Goal: Ask a question: Seek information or help from site administrators or community

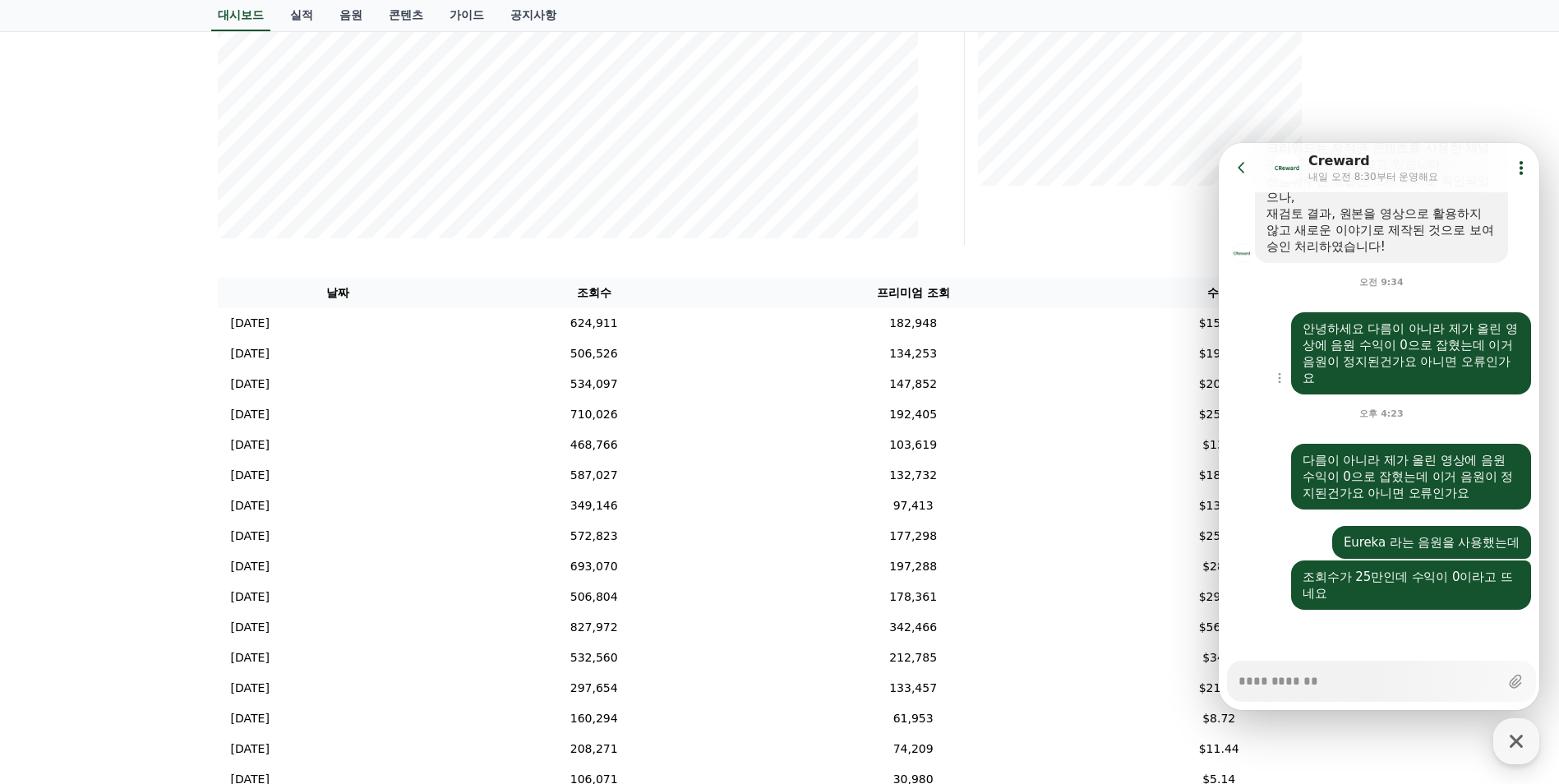
scroll to position [968, 0]
click at [544, 330] on td "624,911" at bounding box center [594, 323] width 272 height 30
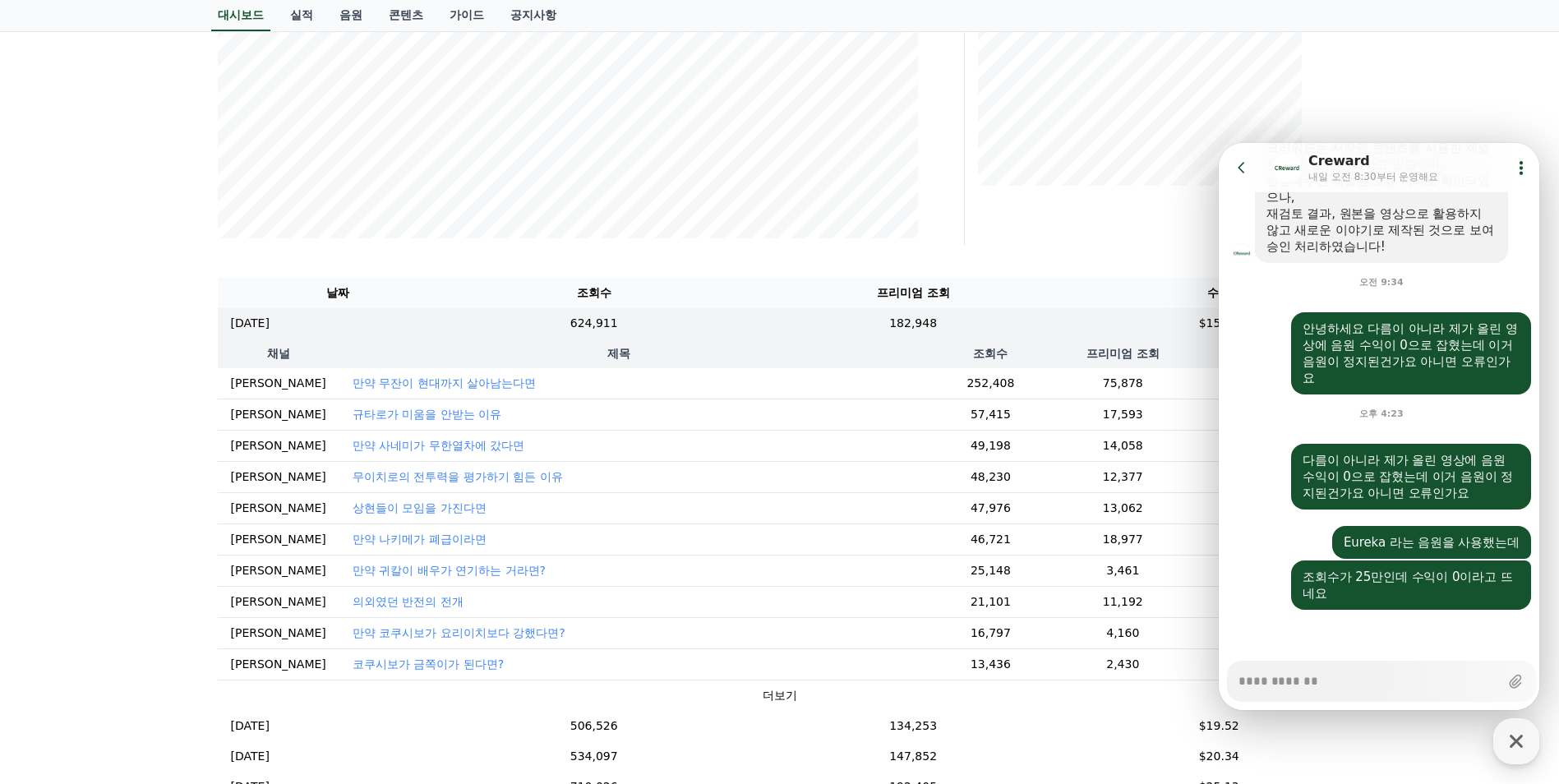
click at [1241, 177] on button "Go to previous page" at bounding box center [1248, 168] width 43 height 33
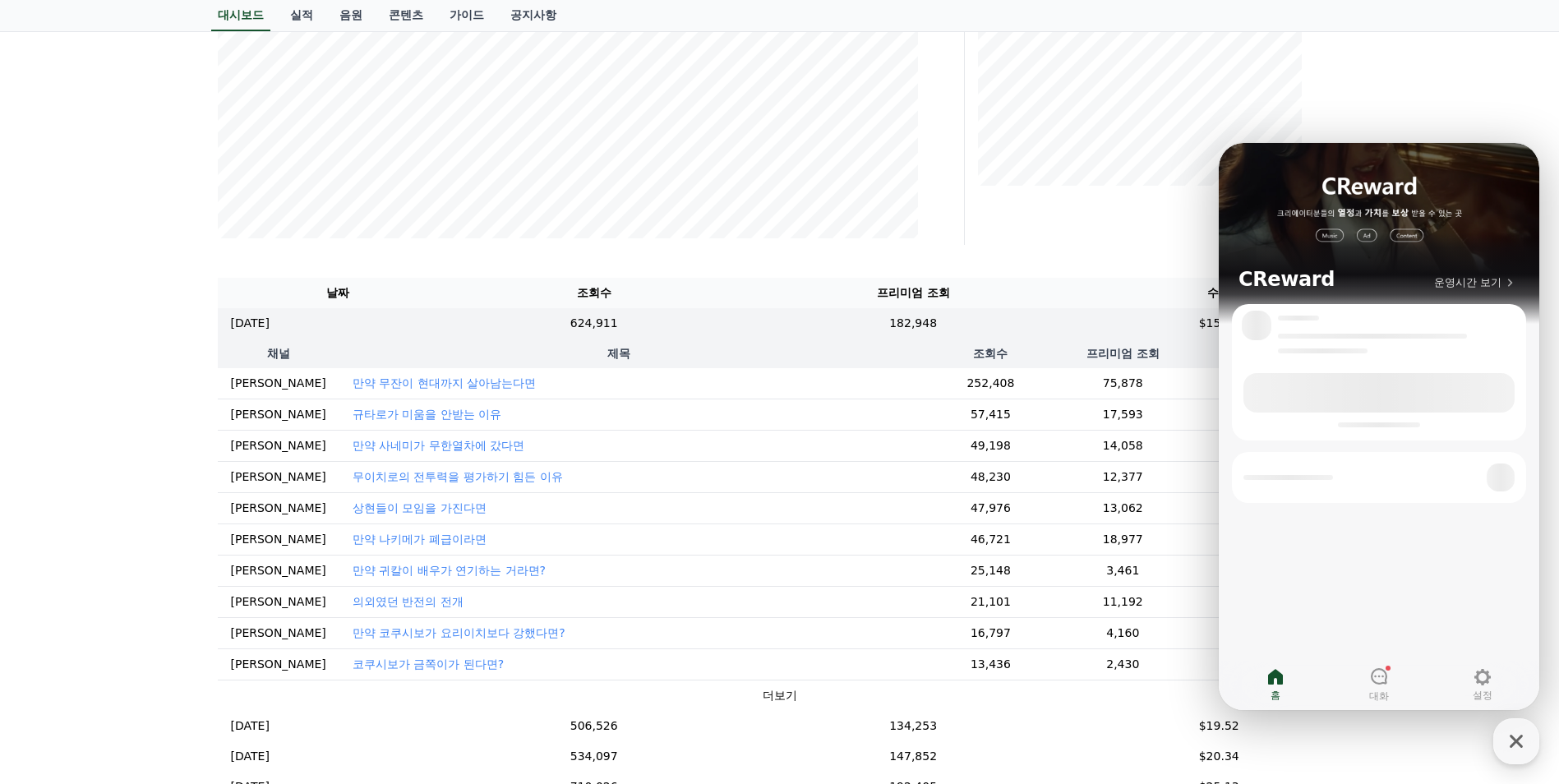
click at [1094, 192] on div "프리미엄 조회" at bounding box center [1160, 14] width 377 height 460
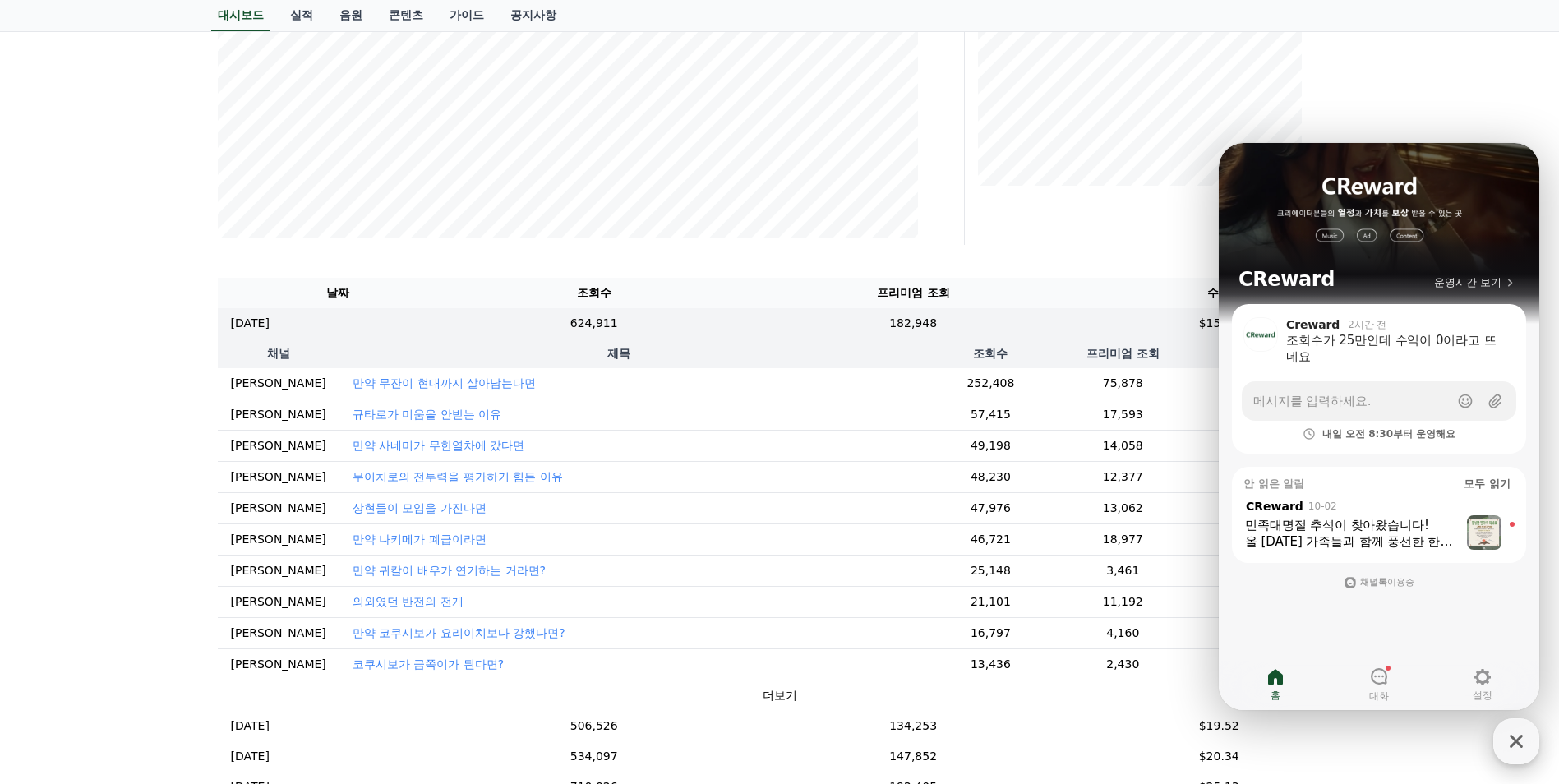
click at [1516, 724] on div "button" at bounding box center [1516, 741] width 46 height 46
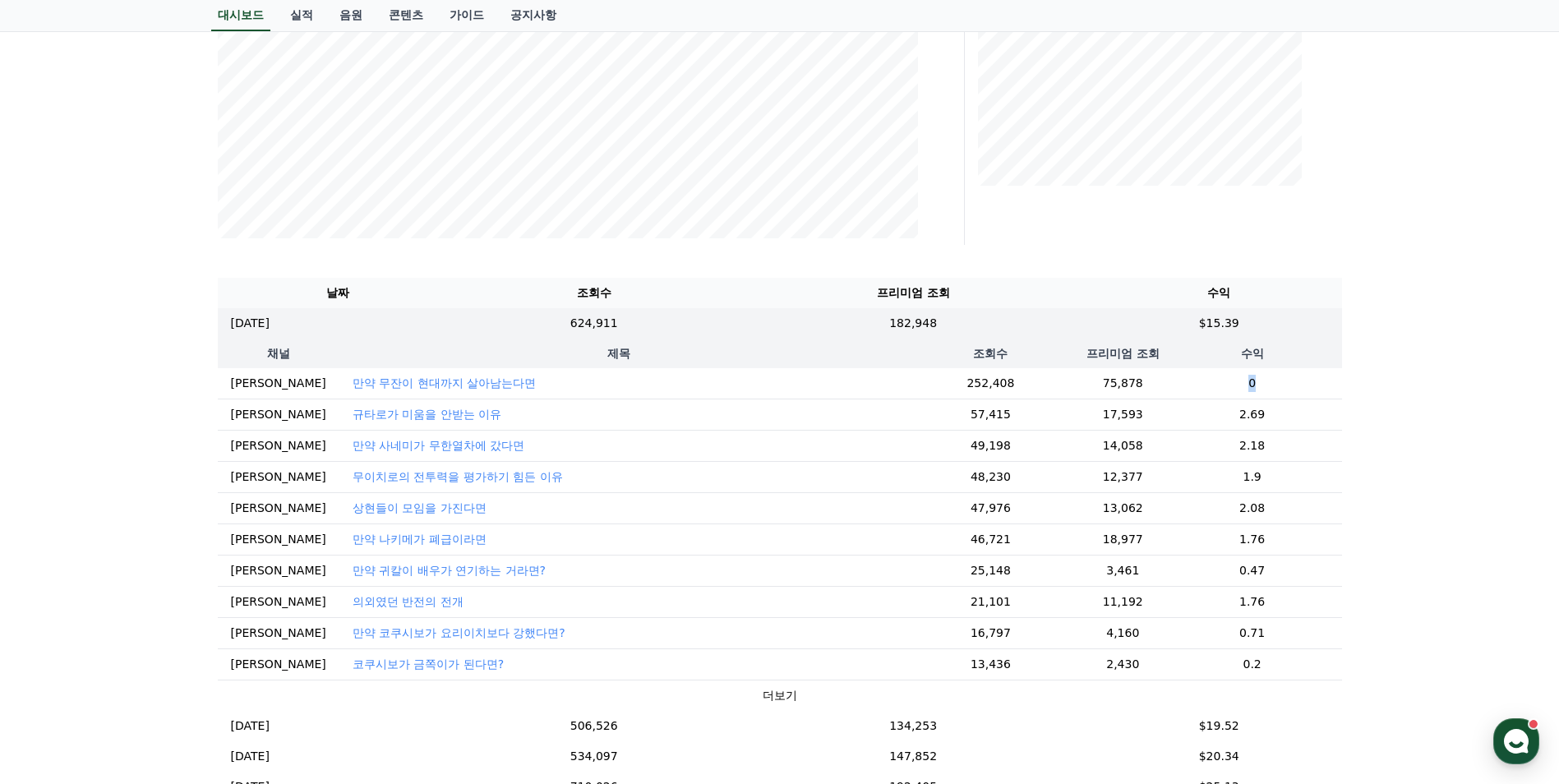
drag, startPoint x: 1186, startPoint y: 381, endPoint x: 1253, endPoint y: 383, distance: 67.0
click at [1253, 383] on td "0" at bounding box center [1252, 384] width 179 height 31
drag, startPoint x: 1253, startPoint y: 383, endPoint x: 1217, endPoint y: 396, distance: 38.3
click at [1217, 396] on td "0" at bounding box center [1252, 384] width 179 height 31
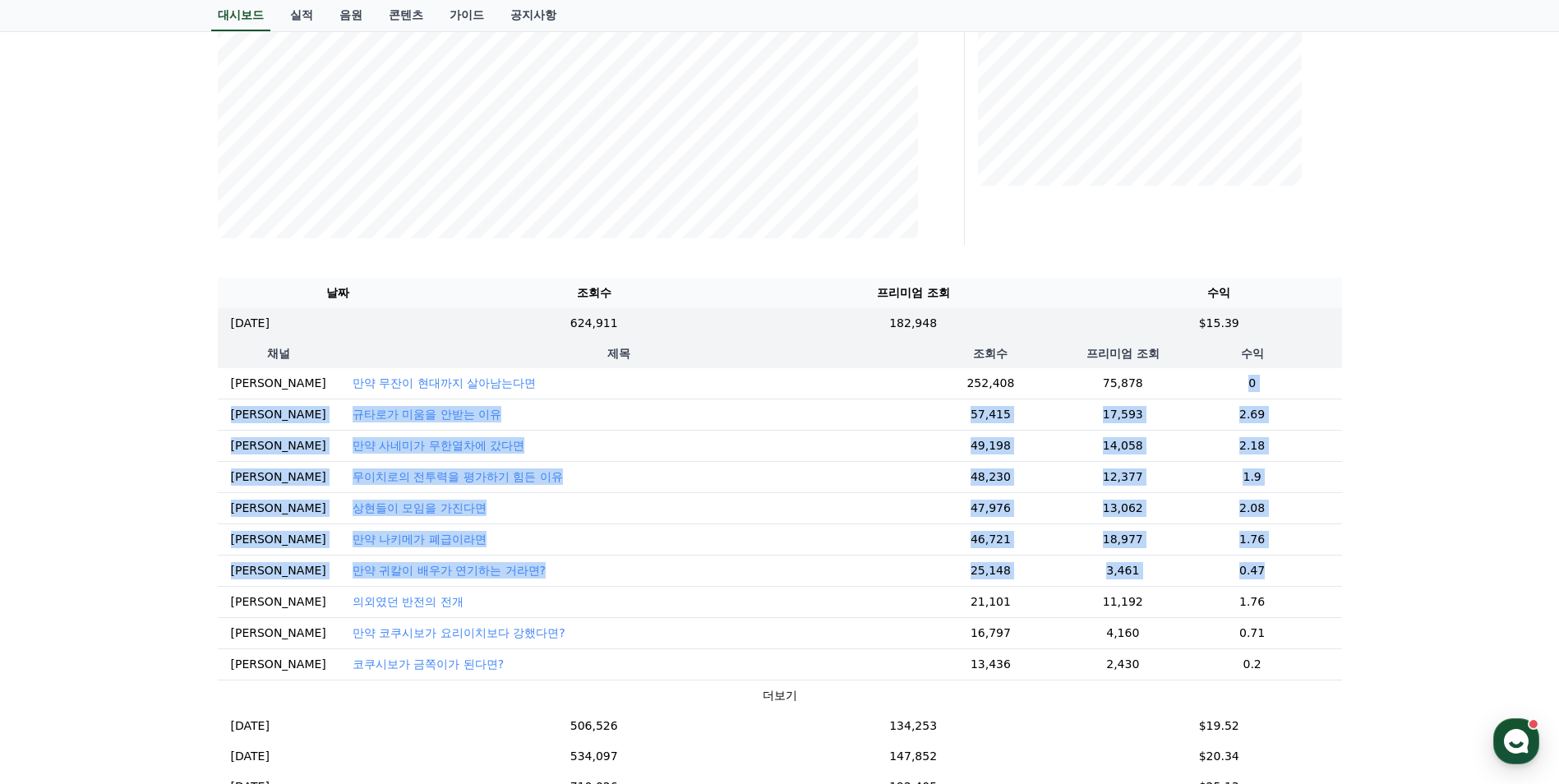
drag, startPoint x: 1195, startPoint y: 387, endPoint x: 1265, endPoint y: 576, distance: 201.5
click at [1265, 576] on tbody "안이메 만약 무잔이 현대까지 살아남는다면 252,408 75,878 0 안이메 규타로가 미움을 안받는 이유 57,415 17,593 2.69 …" at bounding box center [780, 539] width 1124 height 342
drag, startPoint x: 1265, startPoint y: 576, endPoint x: 1213, endPoint y: 577, distance: 52.0
click at [1213, 577] on td "0.47" at bounding box center [1252, 570] width 179 height 31
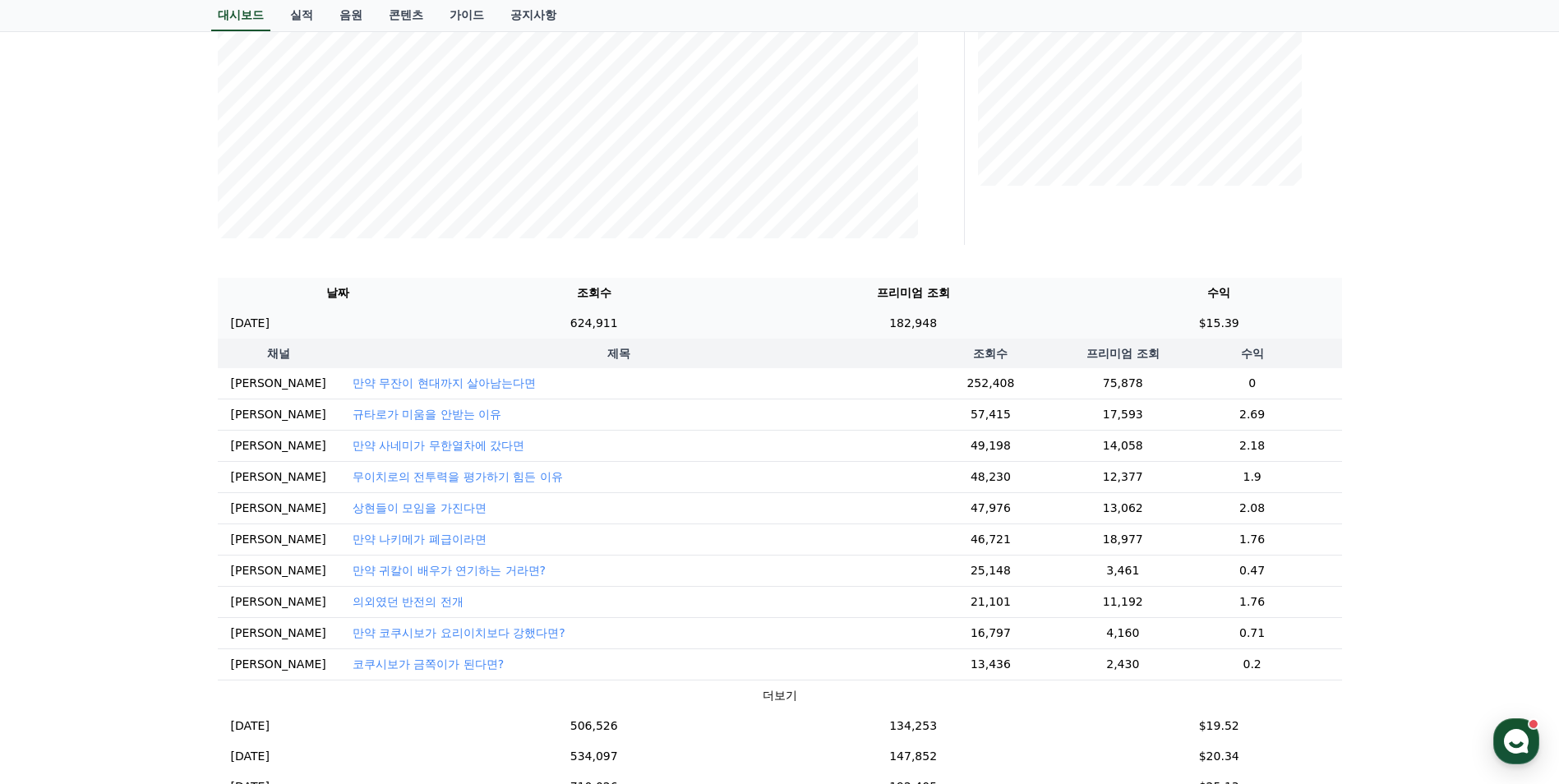
click at [983, 322] on td "182,948" at bounding box center [913, 323] width 366 height 30
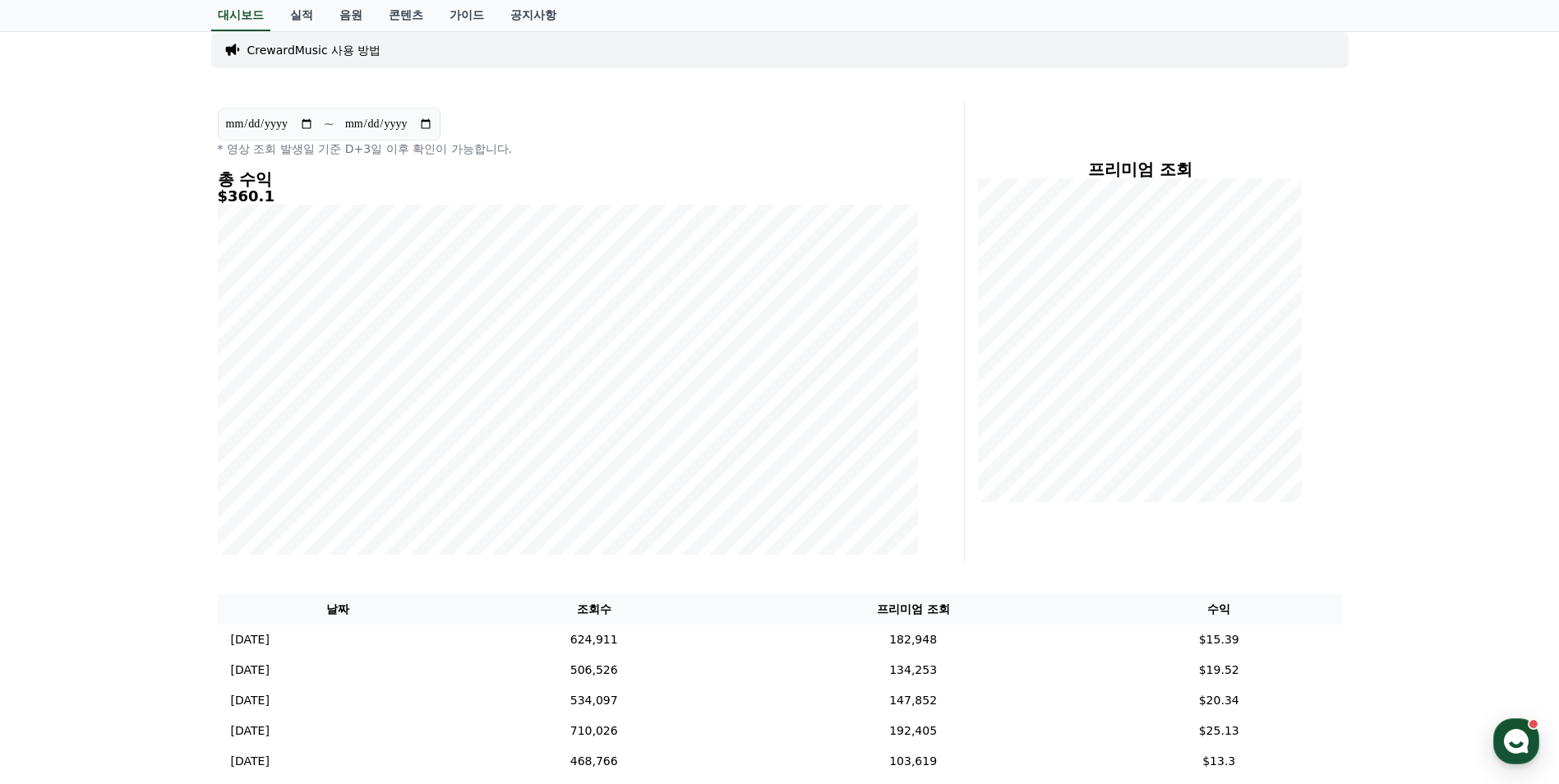
scroll to position [0, 0]
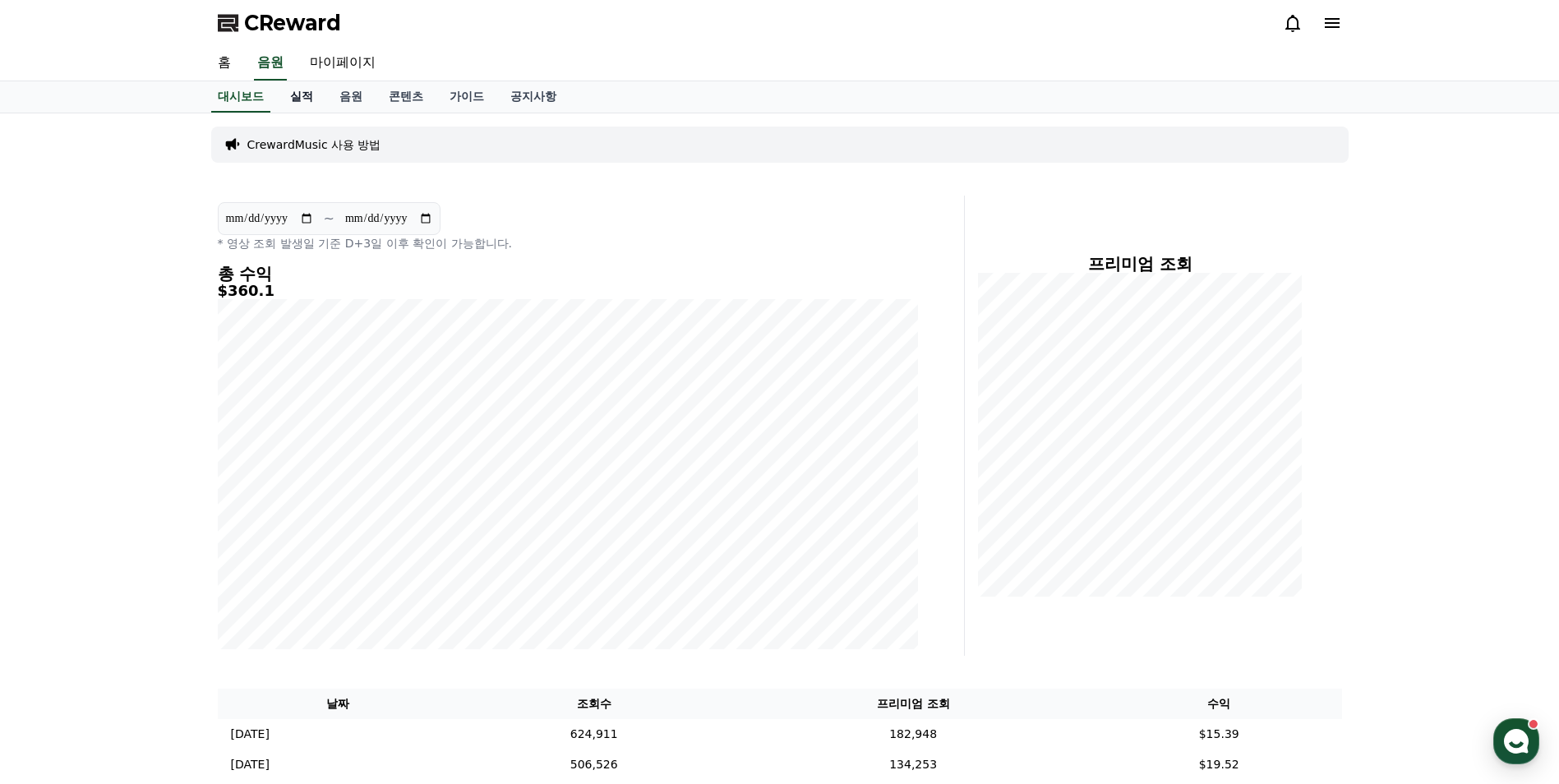
click at [301, 101] on link "실적" at bounding box center [302, 97] width 50 height 31
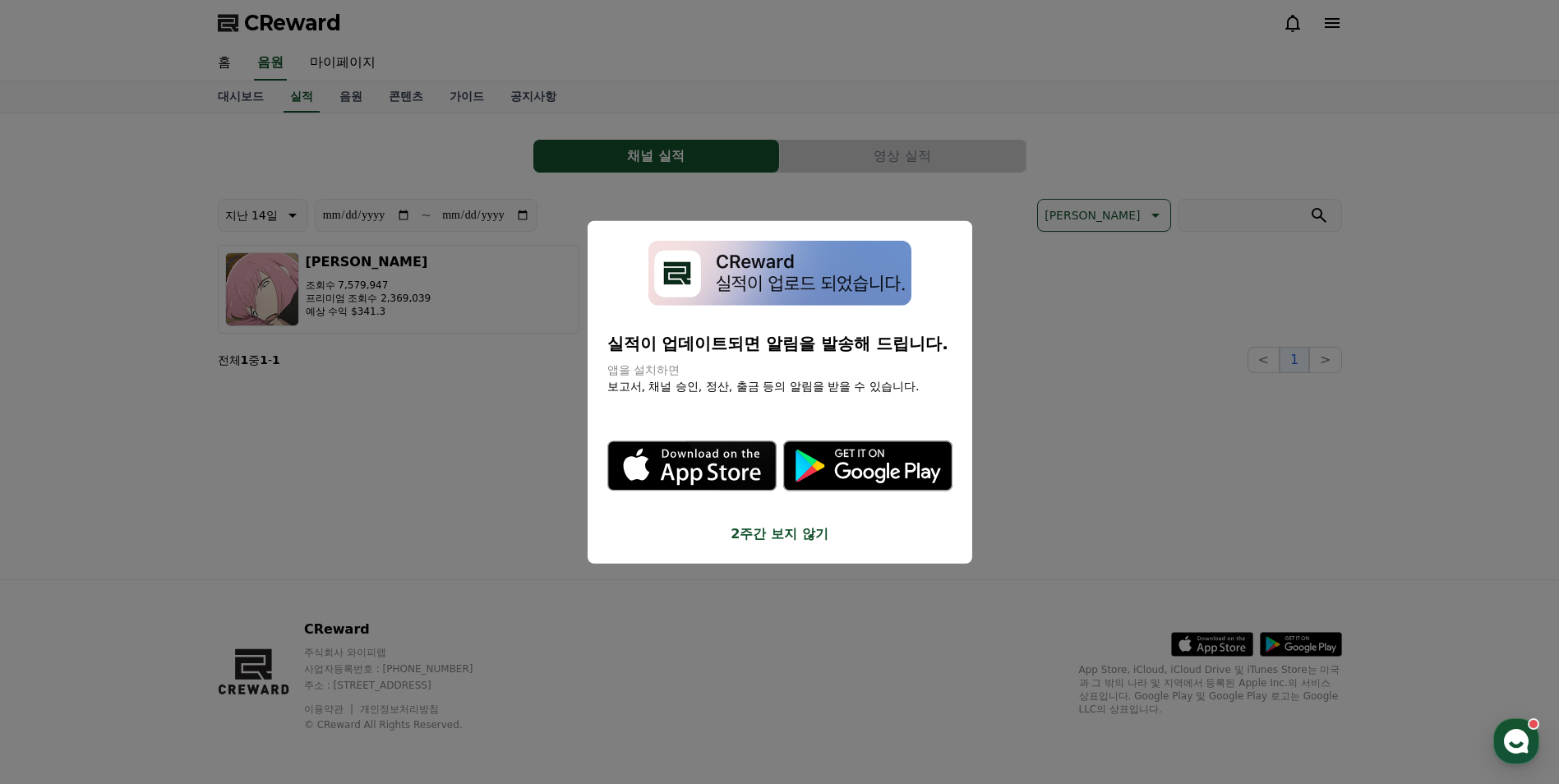
click at [584, 142] on button "close modal" at bounding box center [780, 392] width 1559 height 784
click at [353, 101] on link "음원" at bounding box center [351, 97] width 50 height 31
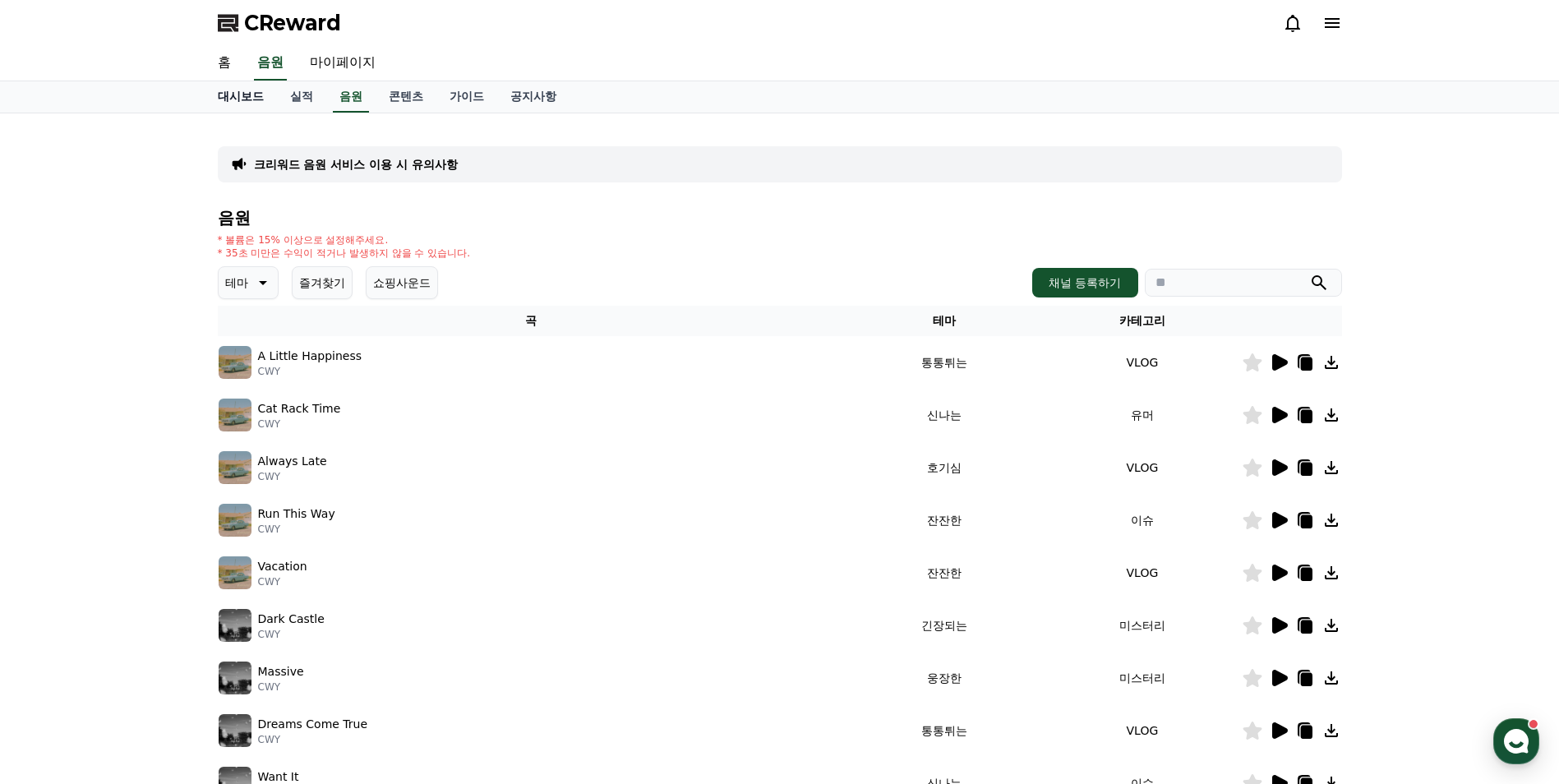
click at [238, 97] on link "대시보드" at bounding box center [241, 97] width 73 height 31
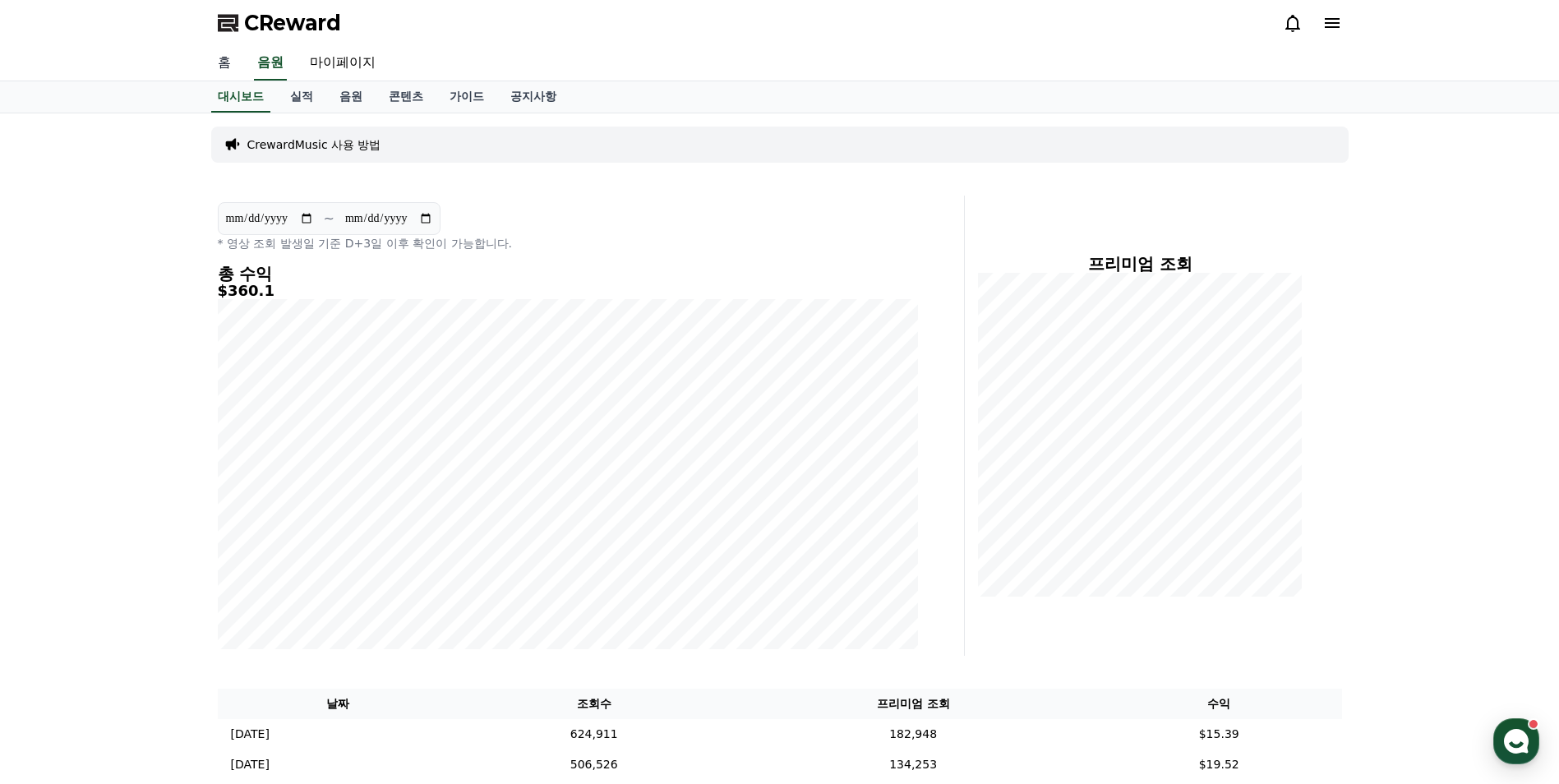
click at [228, 59] on link "홈" at bounding box center [224, 63] width 39 height 35
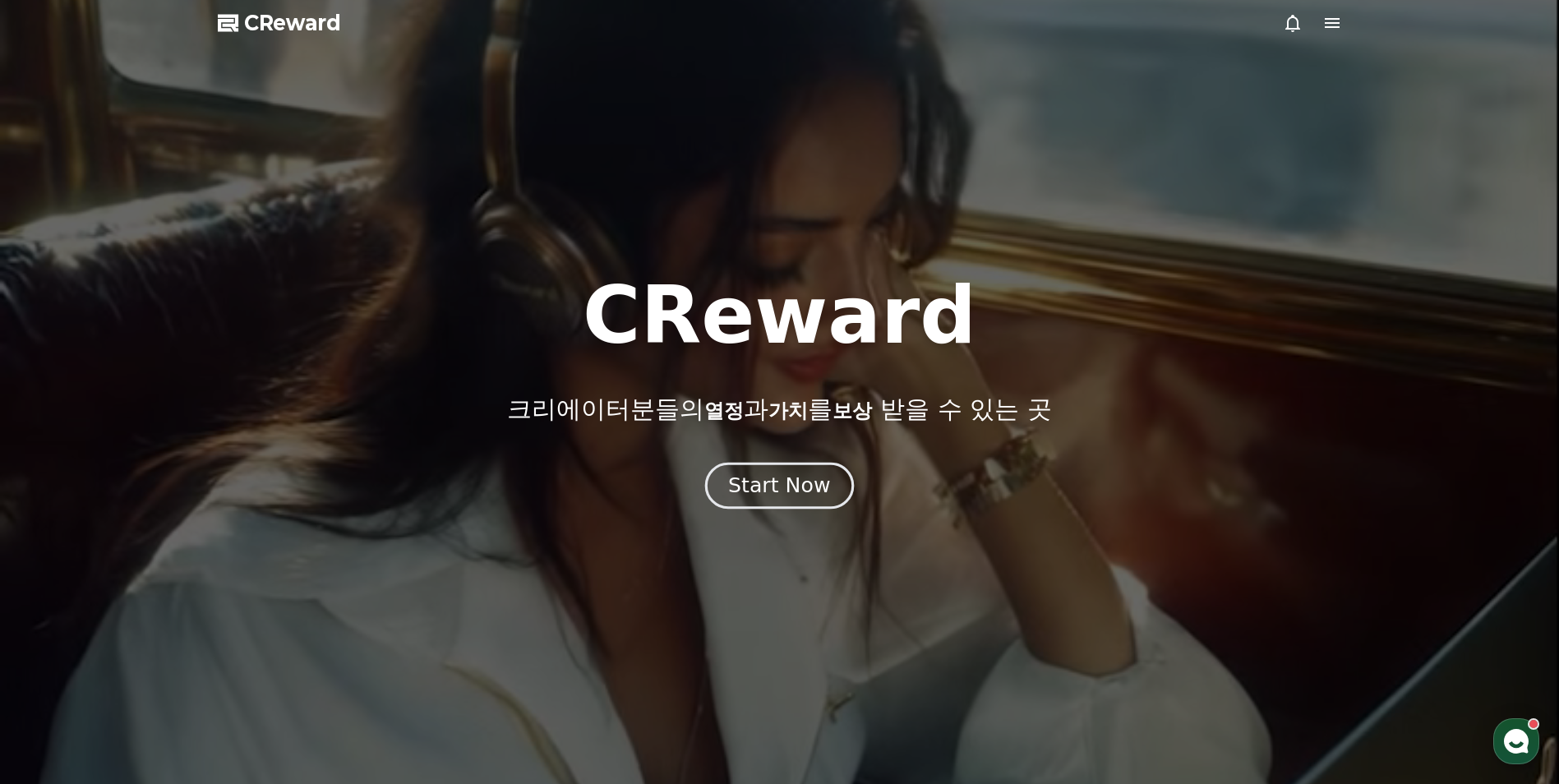
click at [776, 485] on div "Start Now" at bounding box center [779, 486] width 102 height 28
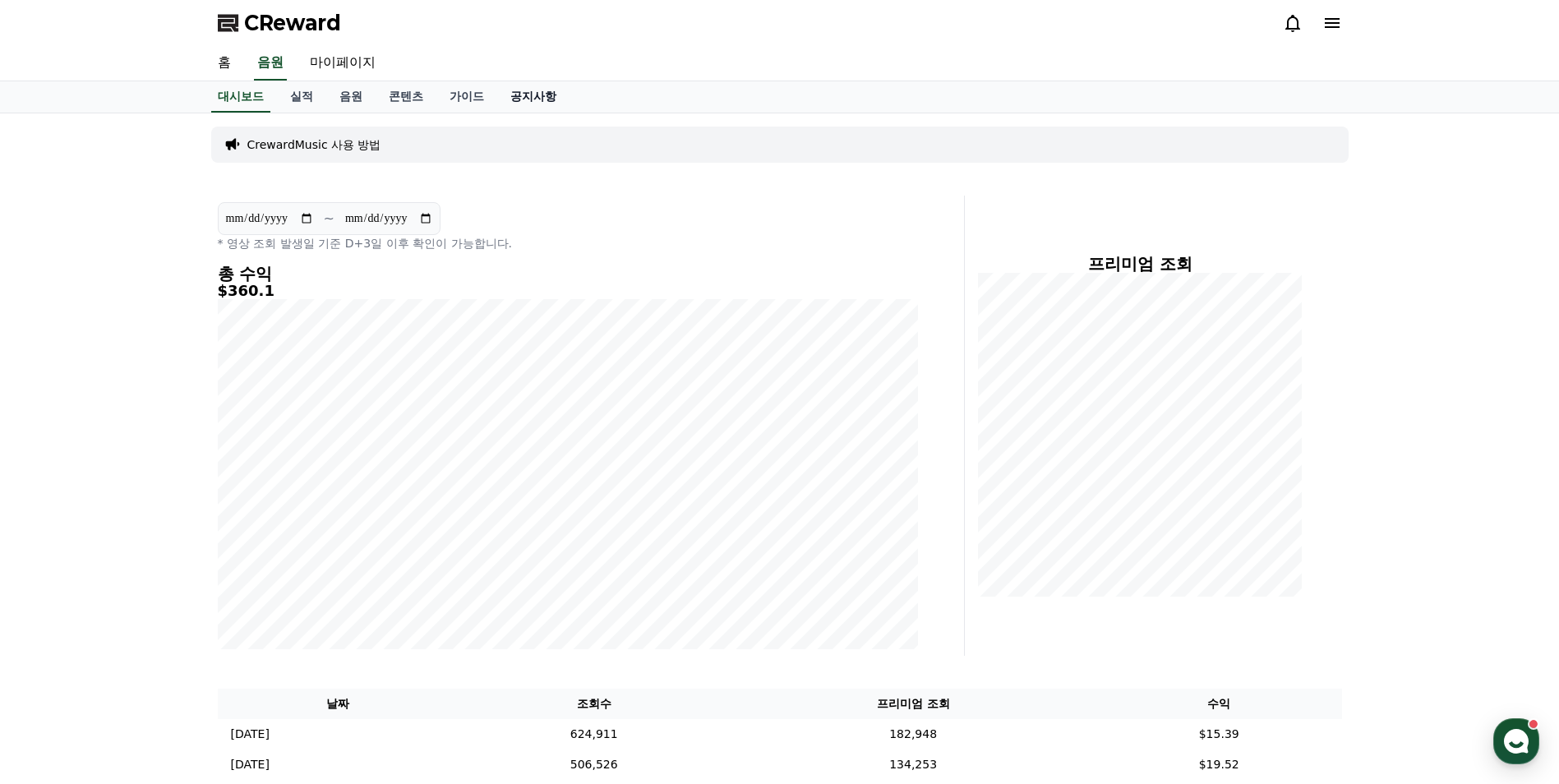
click at [525, 98] on link "공지사항" at bounding box center [533, 97] width 73 height 31
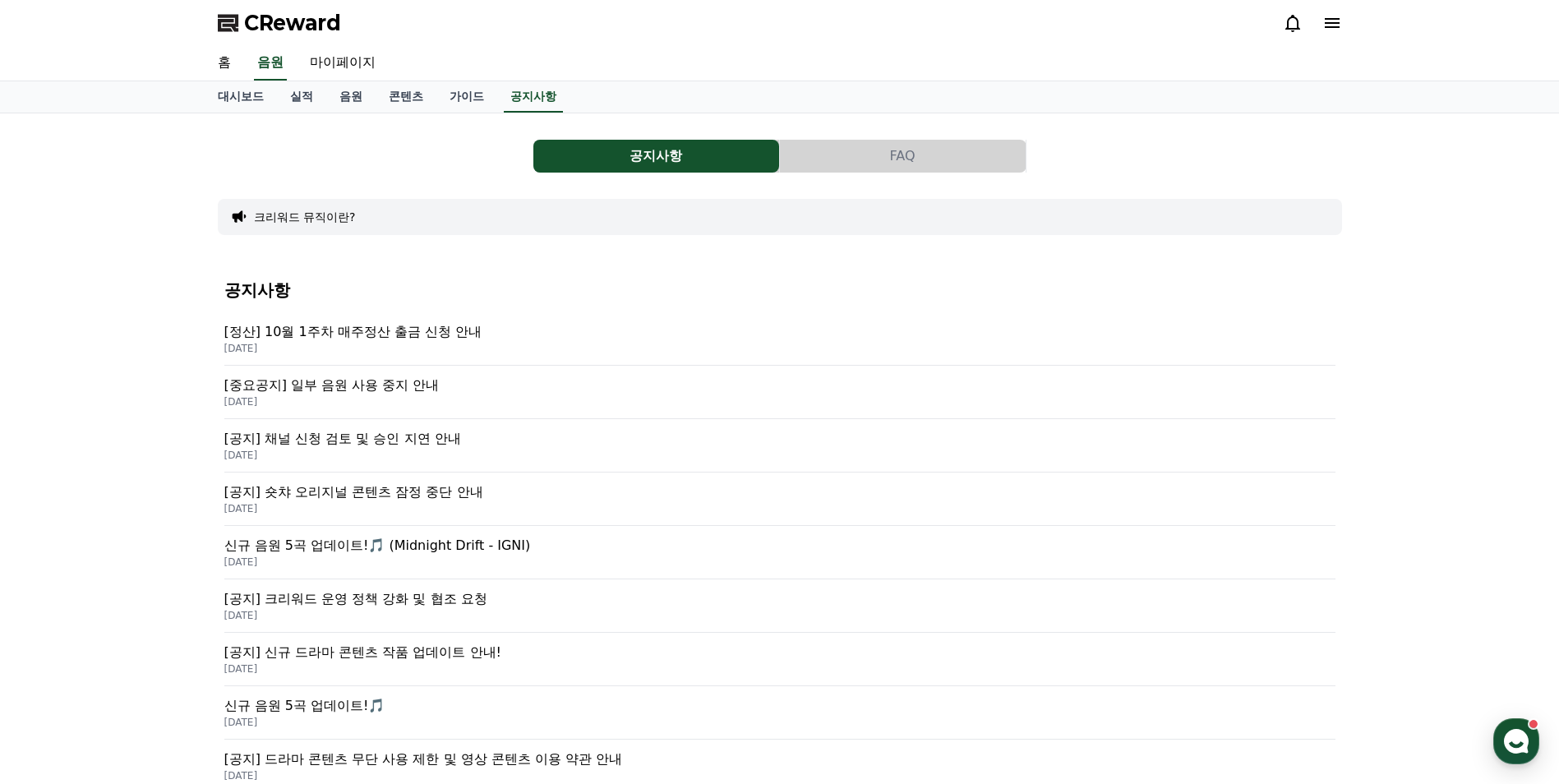
click at [836, 159] on button "FAQ" at bounding box center [903, 156] width 246 height 33
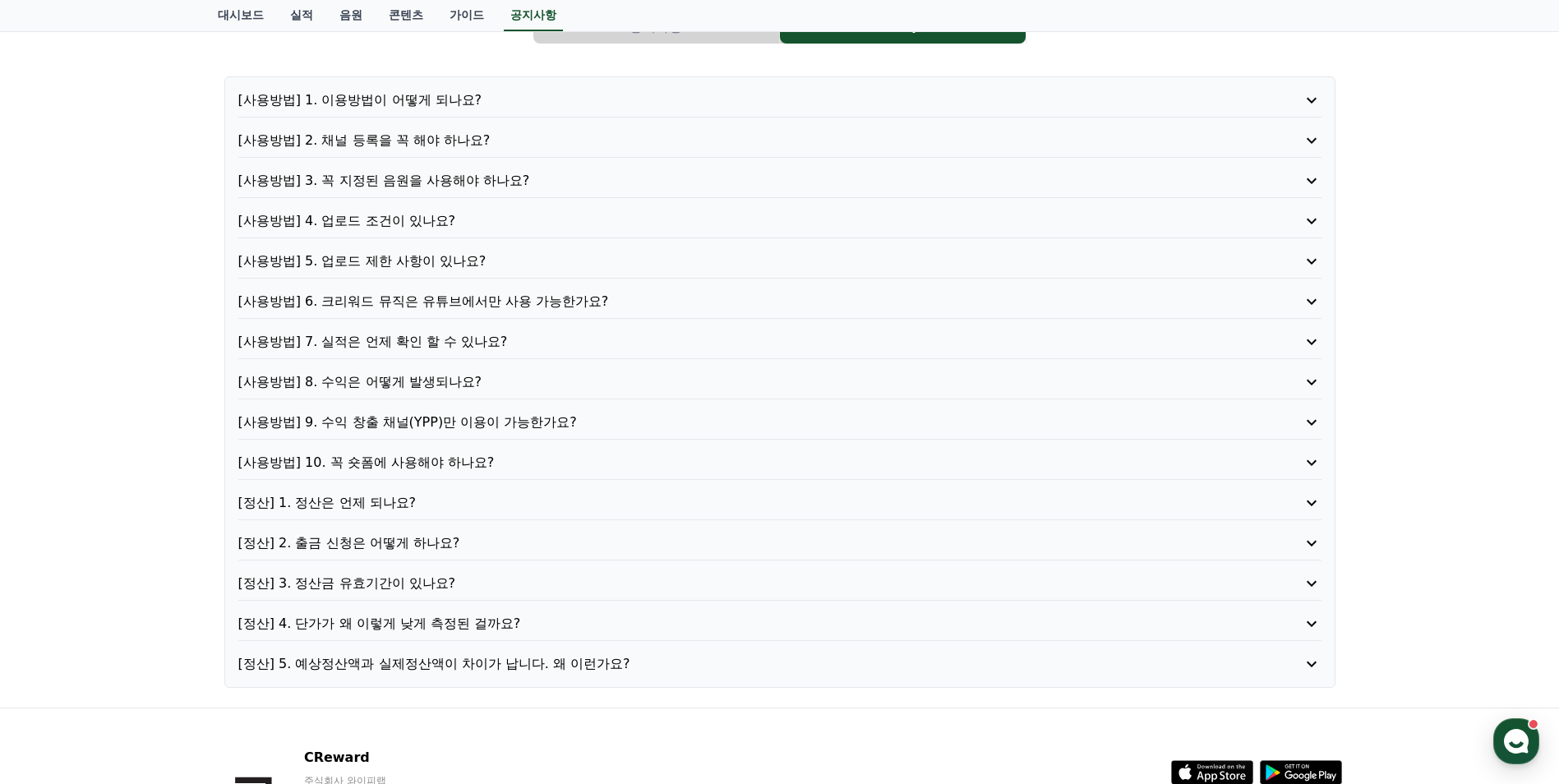
scroll to position [164, 0]
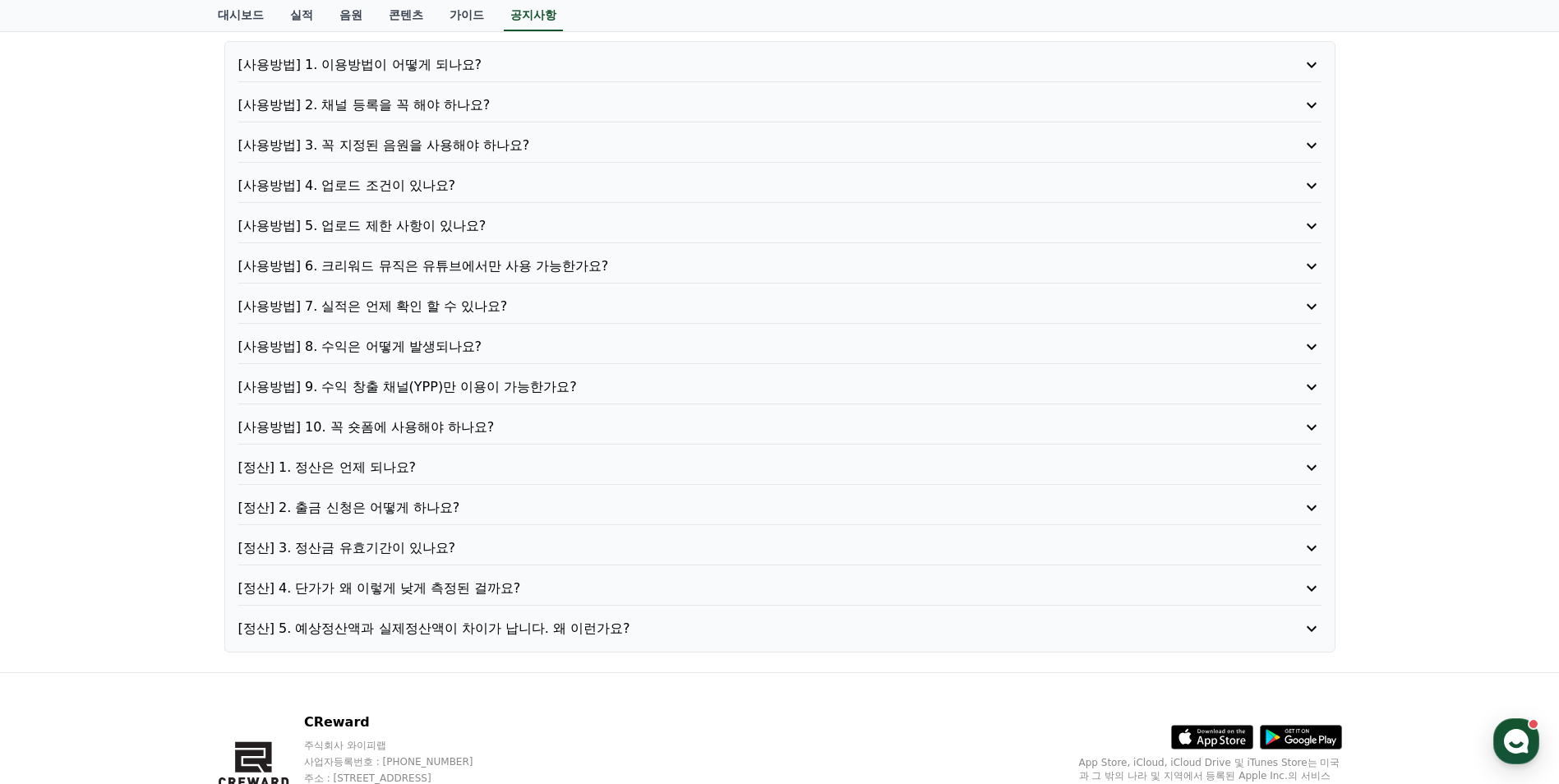
click at [454, 592] on p "[정산] 4. 단가가 왜 이렇게 낮게 측정된 걸까요?" at bounding box center [737, 588] width 997 height 19
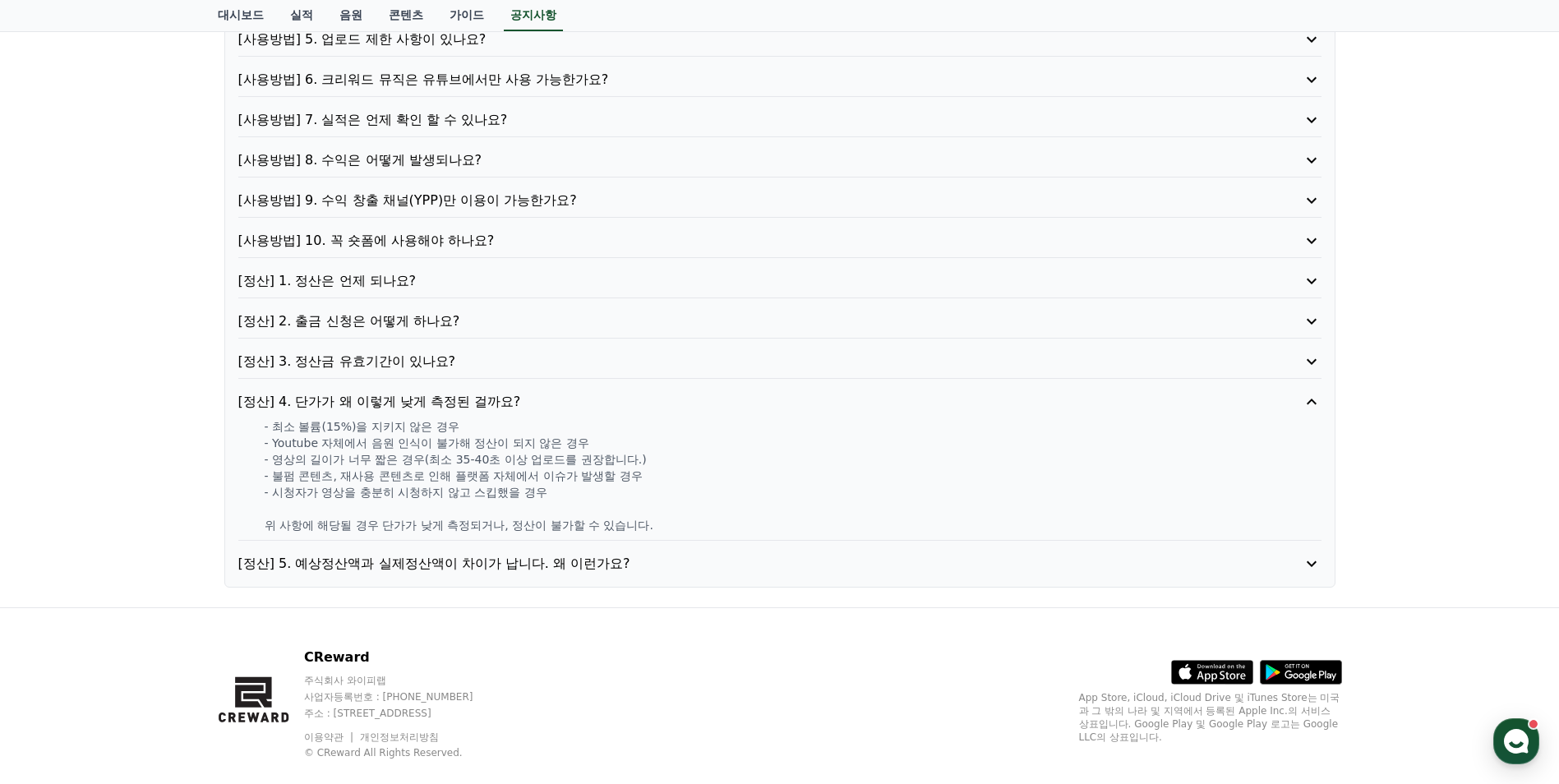
scroll to position [379, 0]
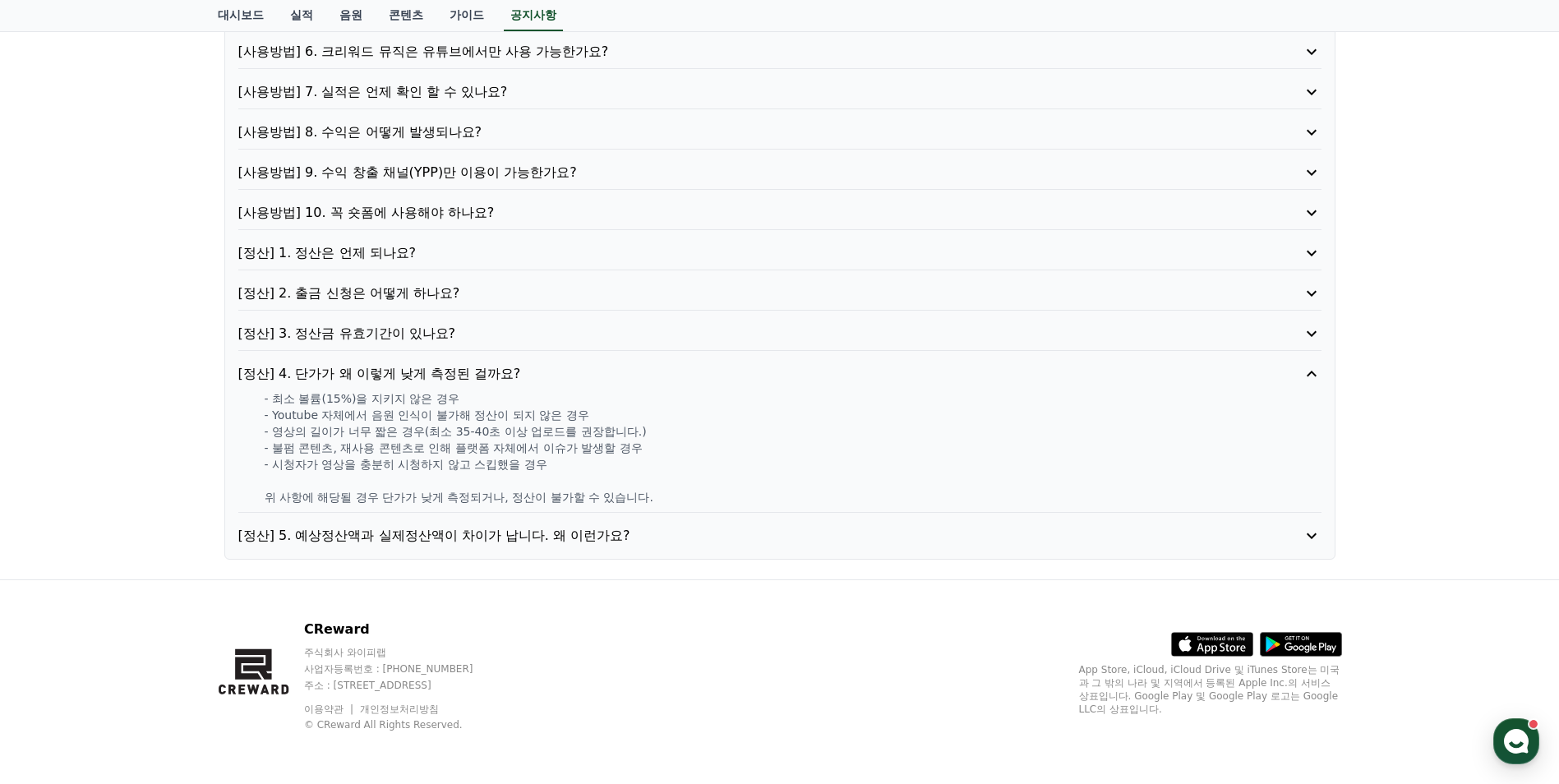
drag, startPoint x: 249, startPoint y: 398, endPoint x: 681, endPoint y: 506, distance: 445.3
click at [681, 506] on div "[정산] 4. 단가가 왜 이렇게 낮게 측정된 걸까요? - 최소 볼륨(15%)을 지키지 않은 경우 - Youtube 자체에서 음원 인식이 불가해…" at bounding box center [780, 439] width 1083 height 149
click at [679, 500] on p "위 사항에 해당될 경우 단가가 낮게 측정되거나, 정산이 불가할 수 있습니다." at bounding box center [792, 498] width 1057 height 17
click at [465, 376] on p "[정산] 4. 단가가 왜 이렇게 낮게 측정된 걸까요?" at bounding box center [737, 374] width 997 height 19
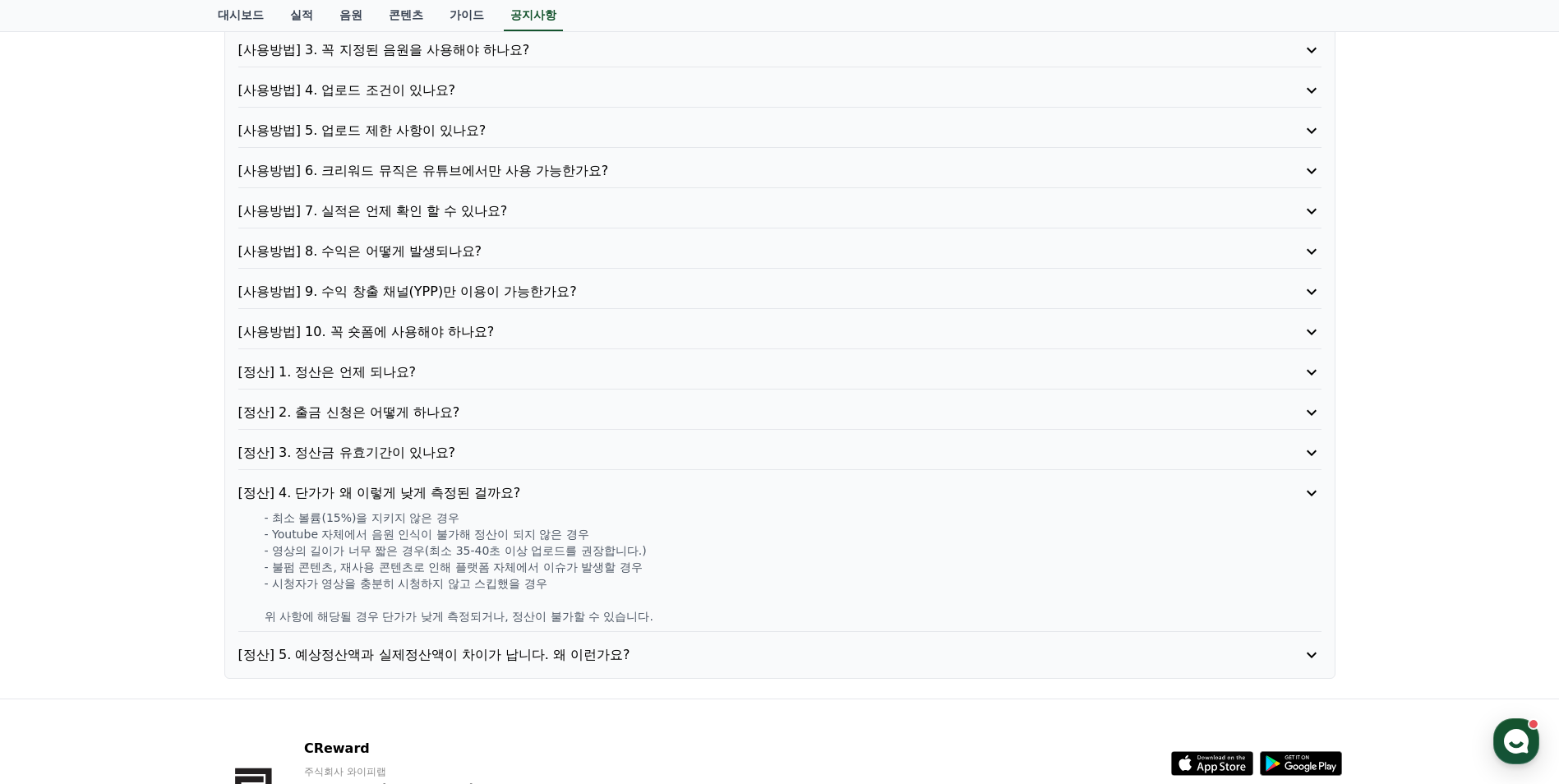
scroll to position [257, 0]
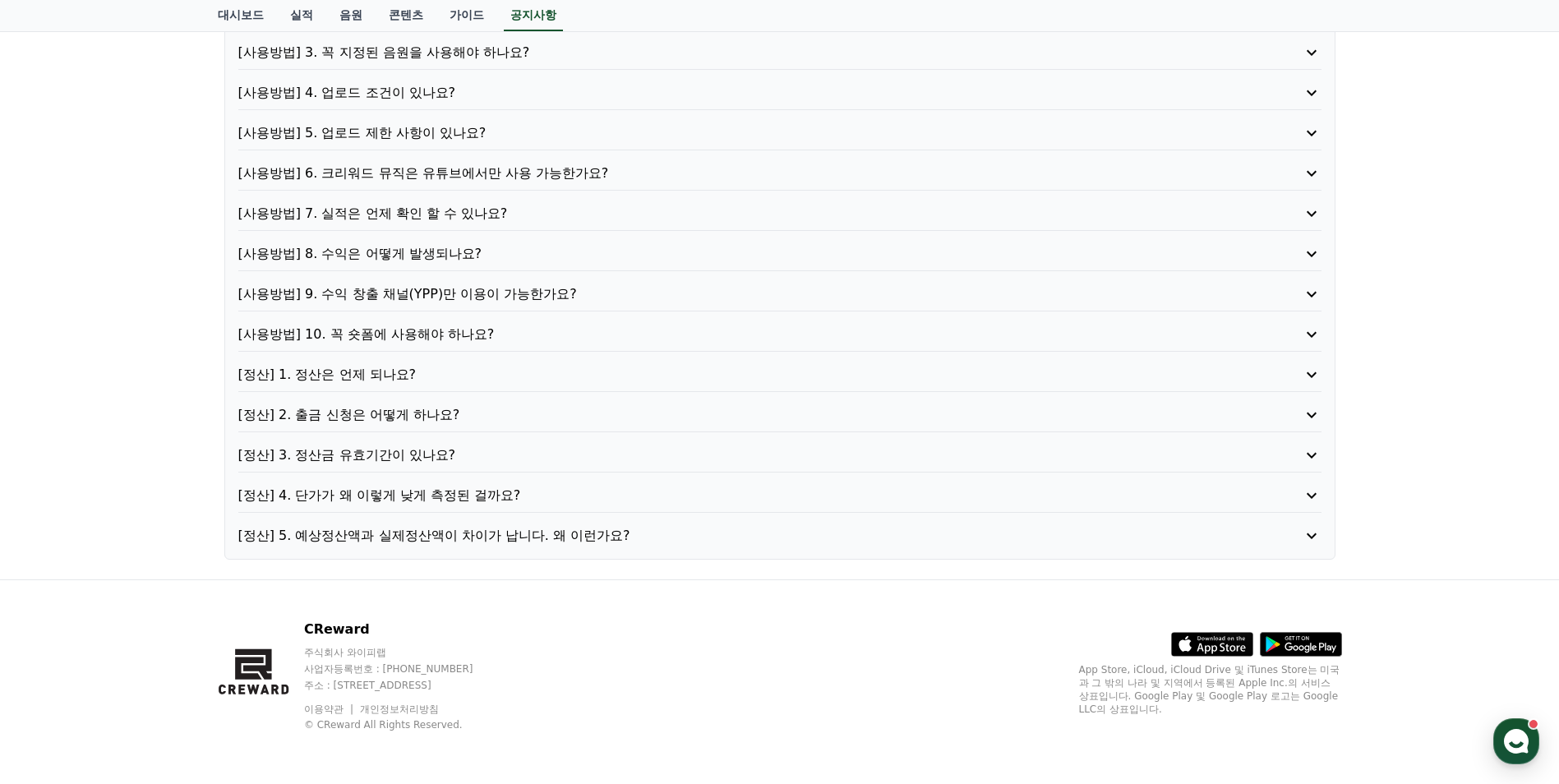
click at [466, 530] on p "[정산] 5. 예상정산액과 실제정산액이 차이가 납니다. 왜 이런가요?" at bounding box center [737, 535] width 997 height 19
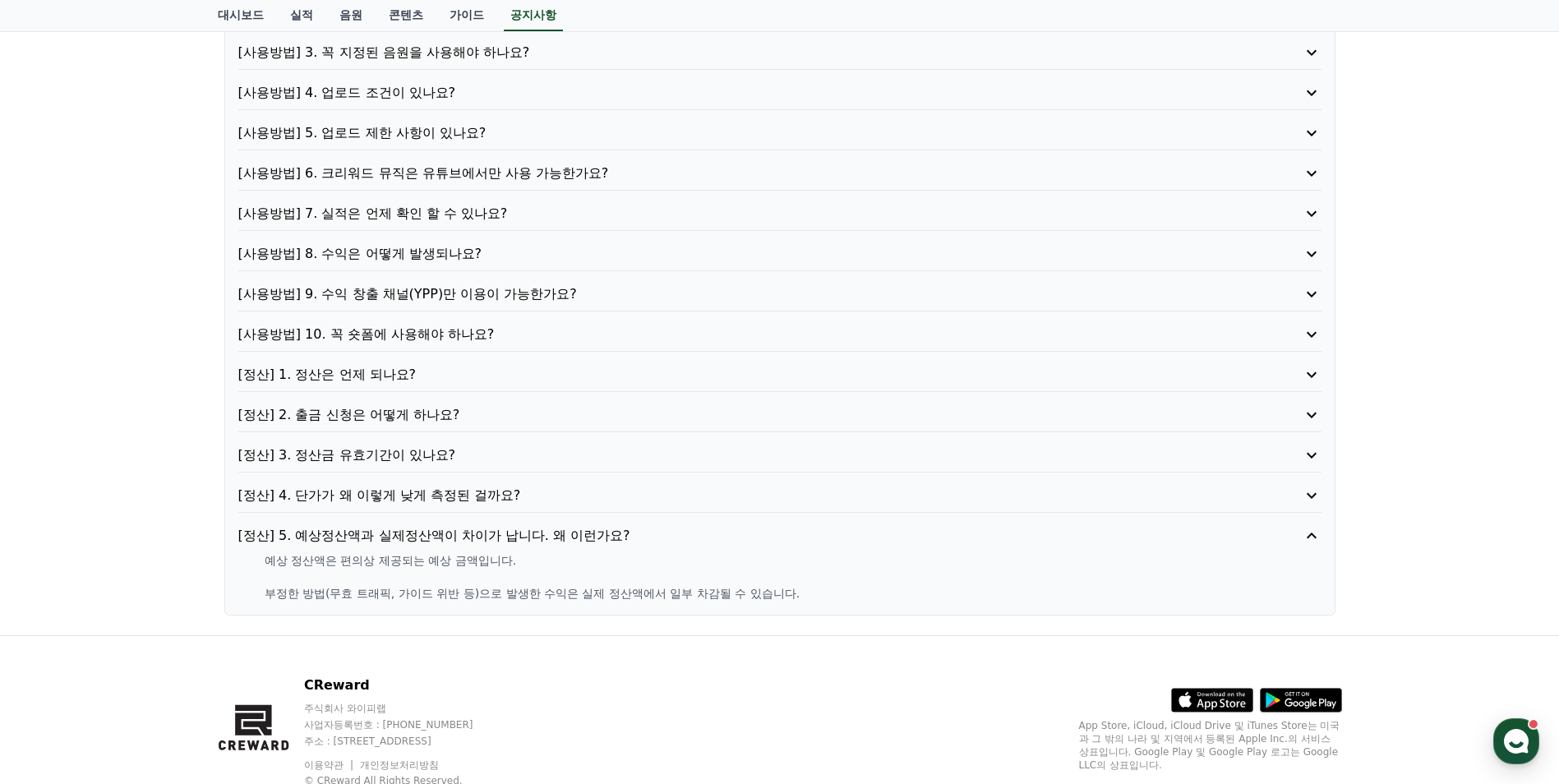
click at [467, 532] on p "[정산] 5. 예상정산액과 실제정산액이 차이가 납니다. 왜 이런가요?" at bounding box center [737, 535] width 997 height 19
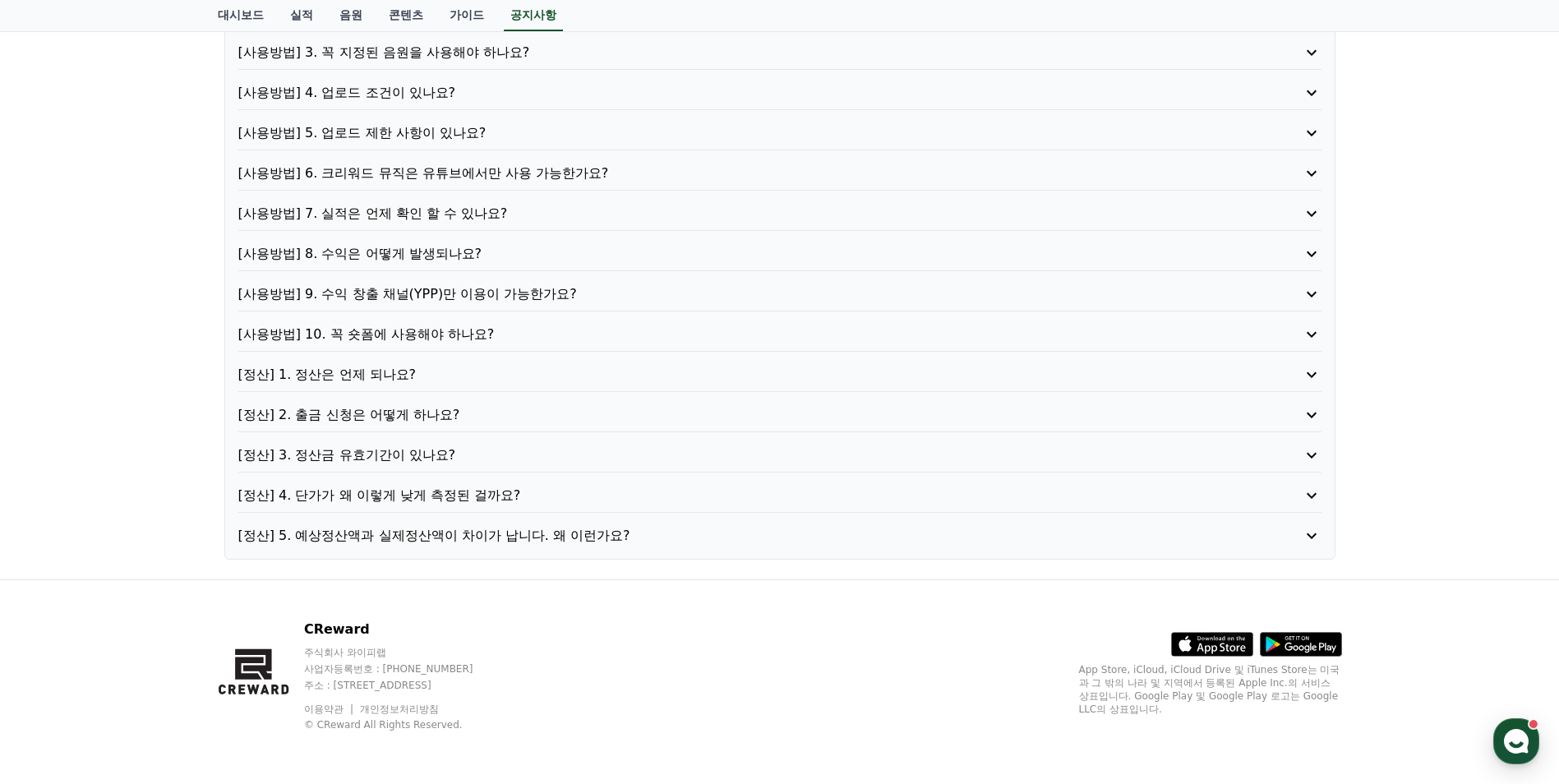
click at [464, 465] on div "[정산] 3. 정산금 유효기간이 있나요?" at bounding box center [780, 459] width 1083 height 28
click at [465, 455] on p "[정산] 3. 정산금 유효기간이 있나요?" at bounding box center [737, 454] width 997 height 19
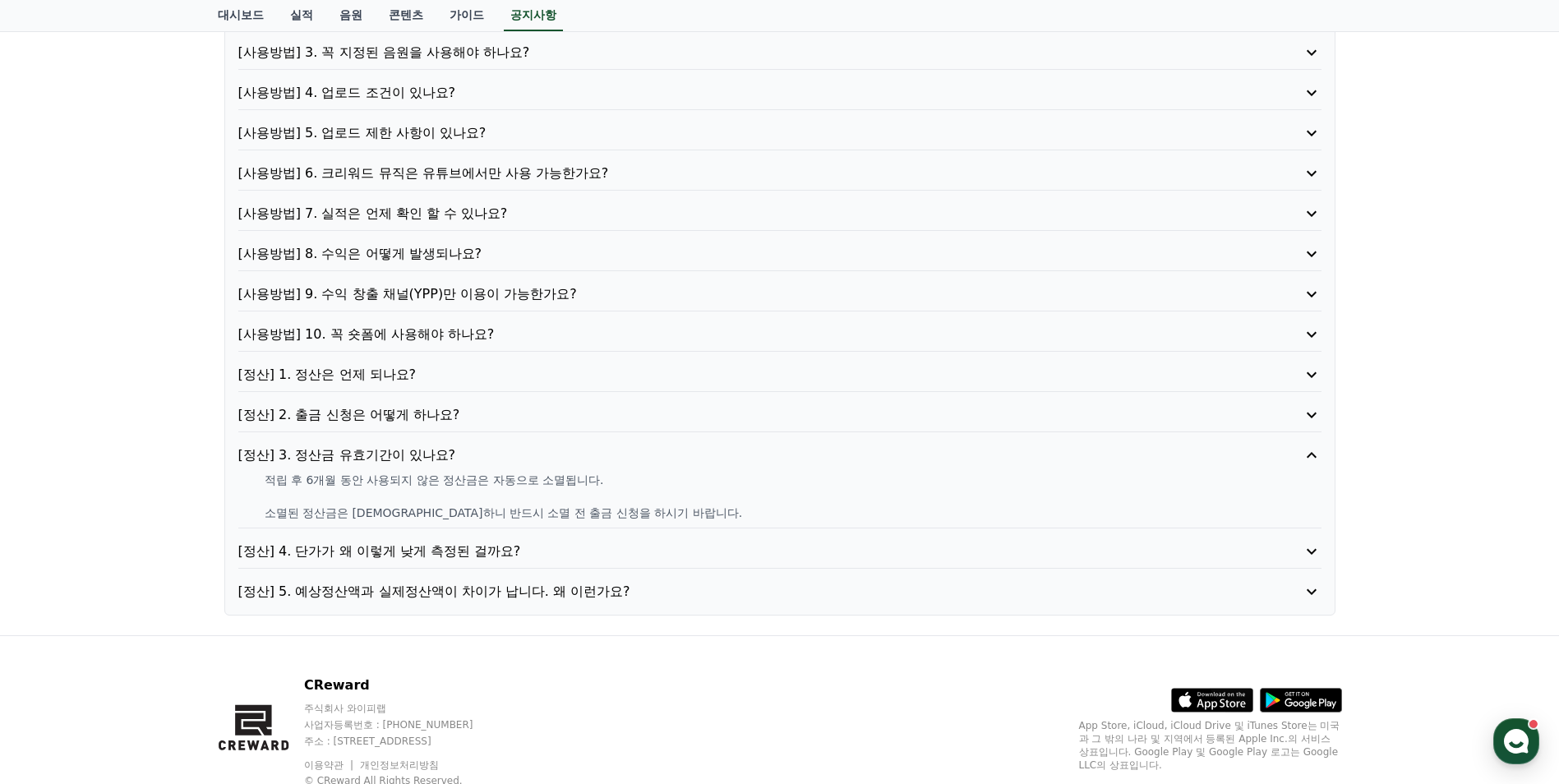
click at [465, 455] on p "[정산] 3. 정산금 유효기간이 있나요?" at bounding box center [737, 454] width 997 height 19
click at [474, 419] on p "[정산] 2. 출금 신청은 어떻게 하나요?" at bounding box center [737, 414] width 997 height 19
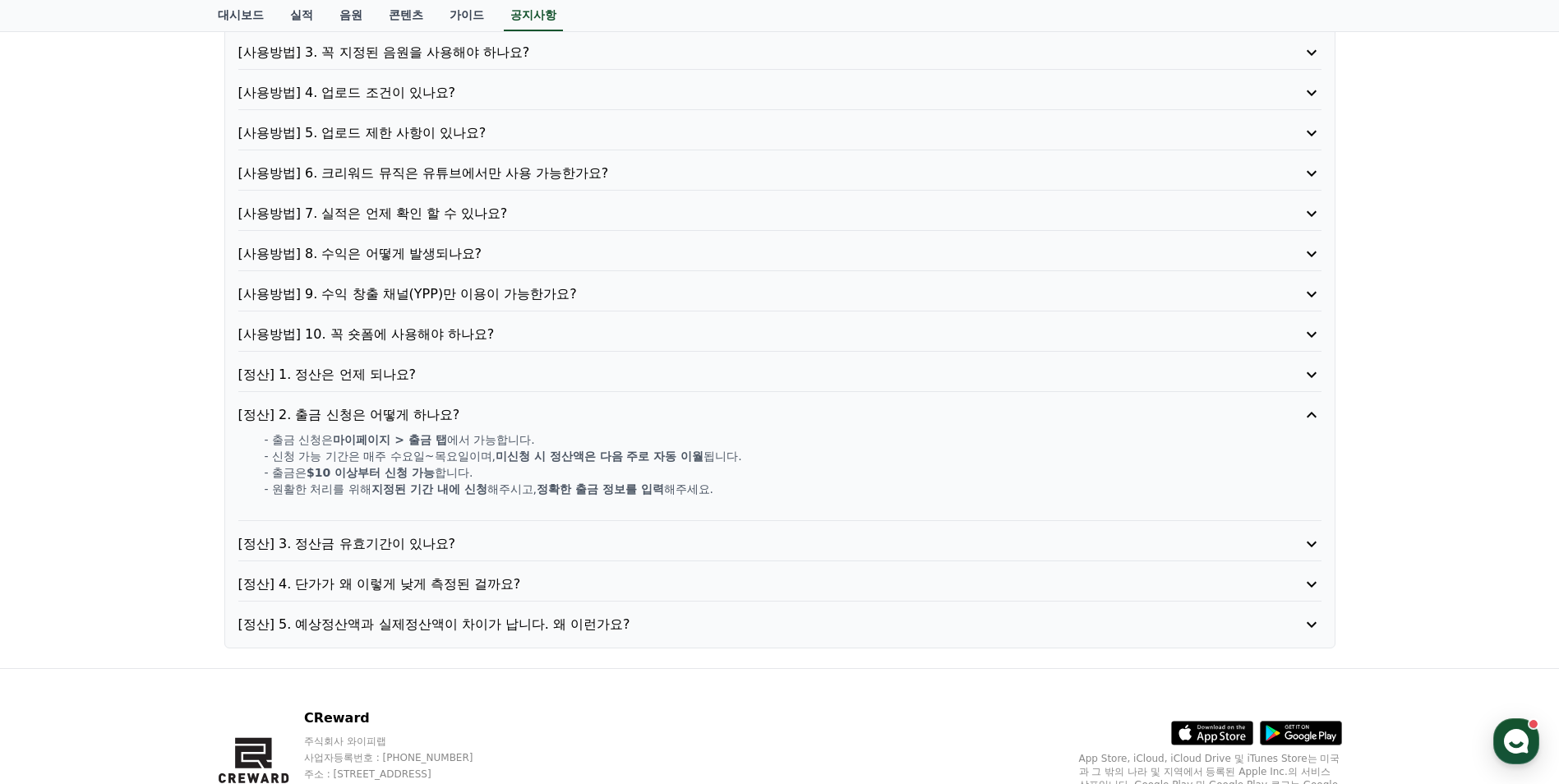
click at [476, 415] on p "[정산] 2. 출금 신청은 어떻게 하나요?" at bounding box center [737, 414] width 997 height 19
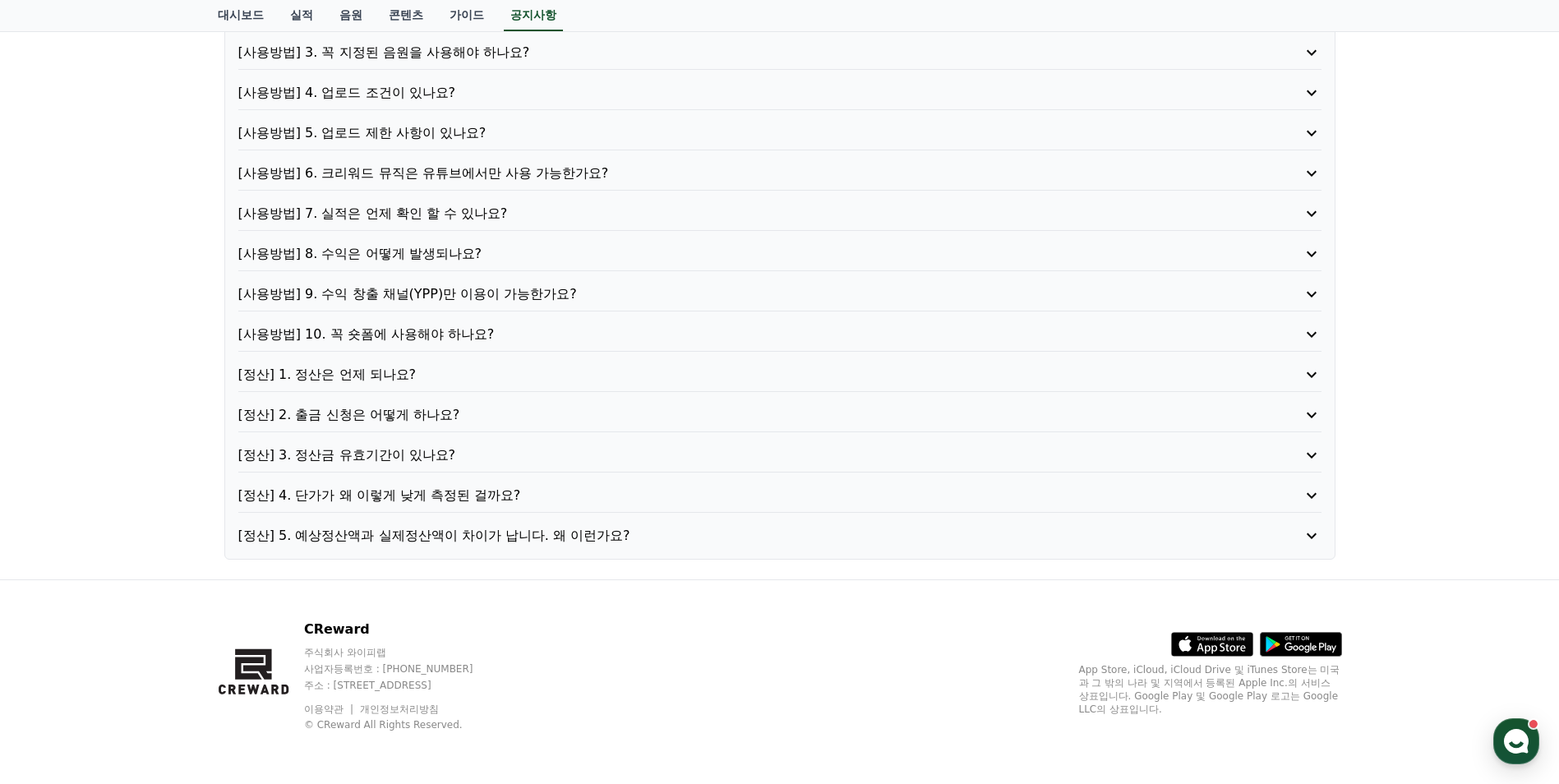
click at [481, 377] on p "[정산] 1. 정산은 언제 되나요?" at bounding box center [737, 374] width 997 height 19
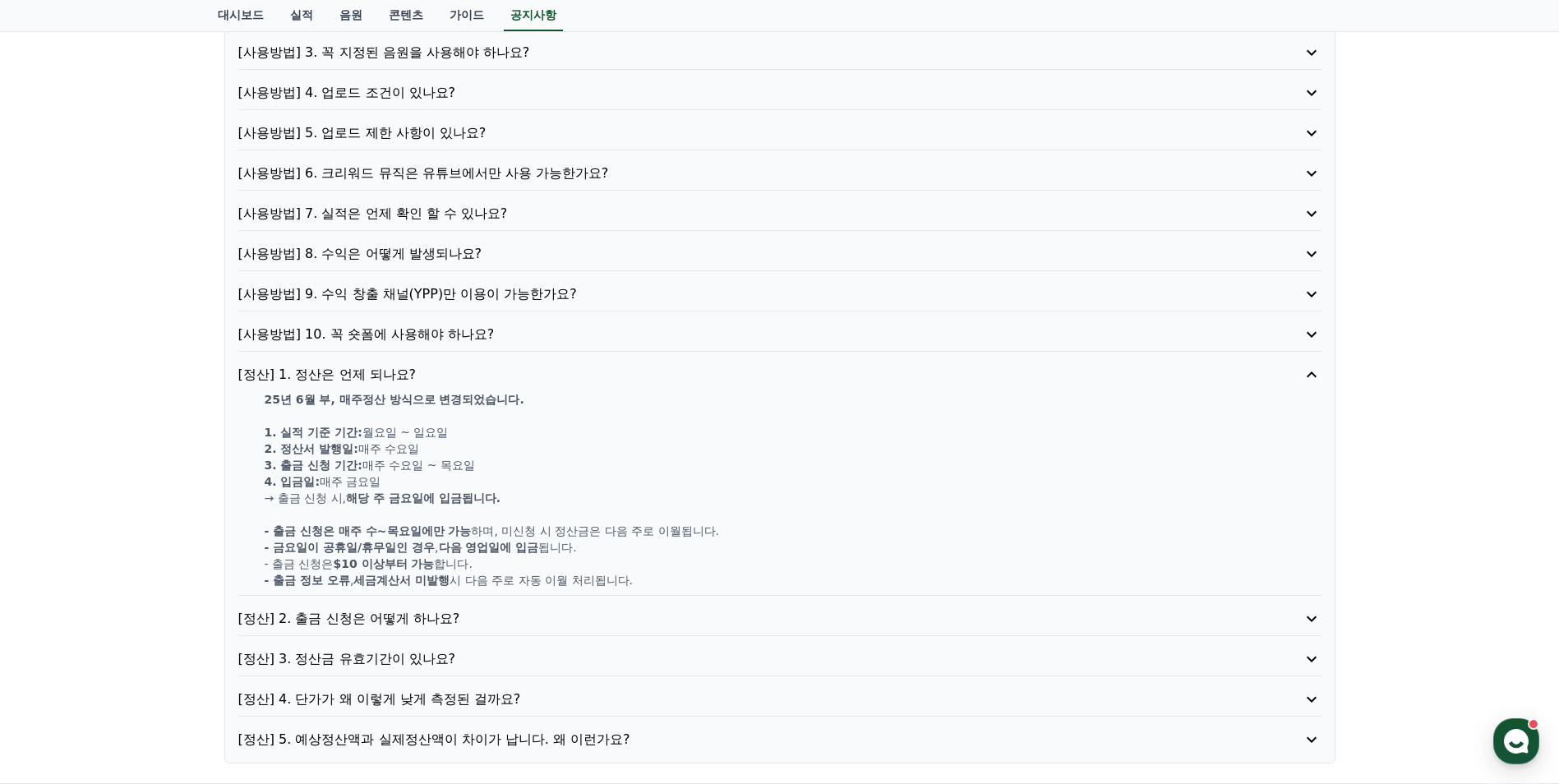
click at [481, 376] on p "[정산] 1. 정산은 언제 되나요?" at bounding box center [737, 374] width 997 height 19
click at [487, 341] on p "[사용방법] 10. 꼭 숏폼에 사용해야 하나요?" at bounding box center [737, 334] width 997 height 19
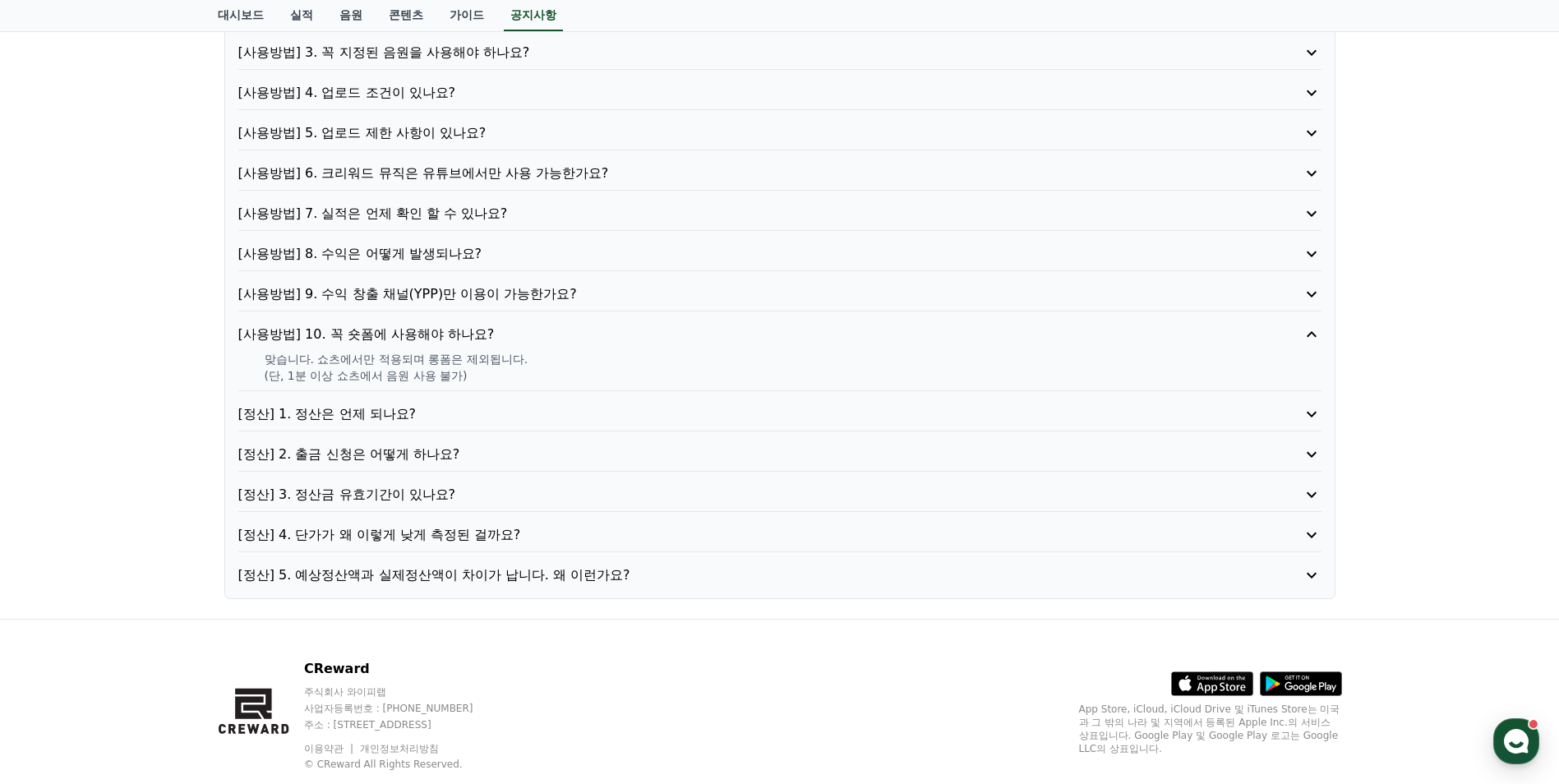
click at [536, 333] on p "[사용방법] 10. 꼭 숏폼에 사용해야 하나요?" at bounding box center [737, 334] width 997 height 19
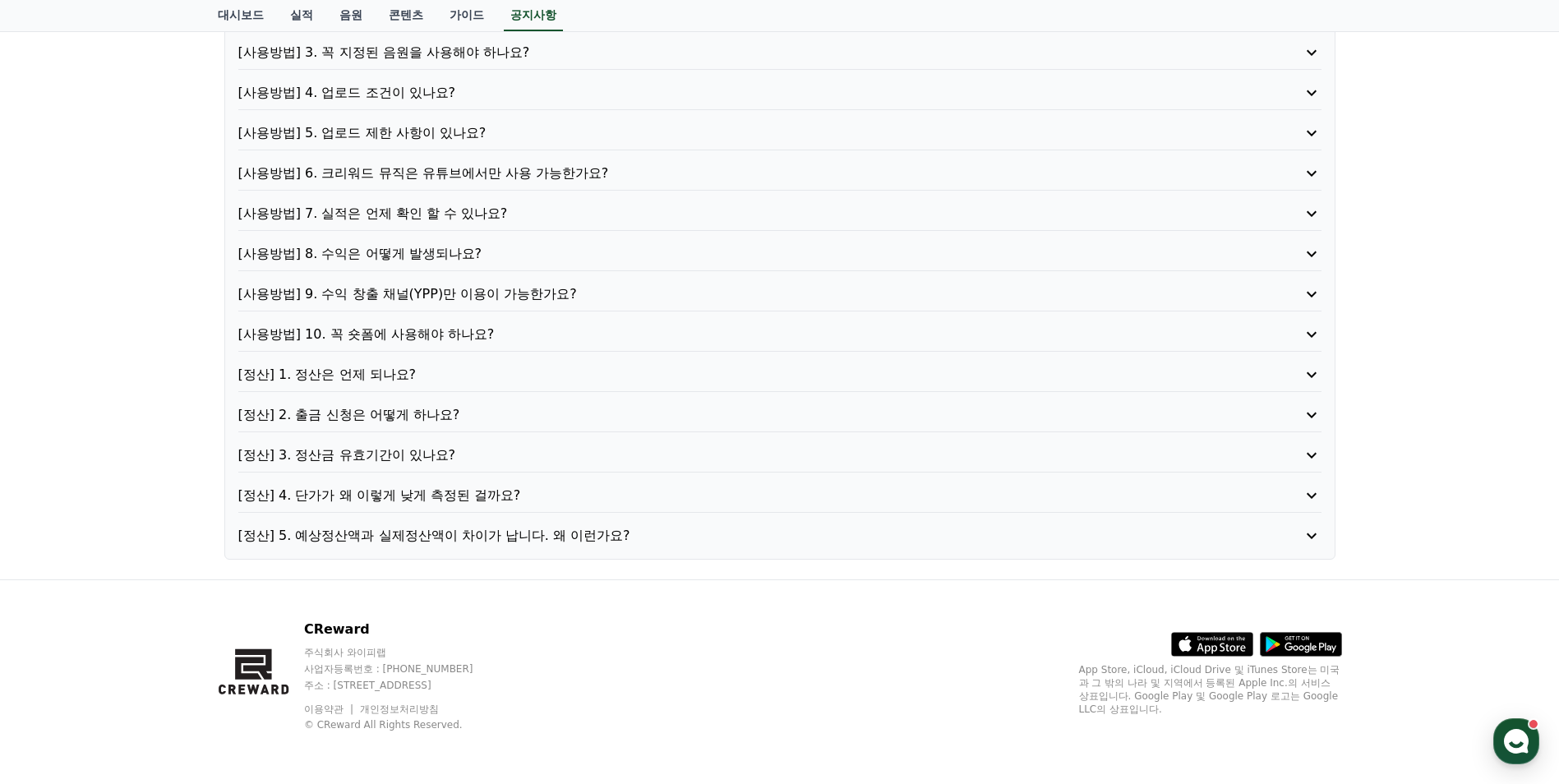
click at [568, 294] on p "[사용방법] 9. 수익 창출 채널(YPP)만 이용이 가능한가요?" at bounding box center [737, 294] width 997 height 19
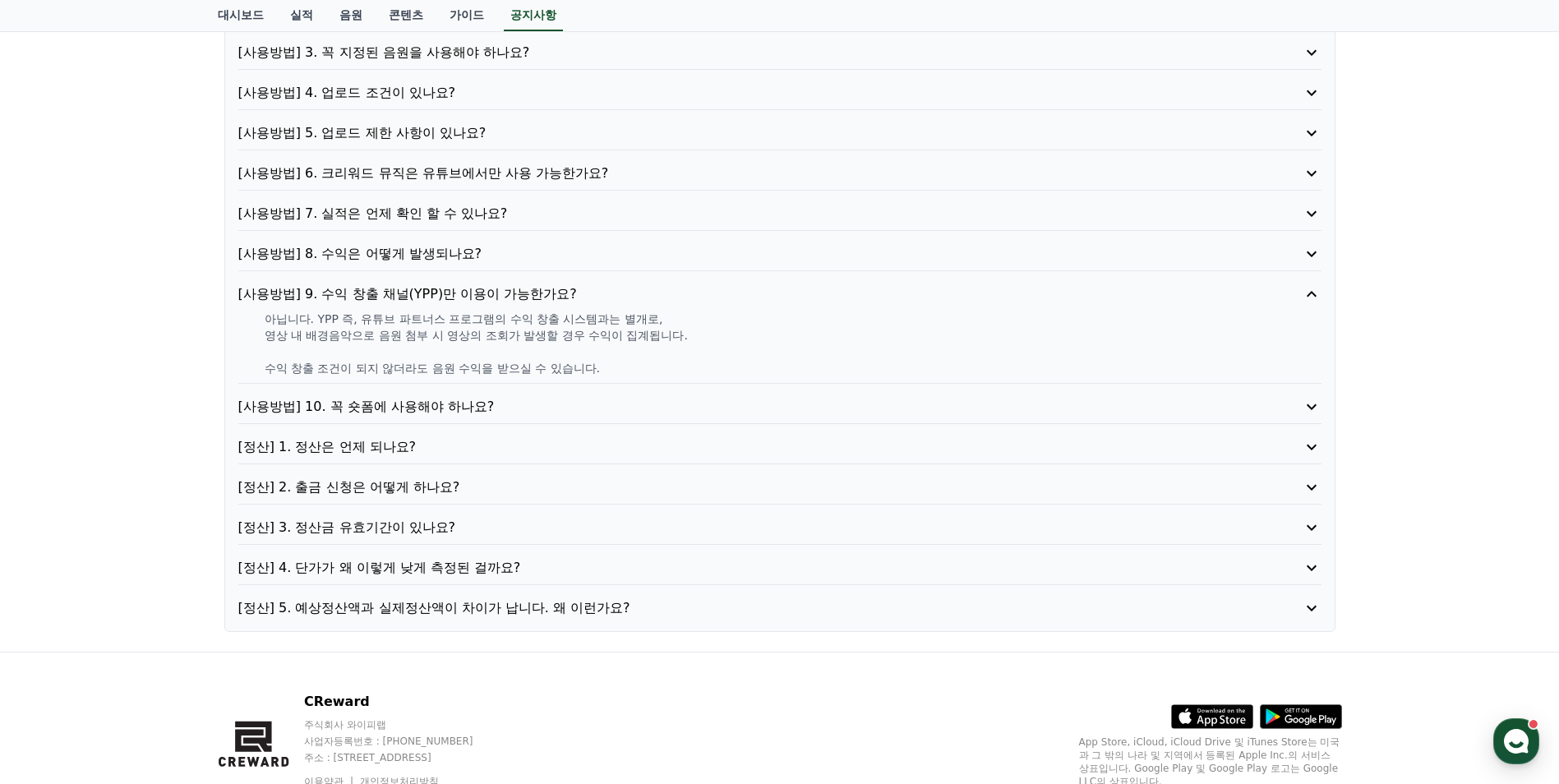
click at [568, 294] on p "[사용방법] 9. 수익 창출 채널(YPP)만 이용이 가능한가요?" at bounding box center [737, 294] width 997 height 19
click at [545, 254] on p "[사용방법] 8. 수익은 어떻게 발생되나요?" at bounding box center [737, 253] width 997 height 19
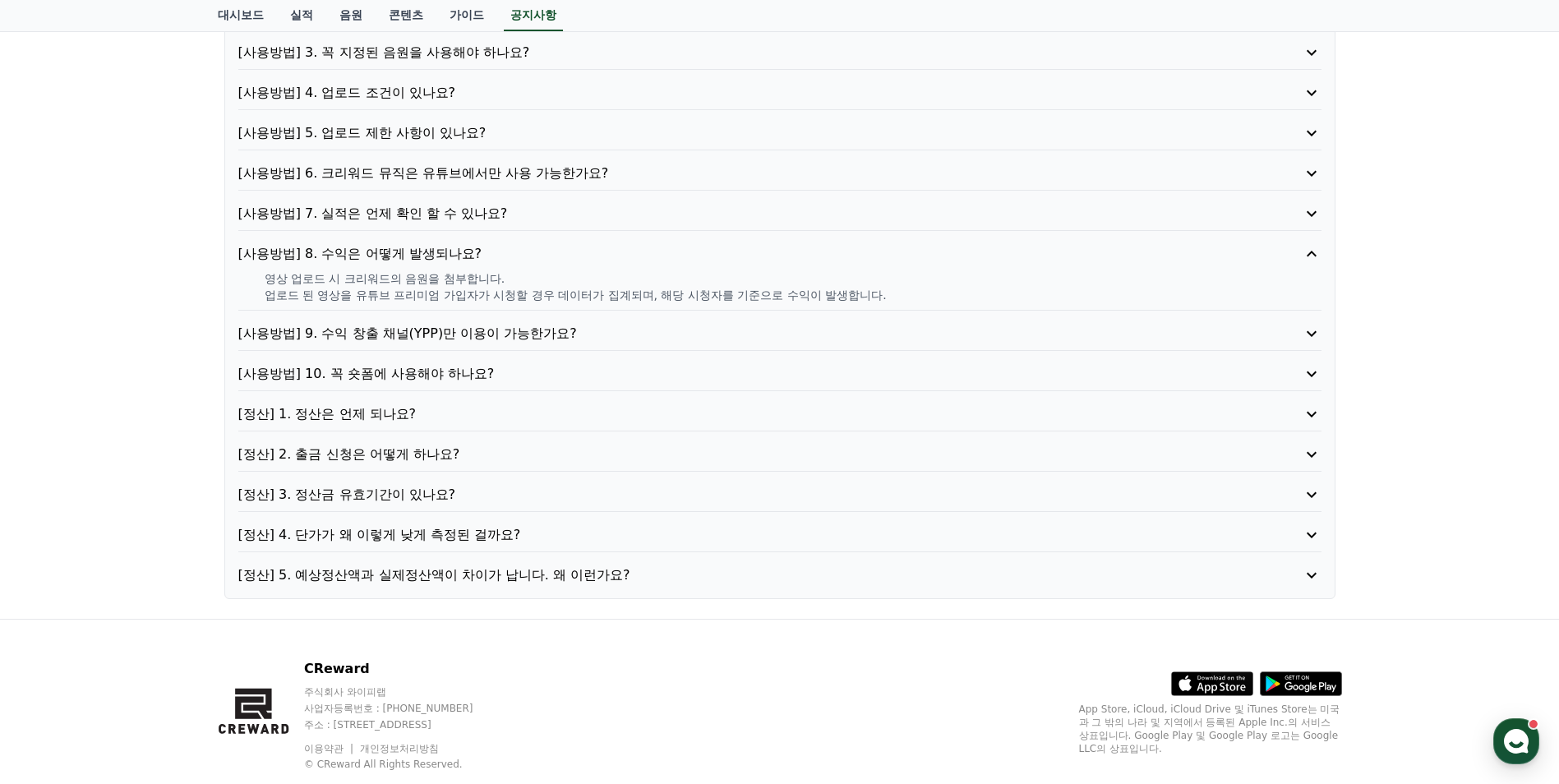
click at [545, 254] on p "[사용방법] 8. 수익은 어떻게 발생되나요?" at bounding box center [737, 253] width 997 height 19
click at [546, 206] on p "[사용방법] 7. 실적은 언제 확인 할 수 있나요?" at bounding box center [737, 213] width 997 height 19
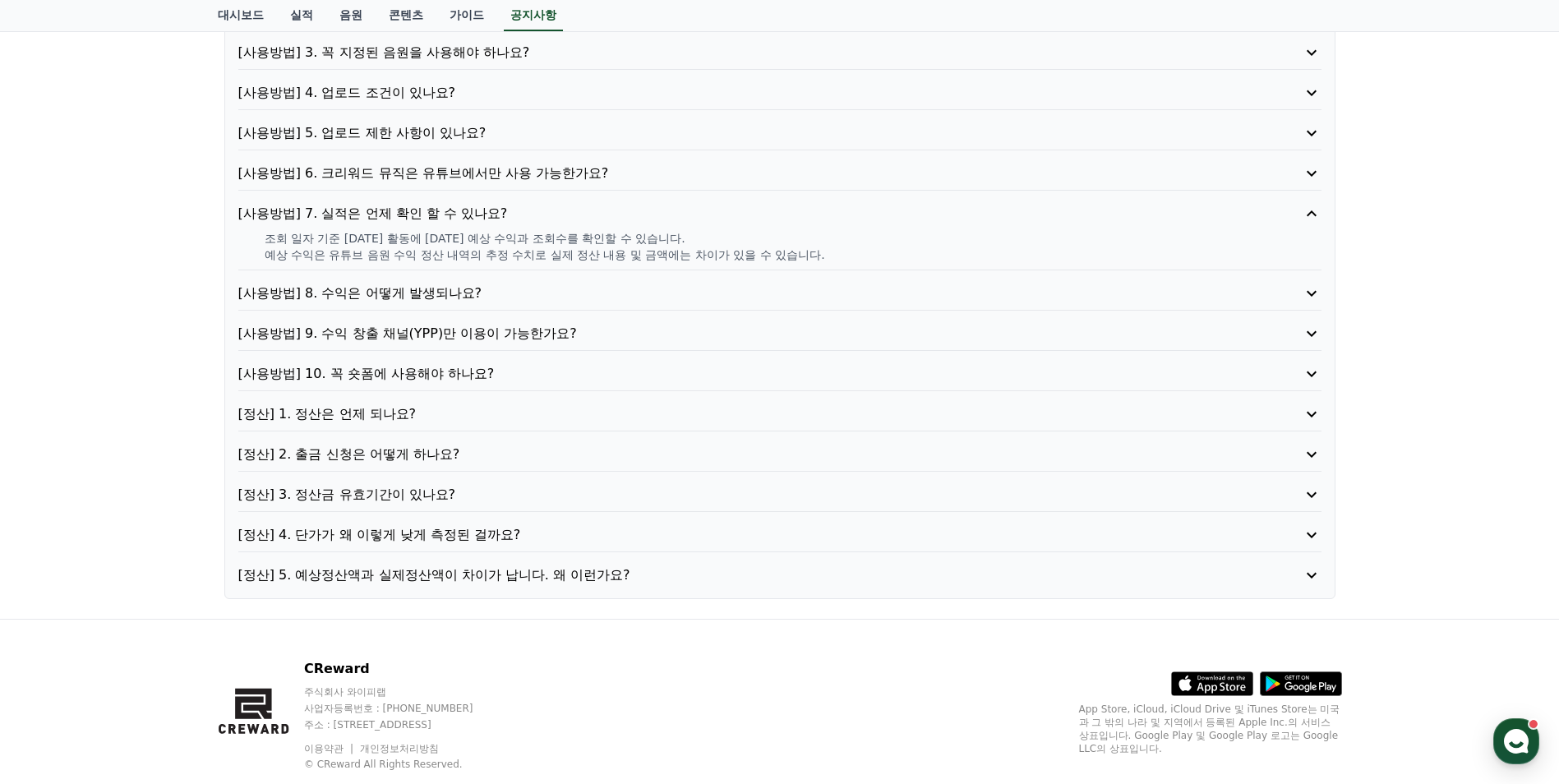
click at [546, 207] on p "[사용방법] 7. 실적은 언제 확인 할 수 있나요?" at bounding box center [737, 213] width 997 height 19
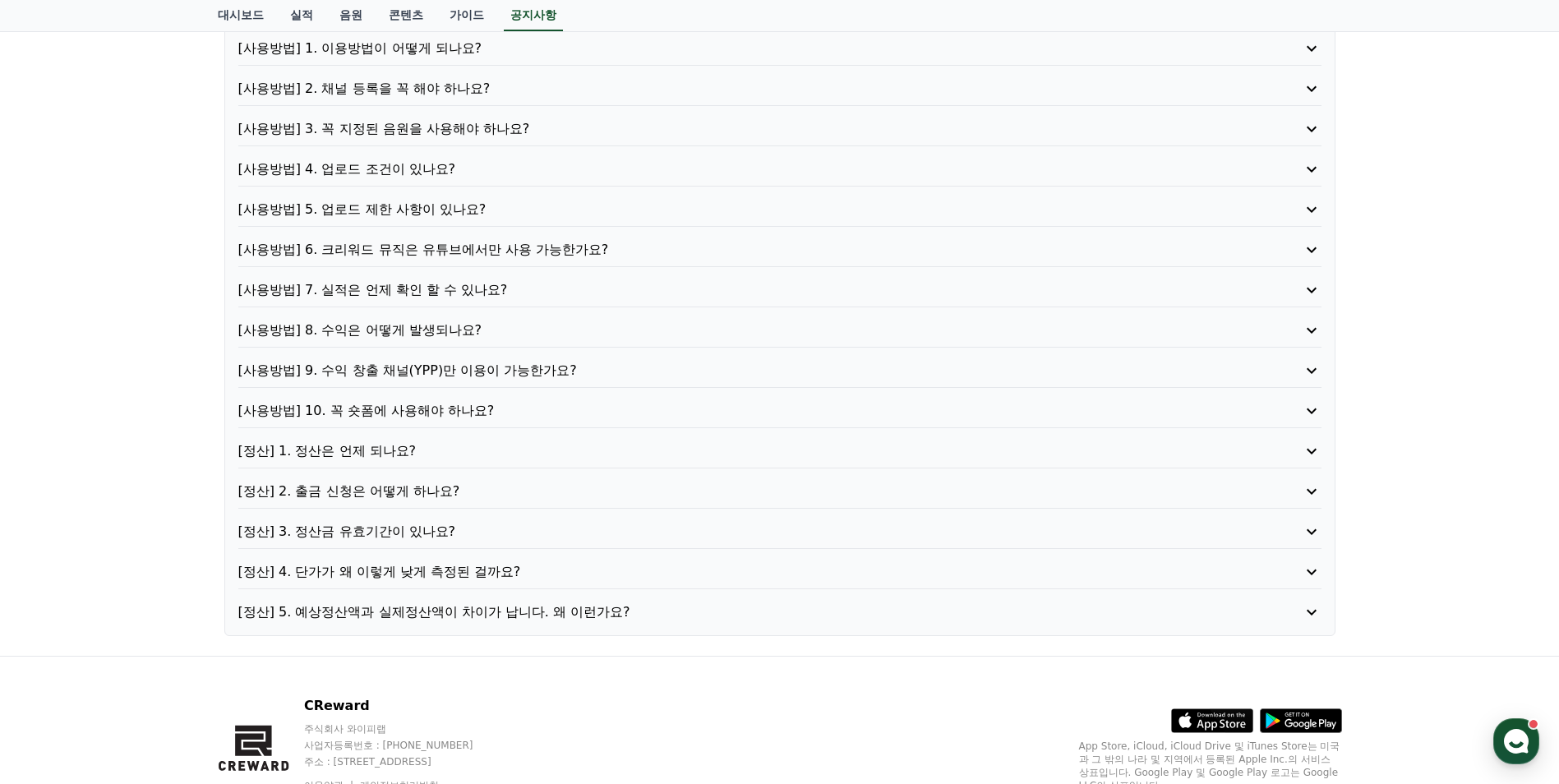
scroll to position [175, 0]
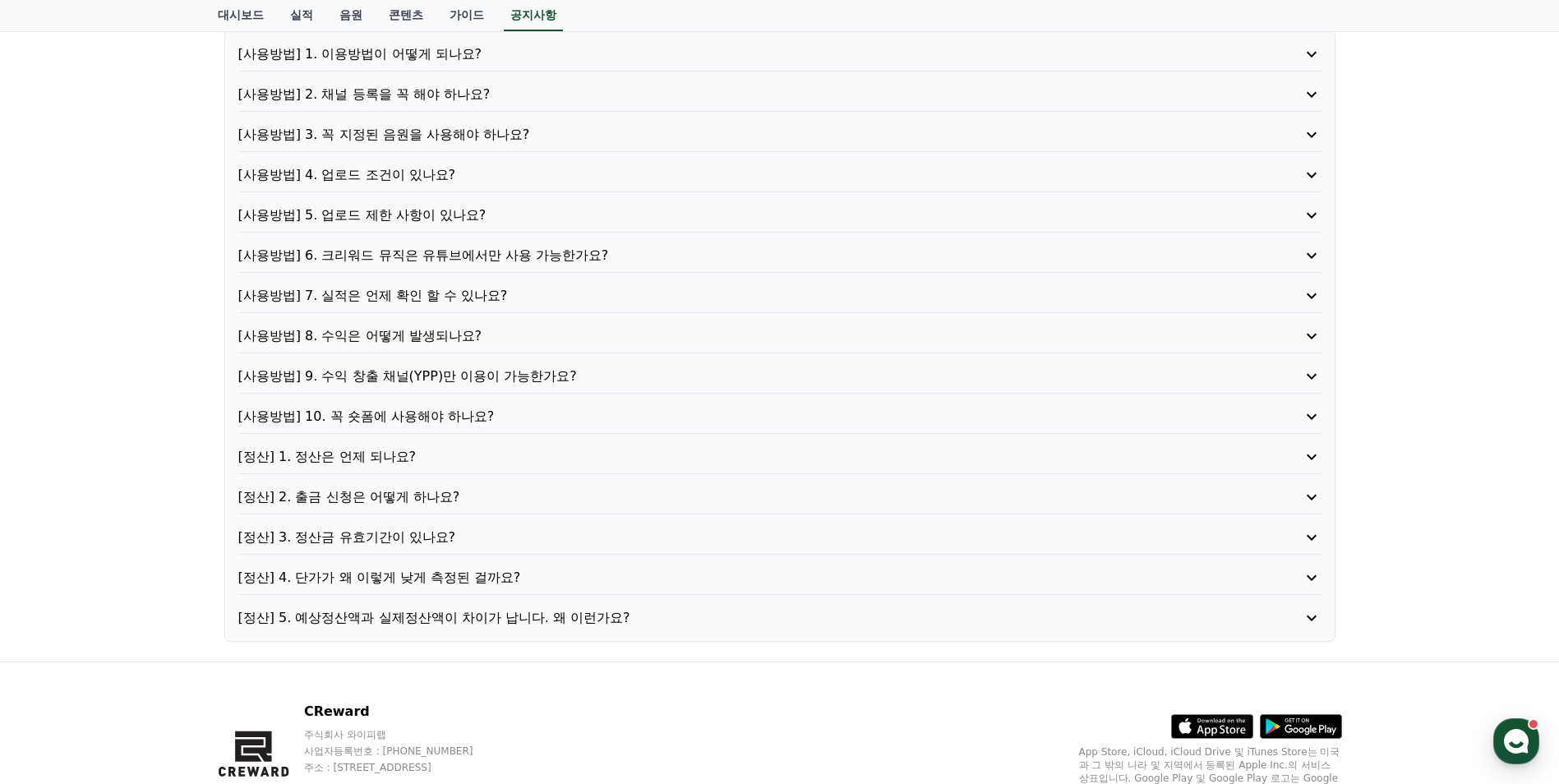
click at [511, 266] on div "[사용방법] 6. 크리워드 뮤직은 유튜브에서만 사용 가능한가요?" at bounding box center [780, 260] width 1083 height 28
click at [513, 260] on p "[사용방법] 6. 크리워드 뮤직은 유튜브에서만 사용 가능한가요?" at bounding box center [737, 255] width 997 height 19
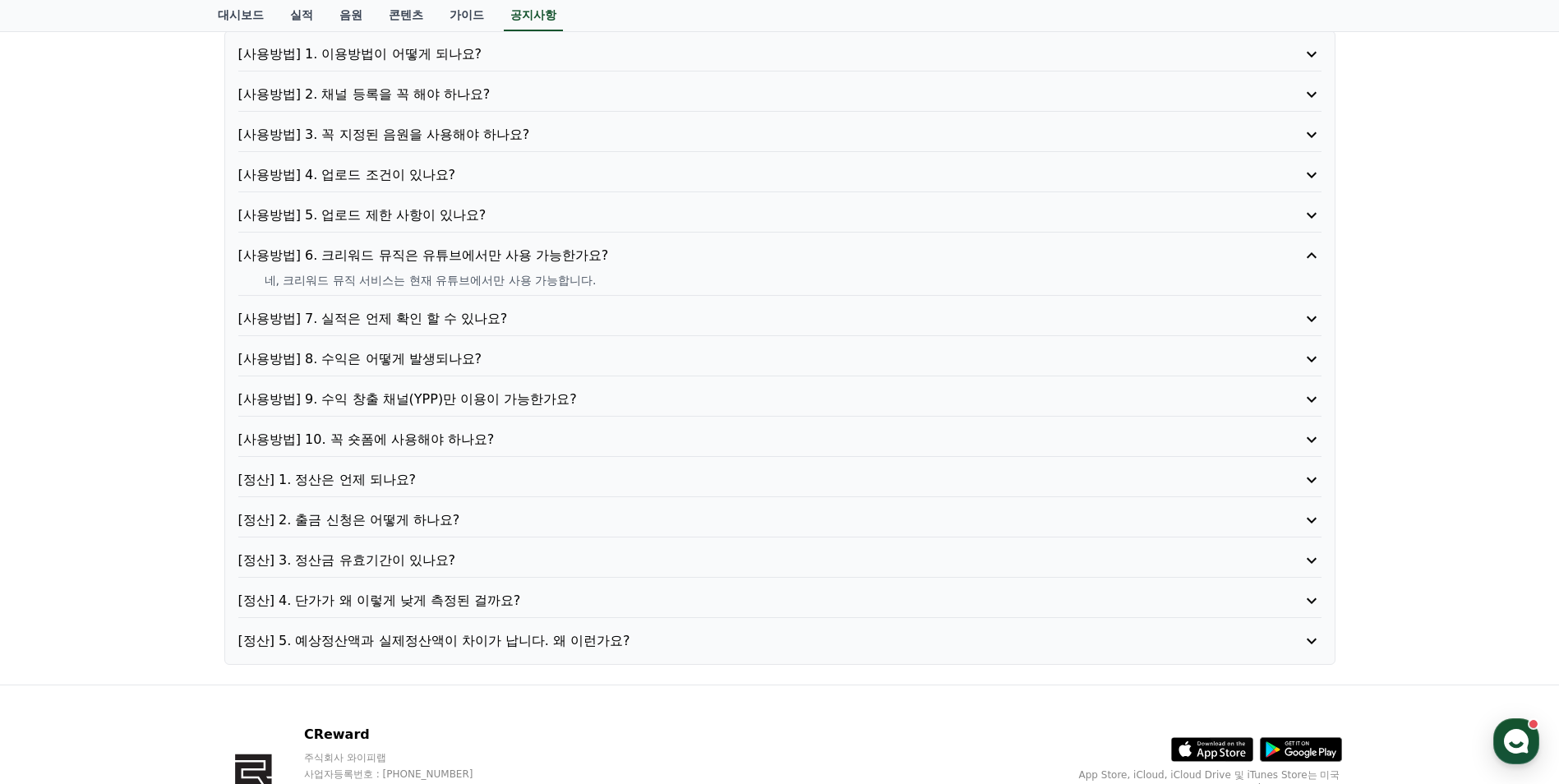
click at [519, 254] on p "[사용방법] 6. 크리워드 뮤직은 유튜브에서만 사용 가능한가요?" at bounding box center [737, 255] width 997 height 19
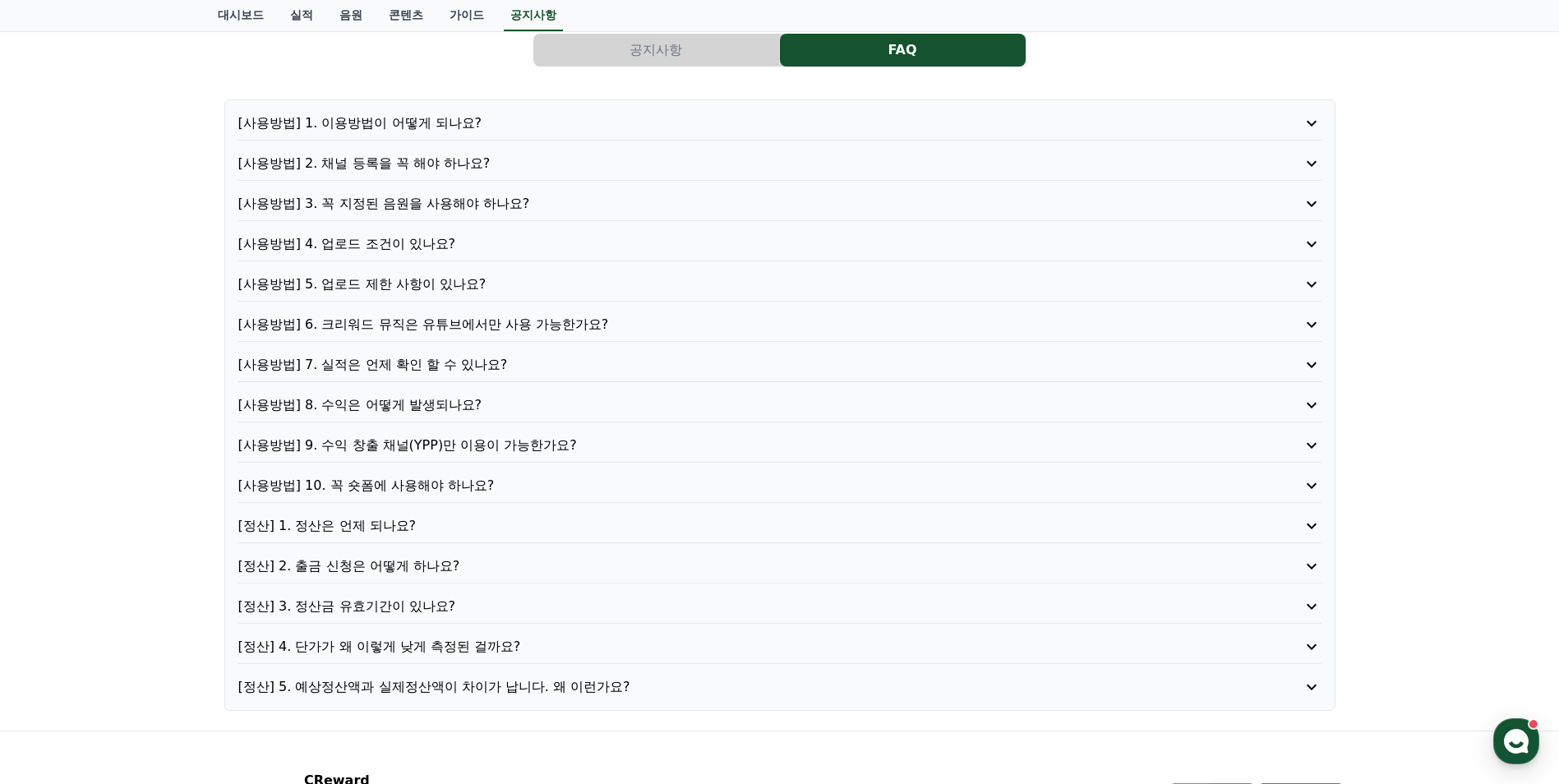
scroll to position [93, 0]
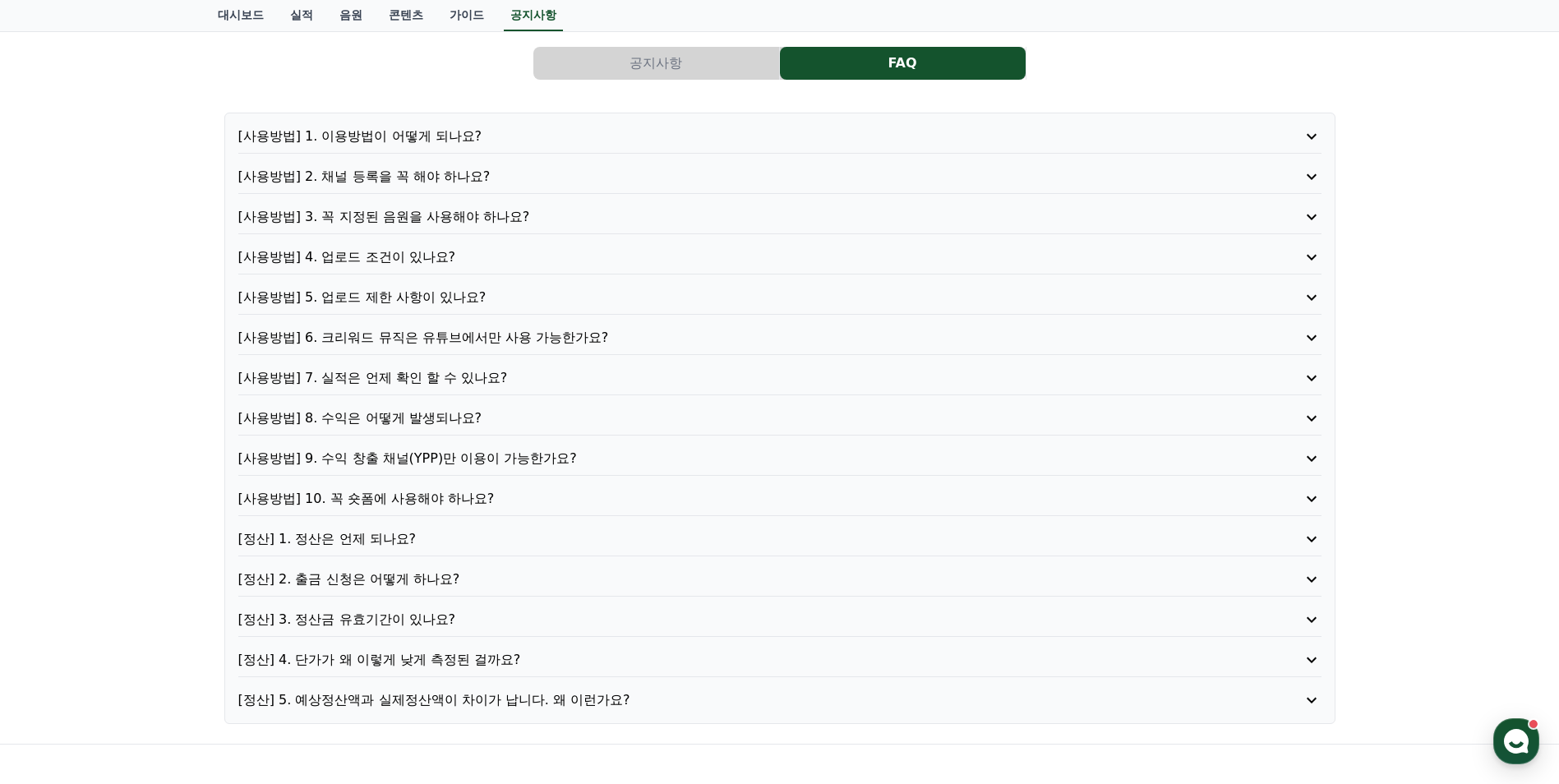
click at [465, 283] on div "[사용방법] 1. 이용방법이 어떻게 되나요? [사용방법] 2. 채널 등록을 꼭 해야 하나요? [사용방법] 3. 꼭 지정된 음원을 사용해야 하나…" at bounding box center [780, 419] width 1111 height 611
click at [451, 299] on p "[사용방법] 5. 업로드 제한 사항이 있나요?" at bounding box center [737, 297] width 997 height 19
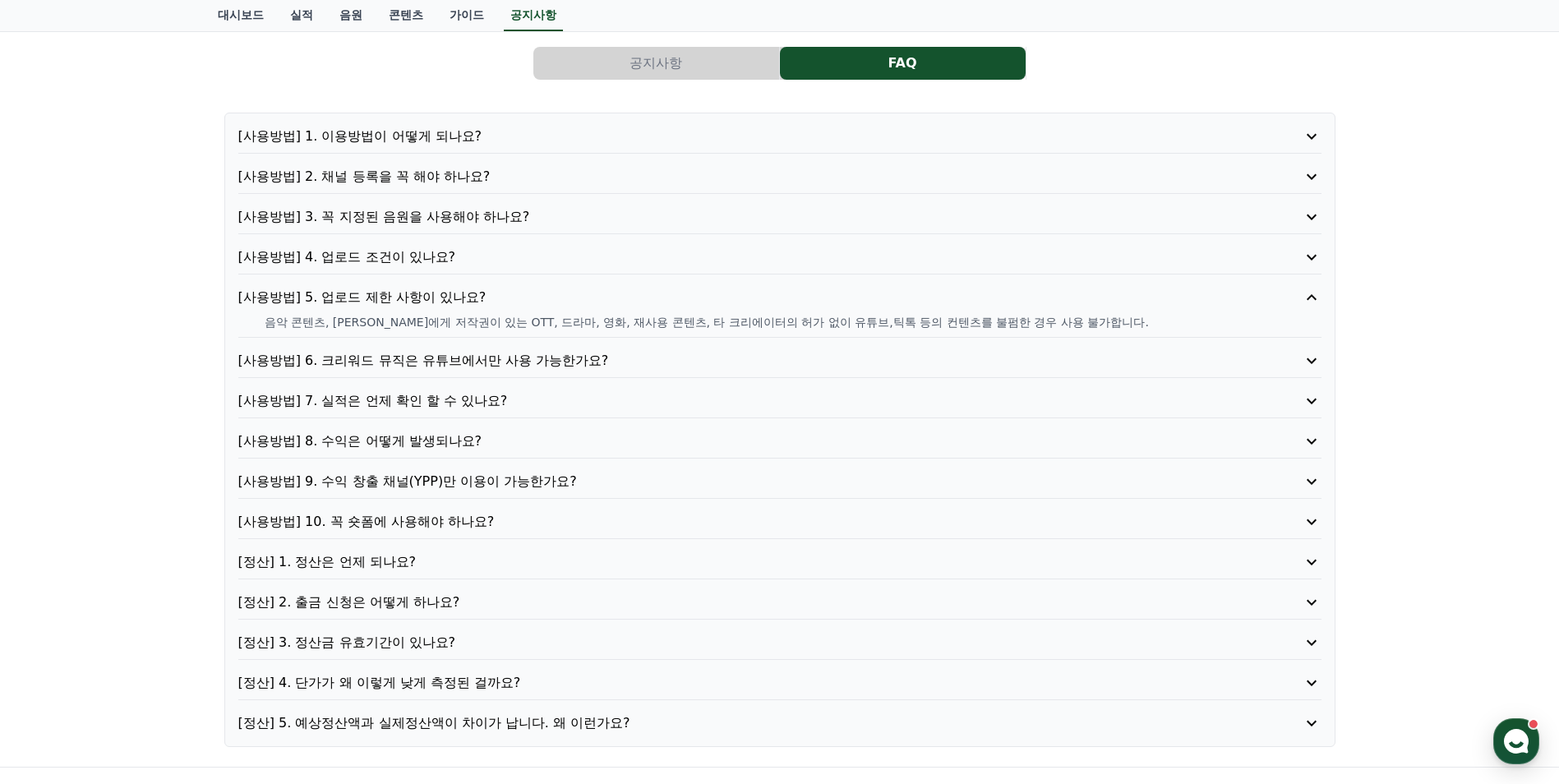
click at [405, 256] on p "[사용방법] 4. 업로드 조건이 있나요?" at bounding box center [737, 256] width 997 height 19
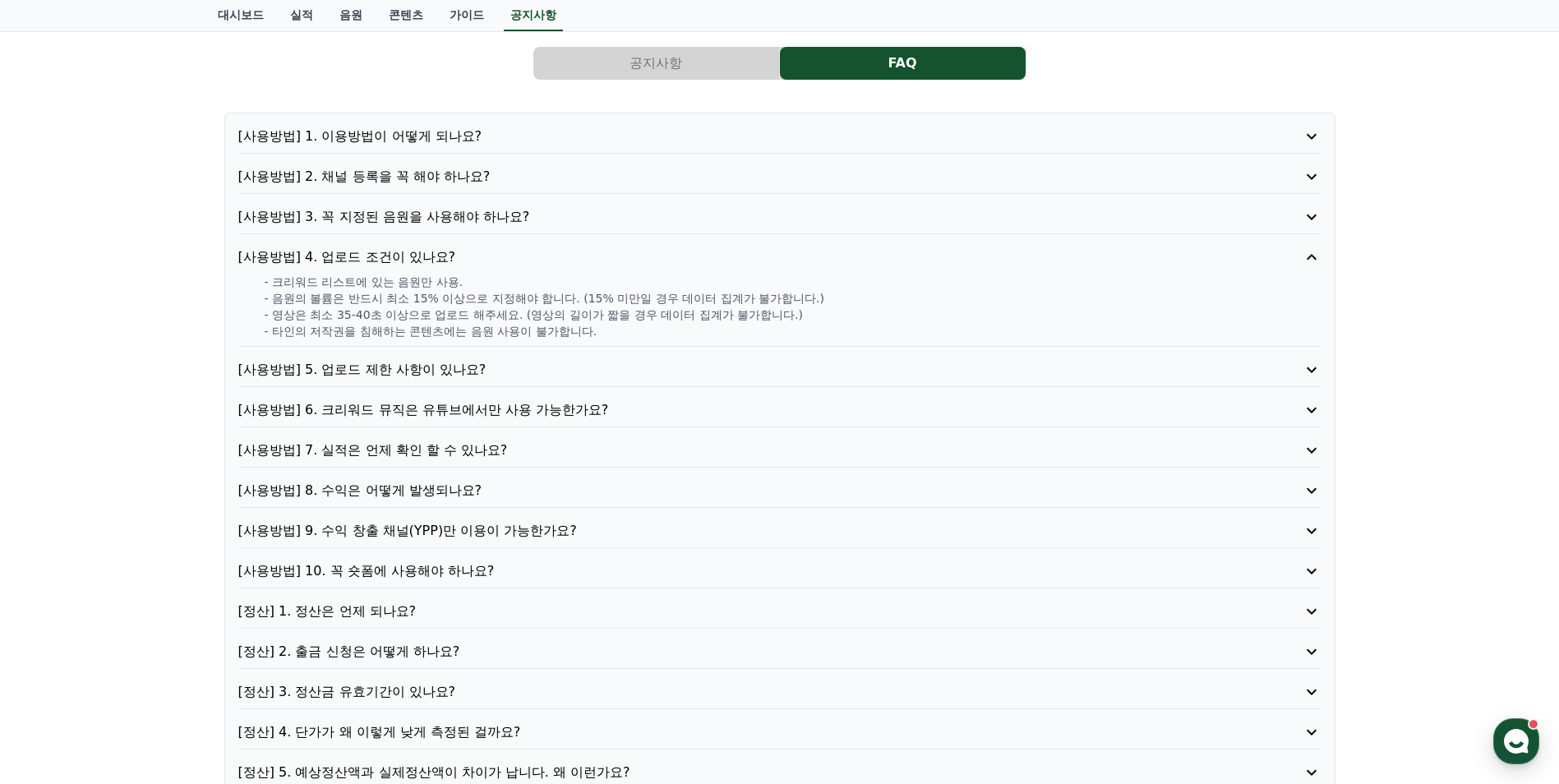
click at [409, 224] on p "[사용방법] 3. 꼭 지정된 음원을 사용해야 하나요?" at bounding box center [737, 217] width 997 height 19
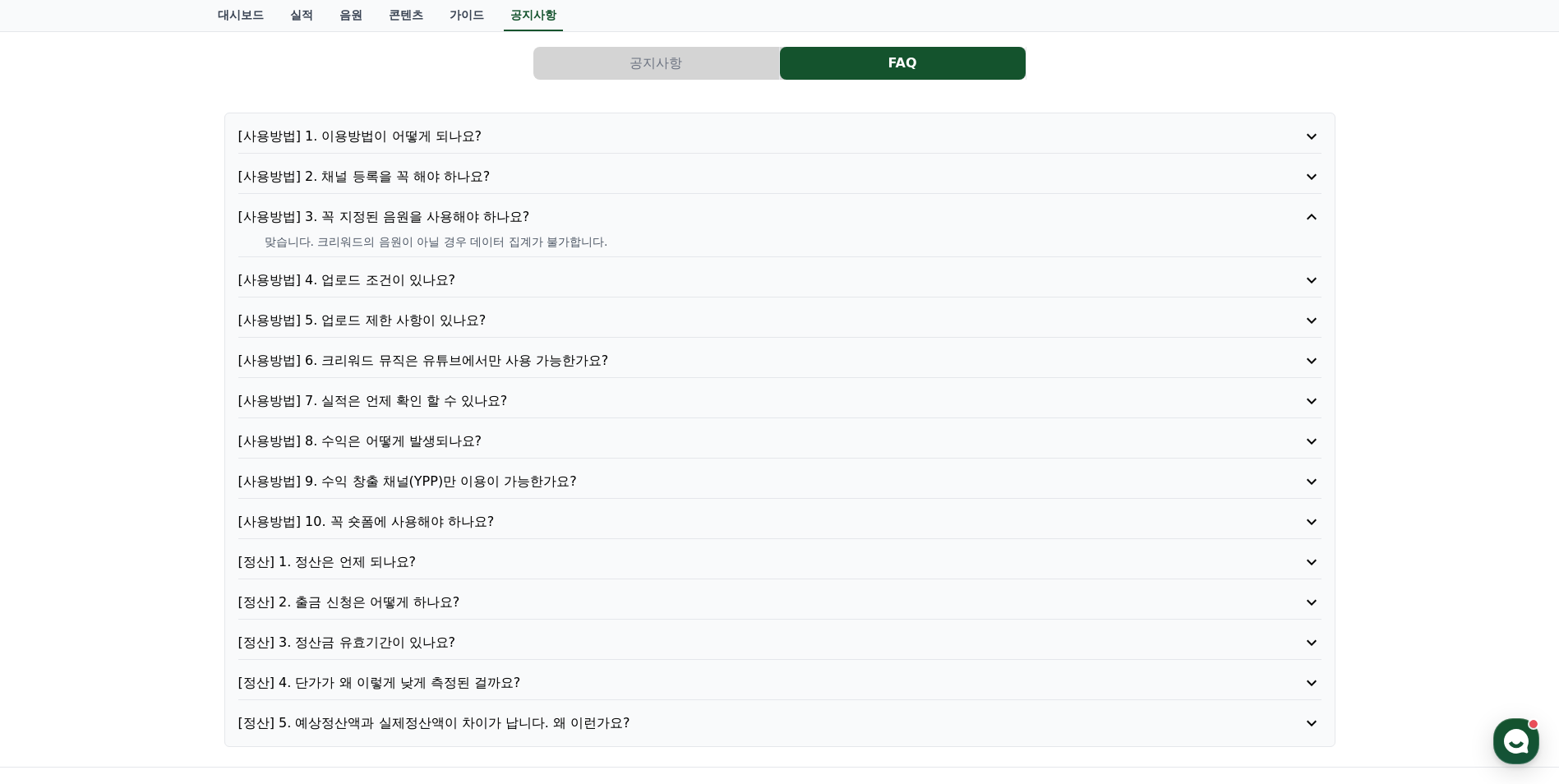
click at [413, 175] on p "[사용방법] 2. 채널 등록을 꼭 해야 하나요?" at bounding box center [737, 176] width 997 height 19
click at [416, 139] on p "[사용방법] 1. 이용방법이 어떻게 되나요?" at bounding box center [737, 136] width 997 height 19
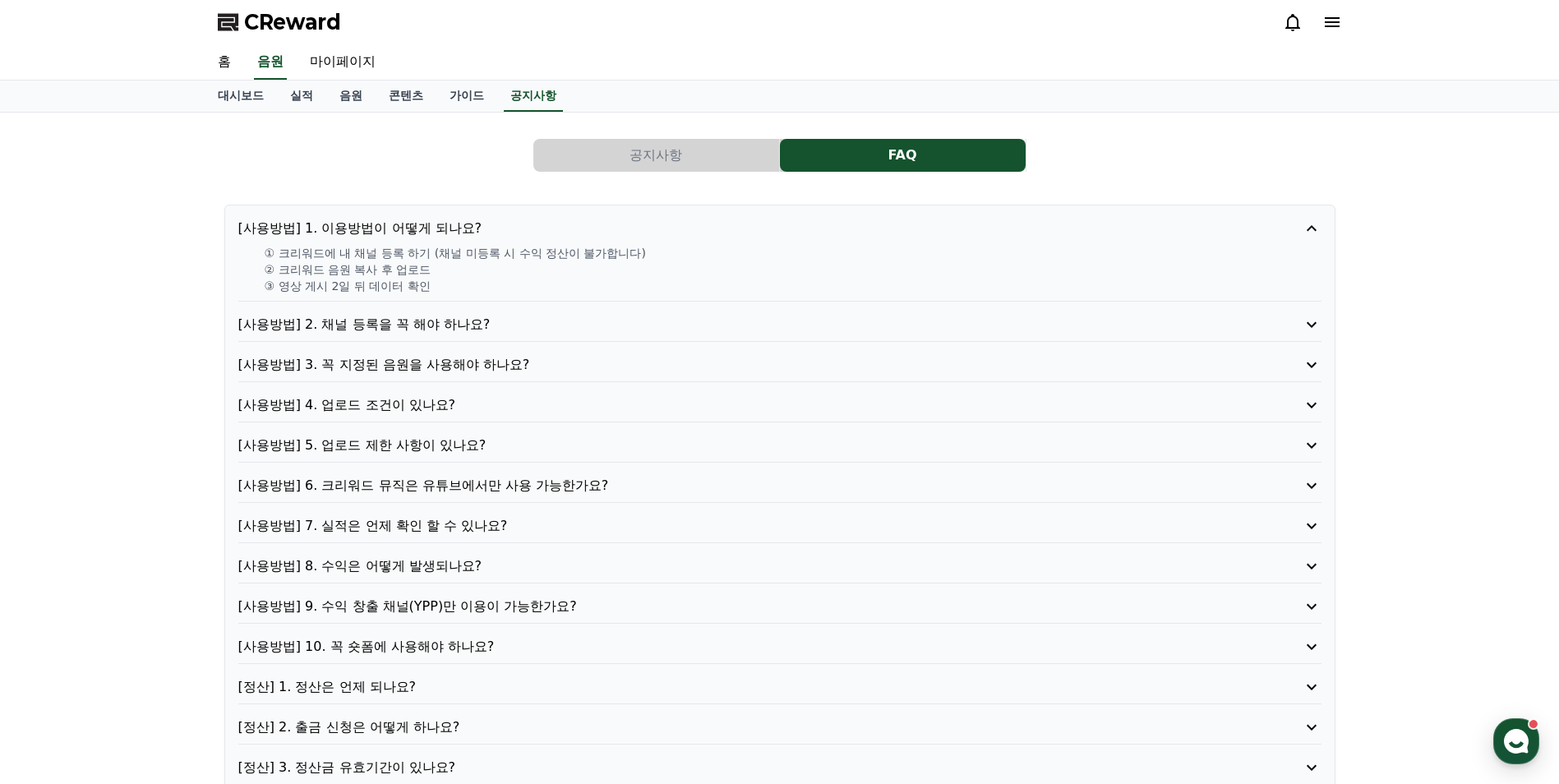
scroll to position [0, 0]
click at [240, 91] on link "대시보드" at bounding box center [241, 97] width 73 height 31
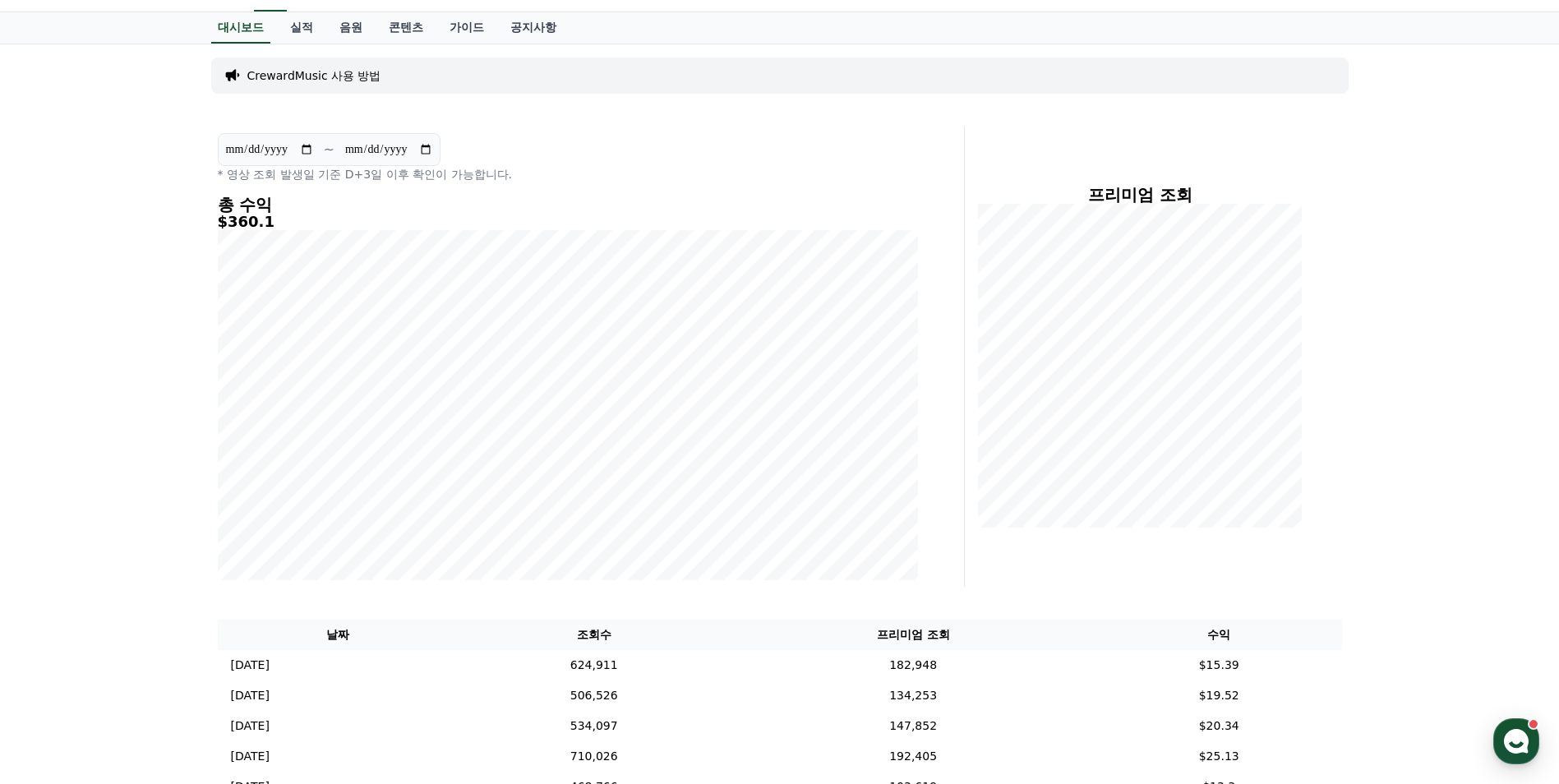
scroll to position [493, 0]
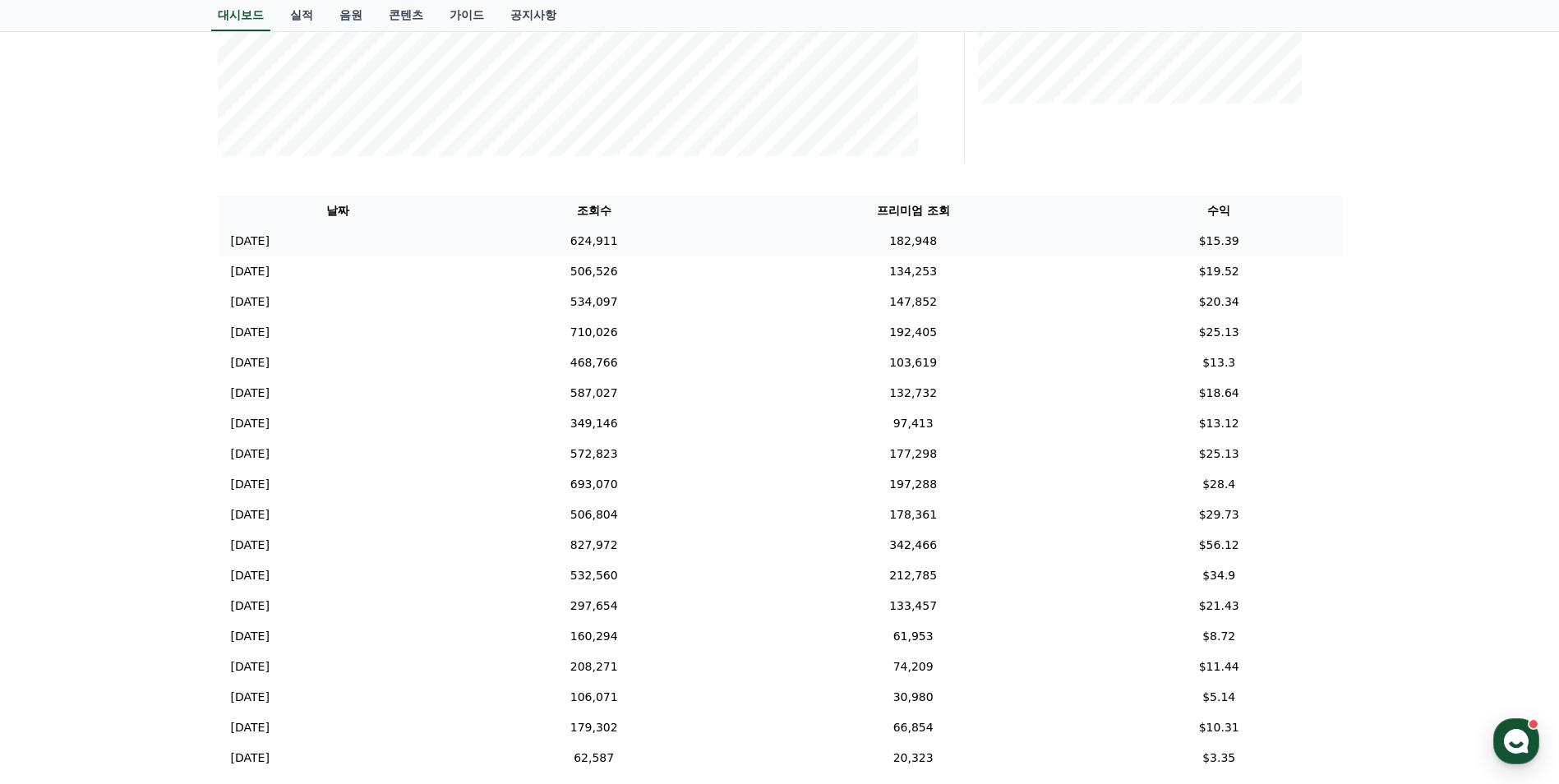
click at [1130, 239] on td "$15.39" at bounding box center [1219, 241] width 246 height 30
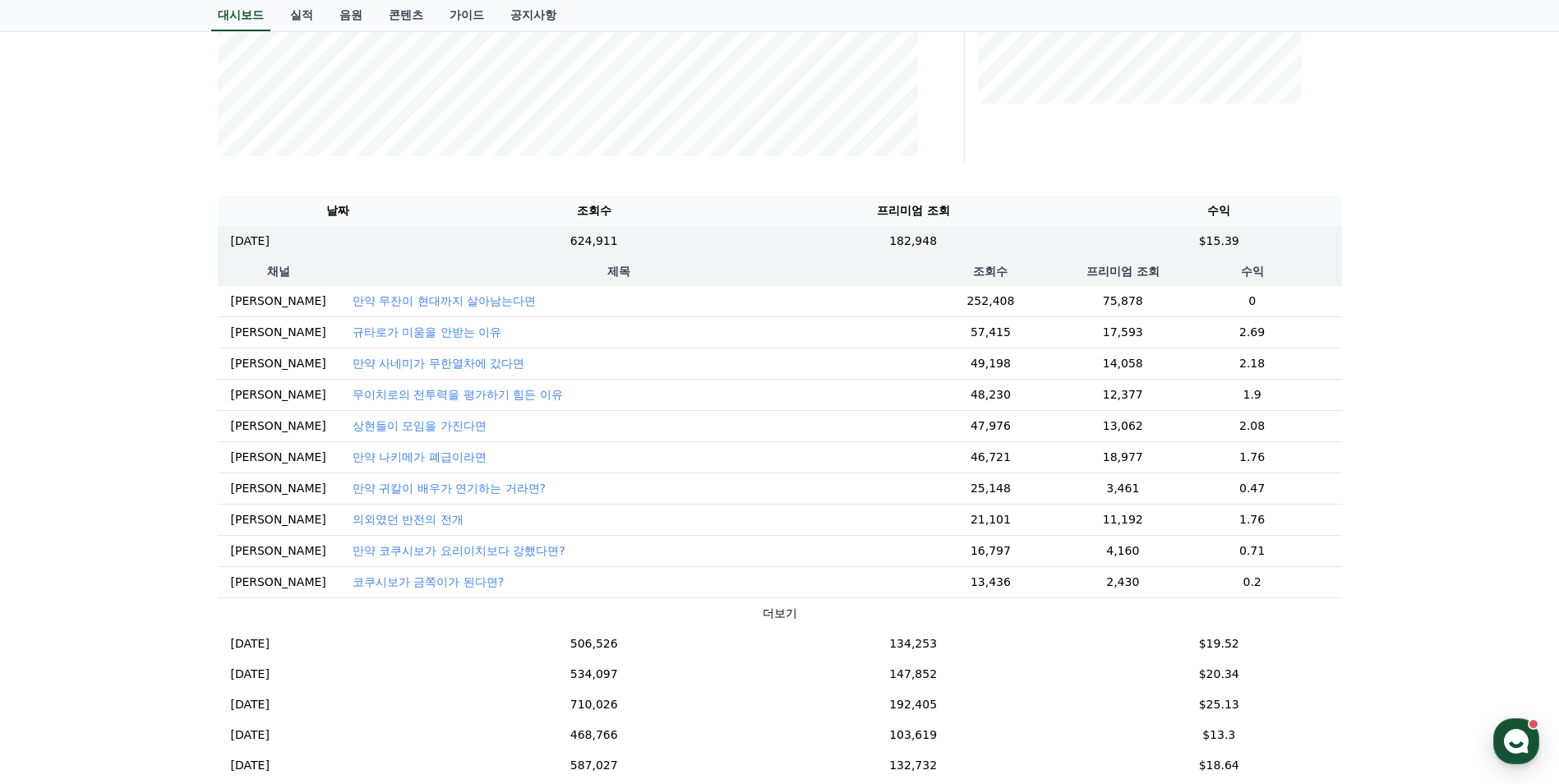
drag, startPoint x: 1194, startPoint y: 297, endPoint x: 1247, endPoint y: 489, distance: 199.2
click at [1247, 489] on tbody "안이메 만약 무잔이 현대까지 살아남는다면 252,408 75,878 0 안이메 규타로가 미움을 안받는 이유 57,415 17,593 2.69 …" at bounding box center [780, 456] width 1124 height 342
click at [763, 611] on button "더보기" at bounding box center [780, 613] width 35 height 17
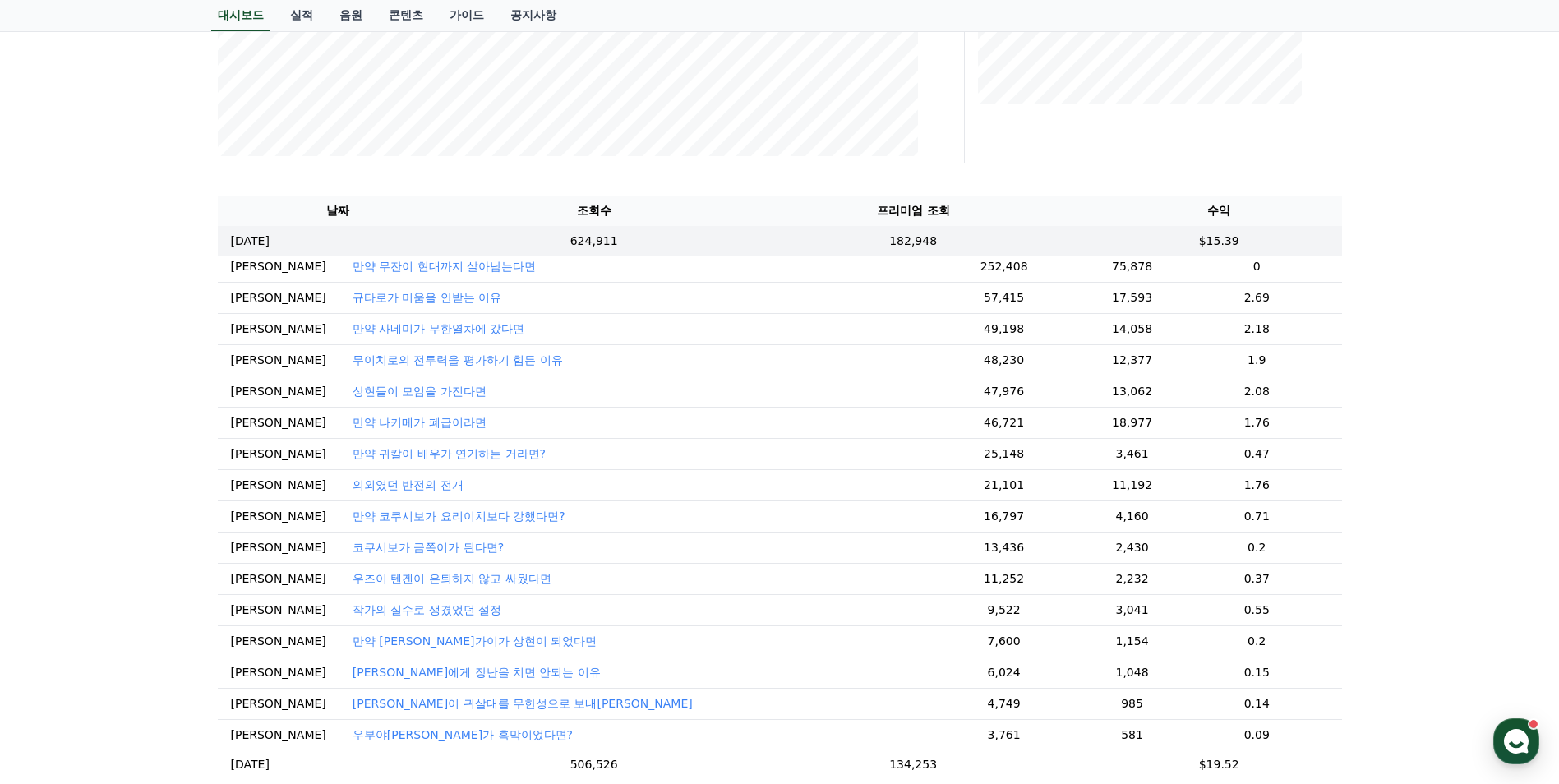
scroll to position [0, 0]
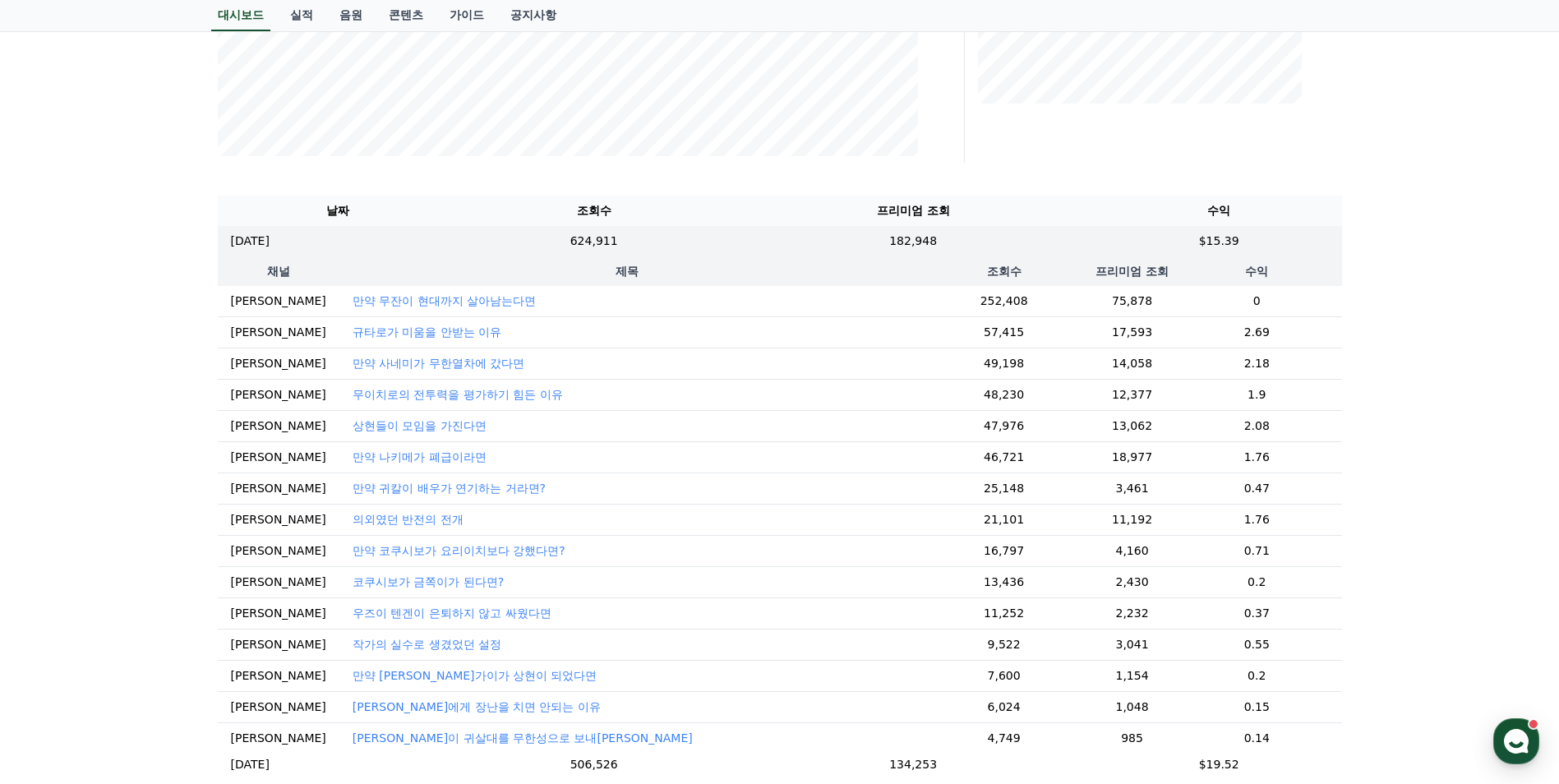
click at [1229, 492] on td "0.47" at bounding box center [1256, 488] width 170 height 31
click at [1141, 240] on td "$15.39" at bounding box center [1219, 241] width 246 height 30
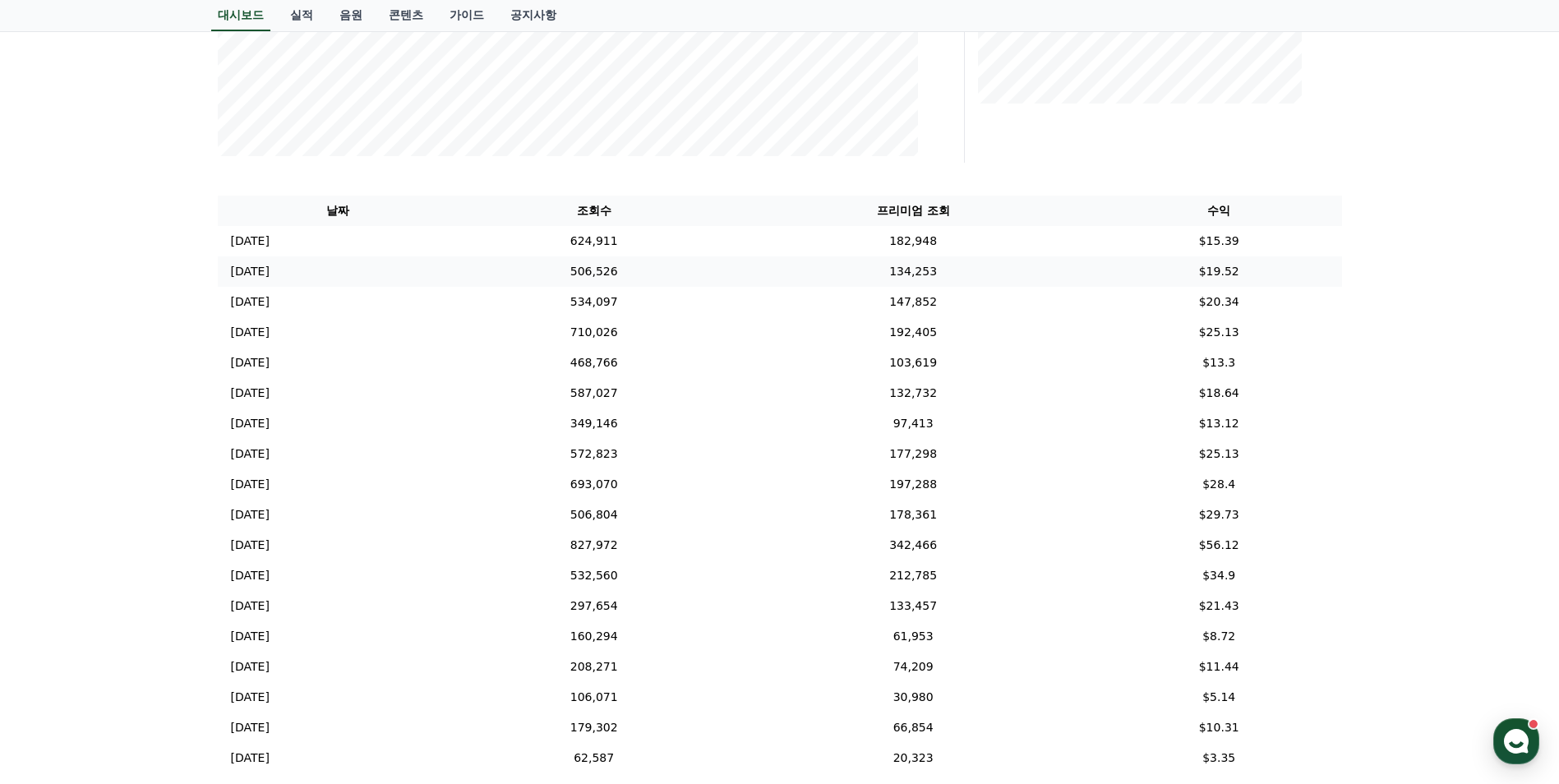
click at [1132, 268] on td "$19.52" at bounding box center [1219, 271] width 246 height 30
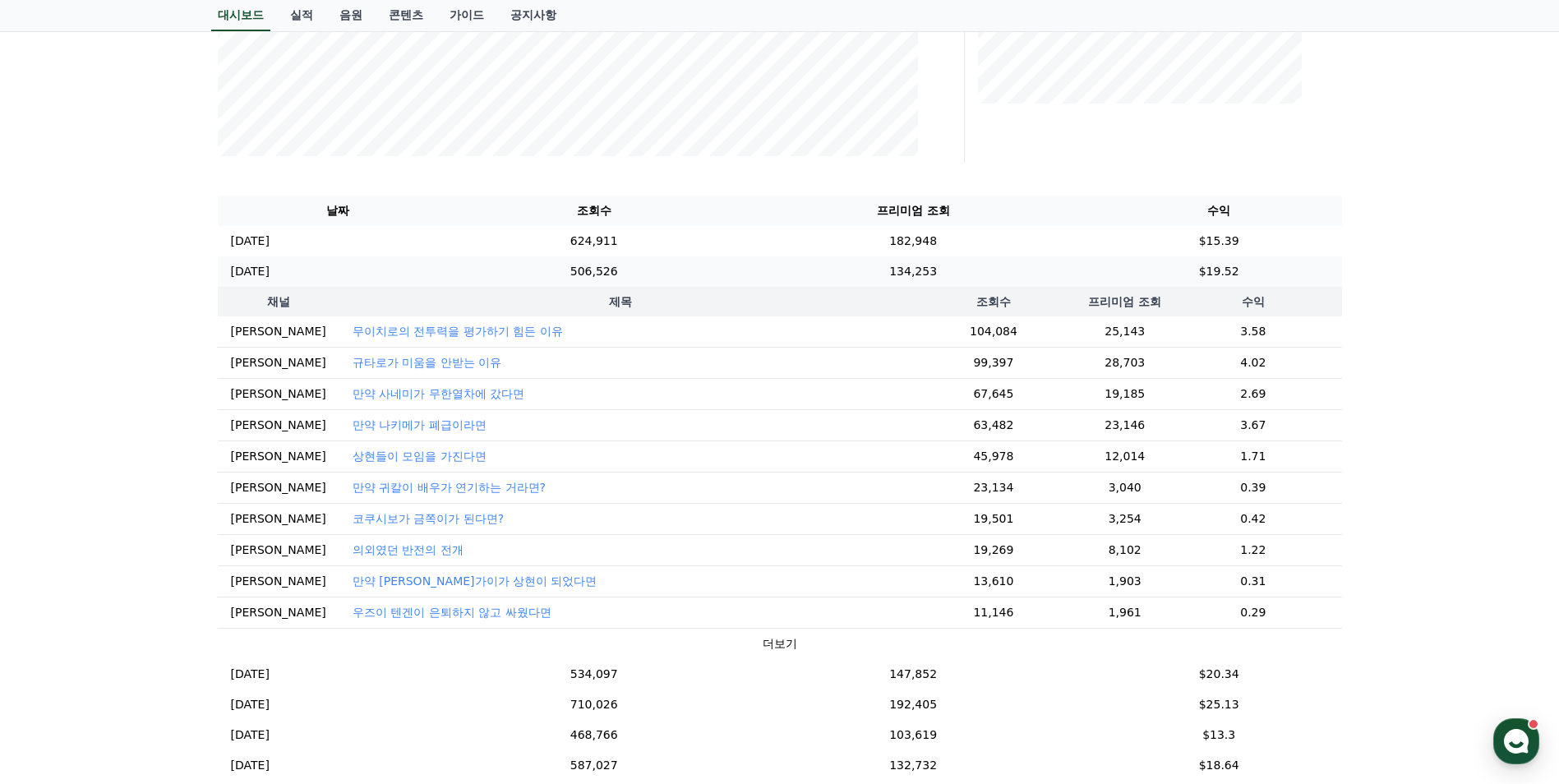
click at [1132, 268] on td "$19.52" at bounding box center [1219, 271] width 246 height 30
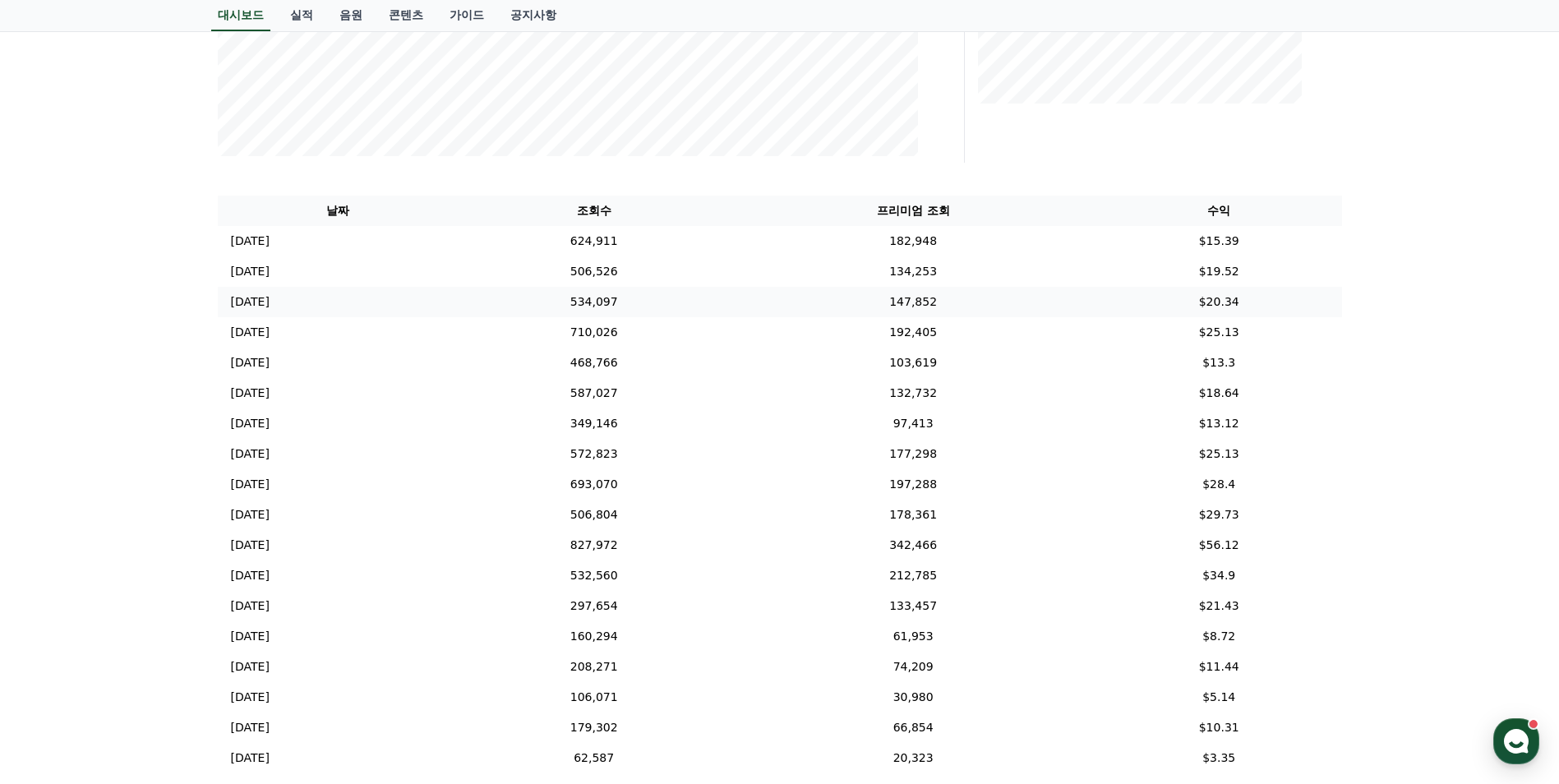
click at [1124, 313] on td "$20.34" at bounding box center [1219, 301] width 246 height 30
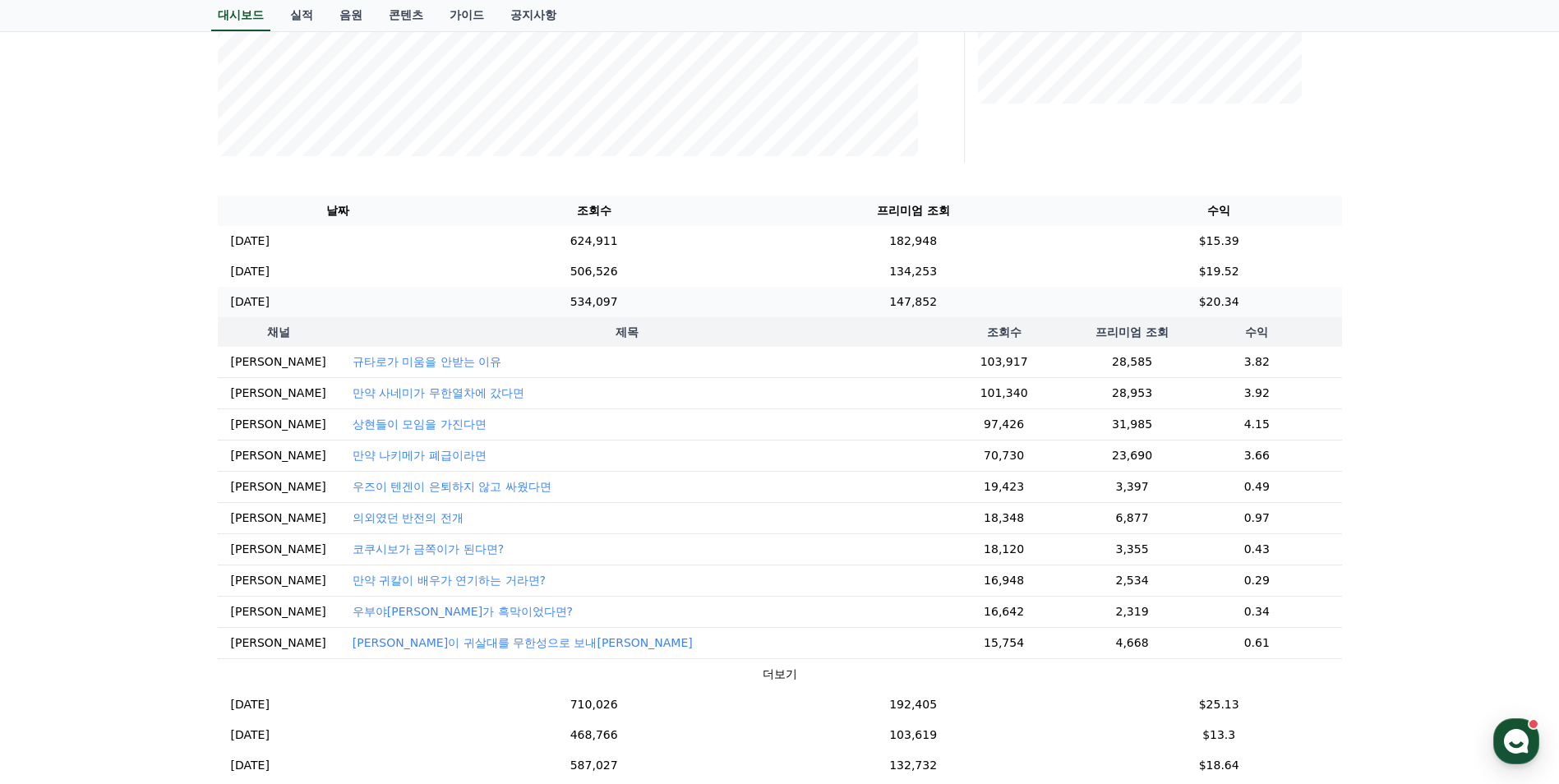
click at [1124, 313] on td "$20.34" at bounding box center [1219, 301] width 246 height 30
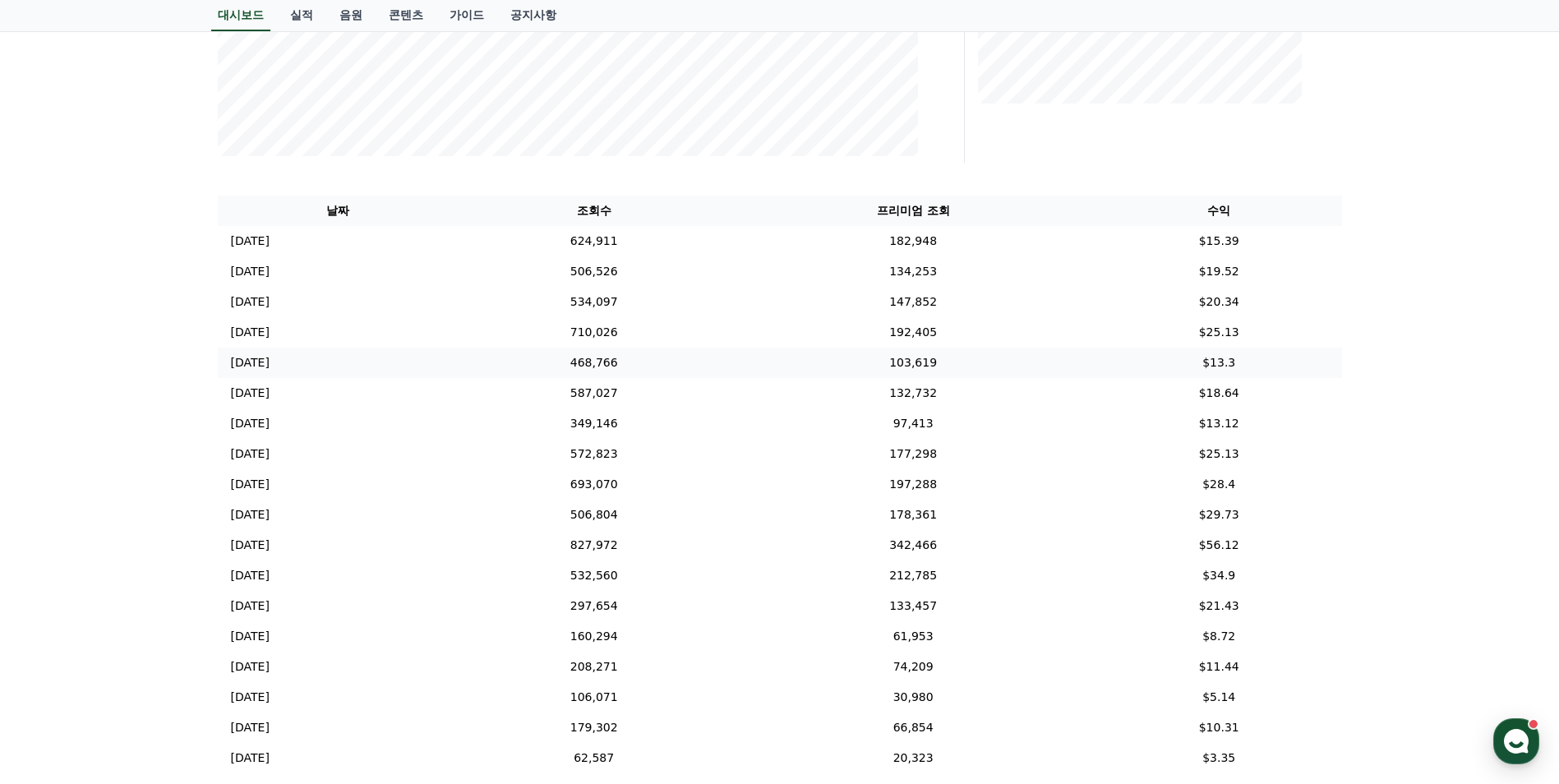
click at [1096, 348] on td "103,619" at bounding box center [913, 363] width 366 height 30
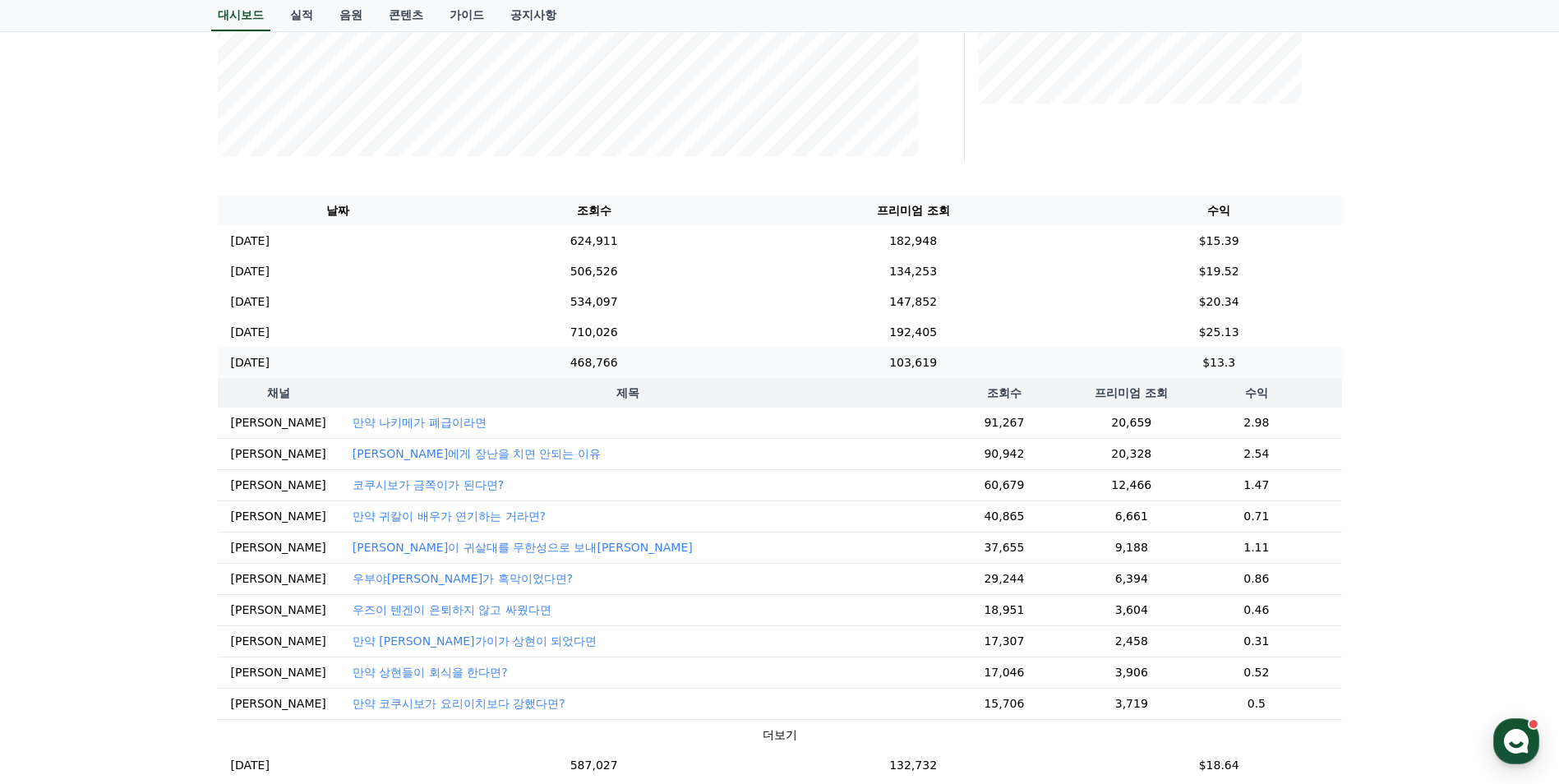
click at [1118, 348] on td "$13.3" at bounding box center [1219, 363] width 246 height 30
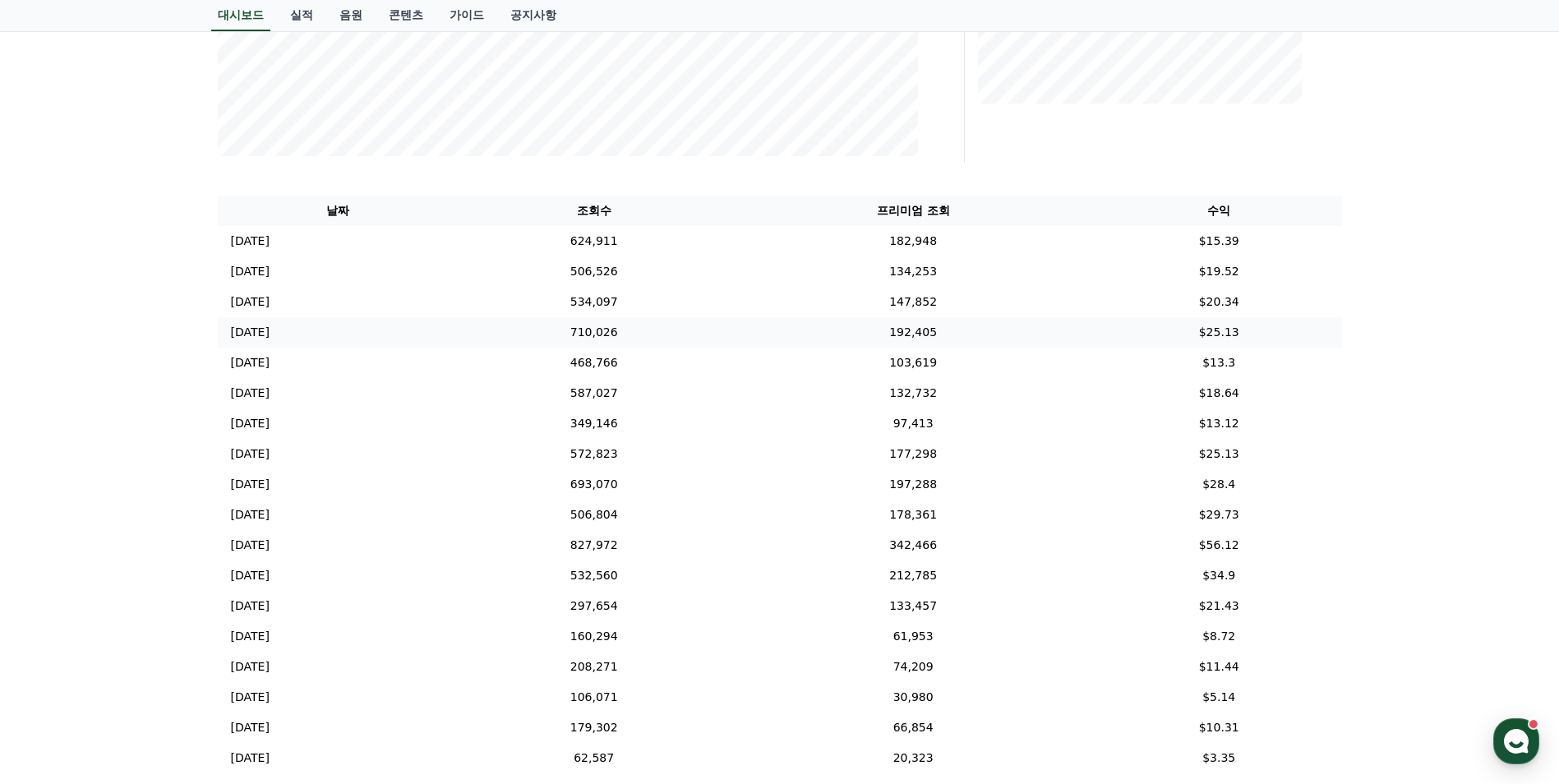
click at [1096, 321] on td "192,405" at bounding box center [913, 332] width 366 height 30
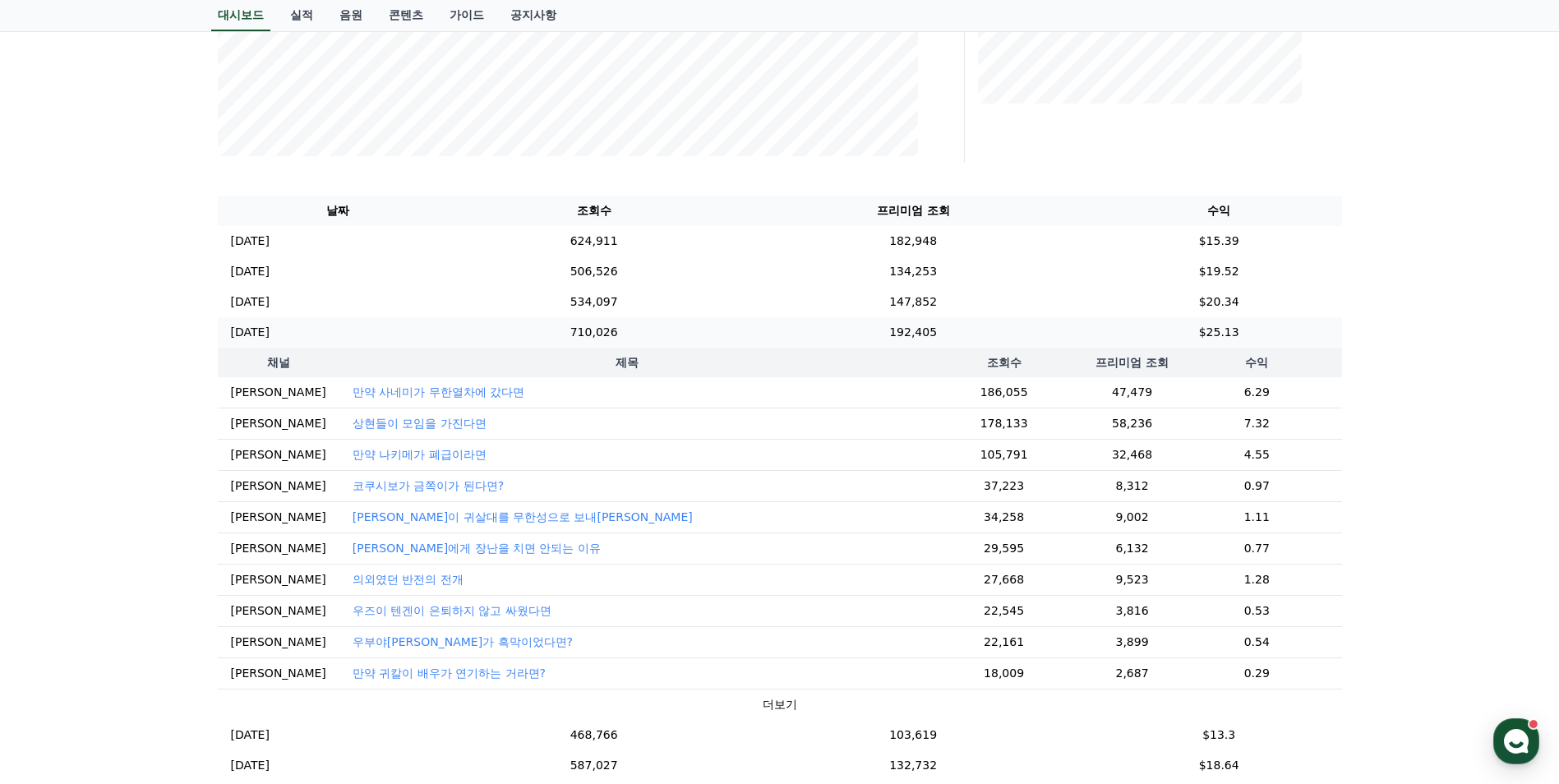
click at [1119, 321] on td "$25.13" at bounding box center [1219, 332] width 246 height 30
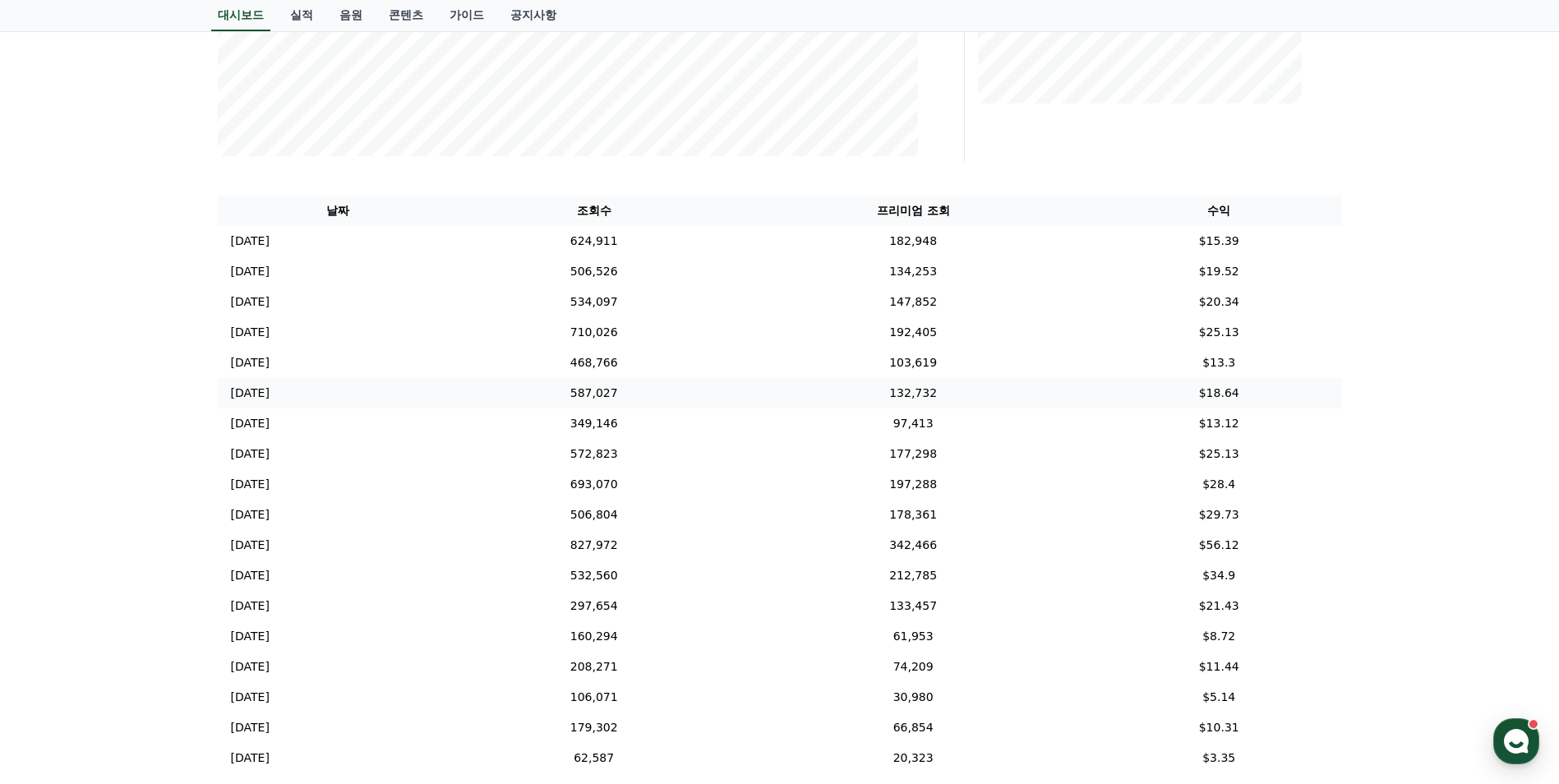
click at [1096, 396] on td "132,732" at bounding box center [913, 393] width 366 height 30
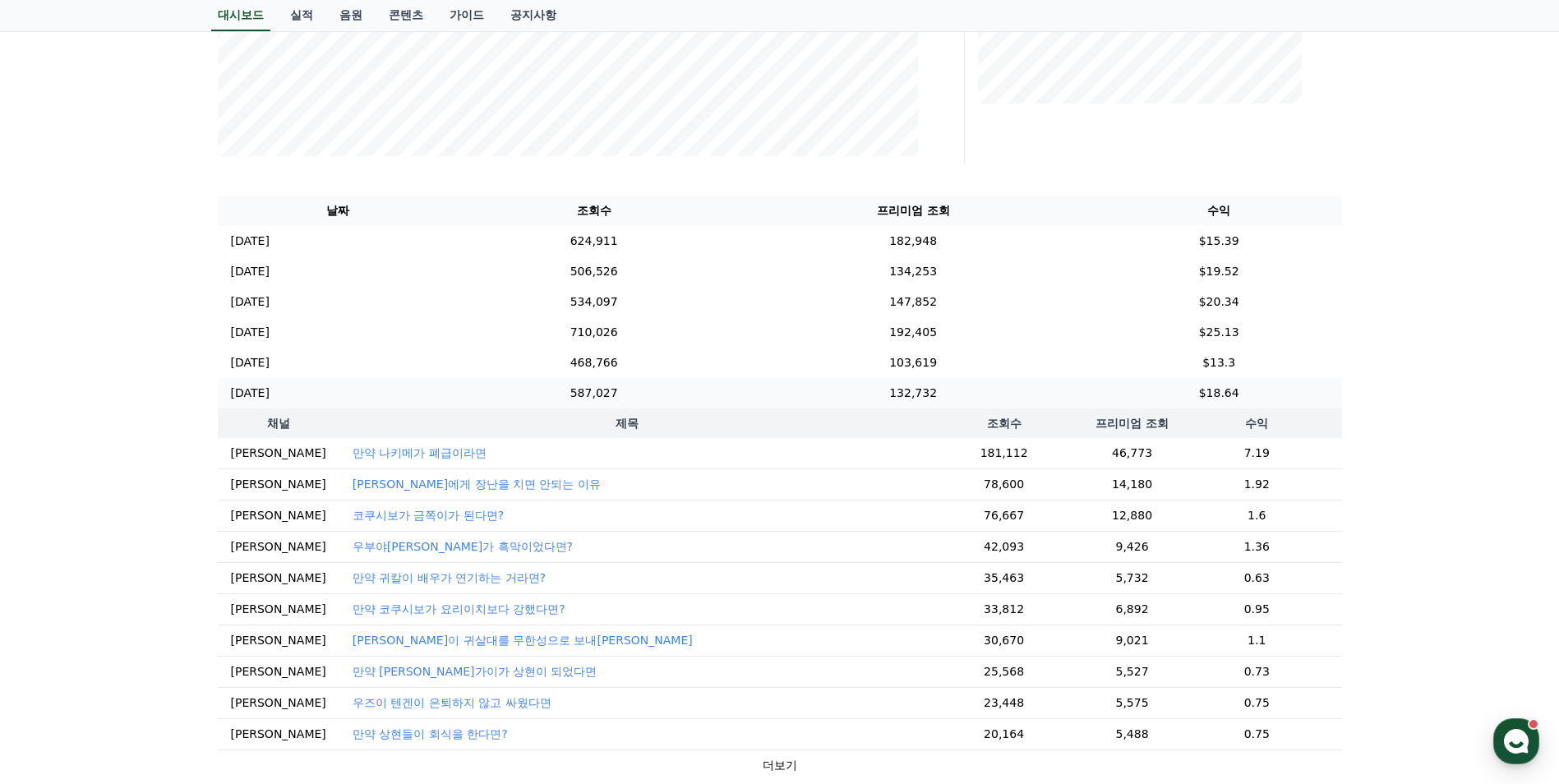
click at [1096, 395] on td "132,732" at bounding box center [913, 393] width 366 height 30
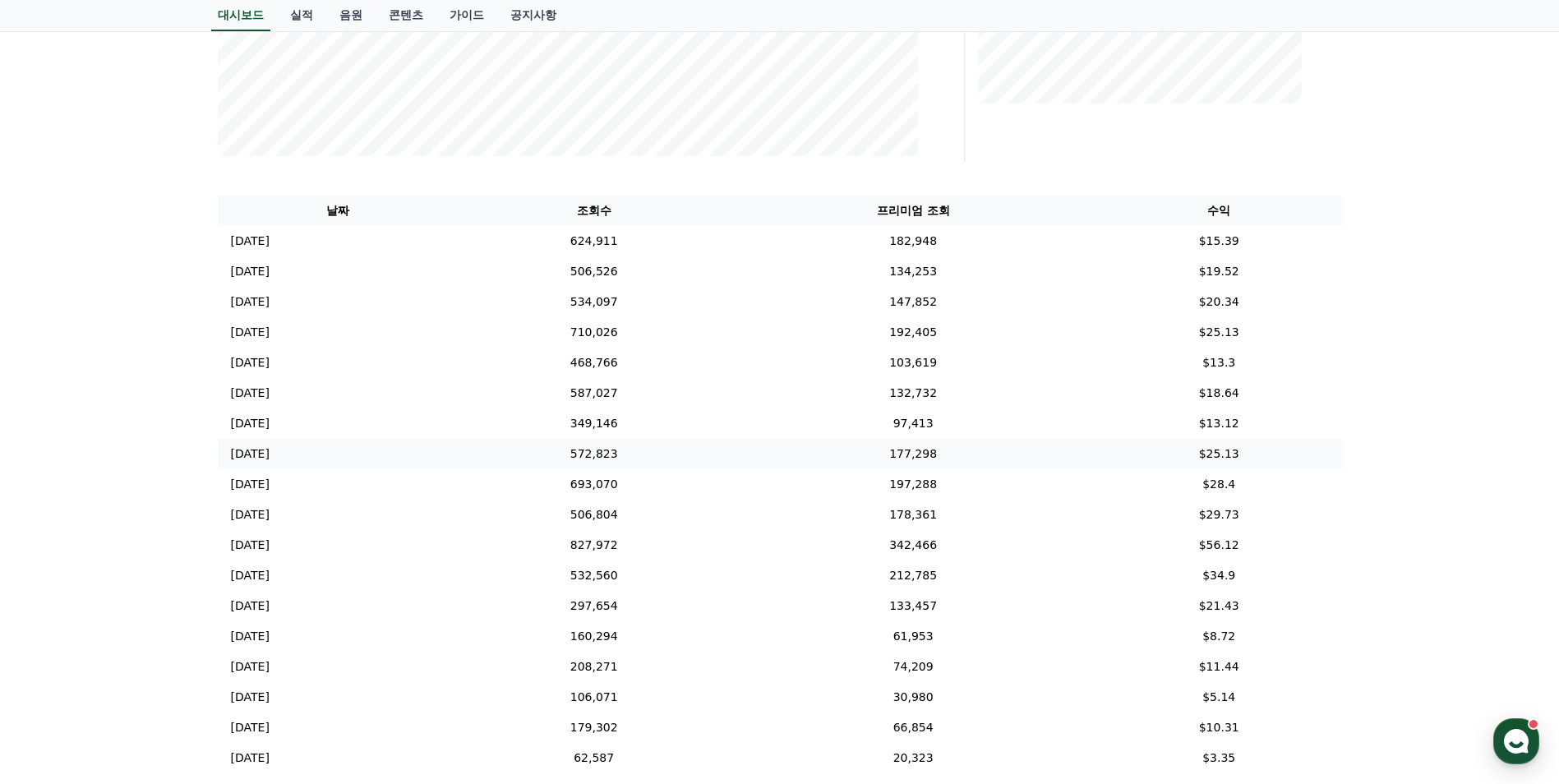
click at [1096, 457] on td "177,298" at bounding box center [913, 454] width 366 height 30
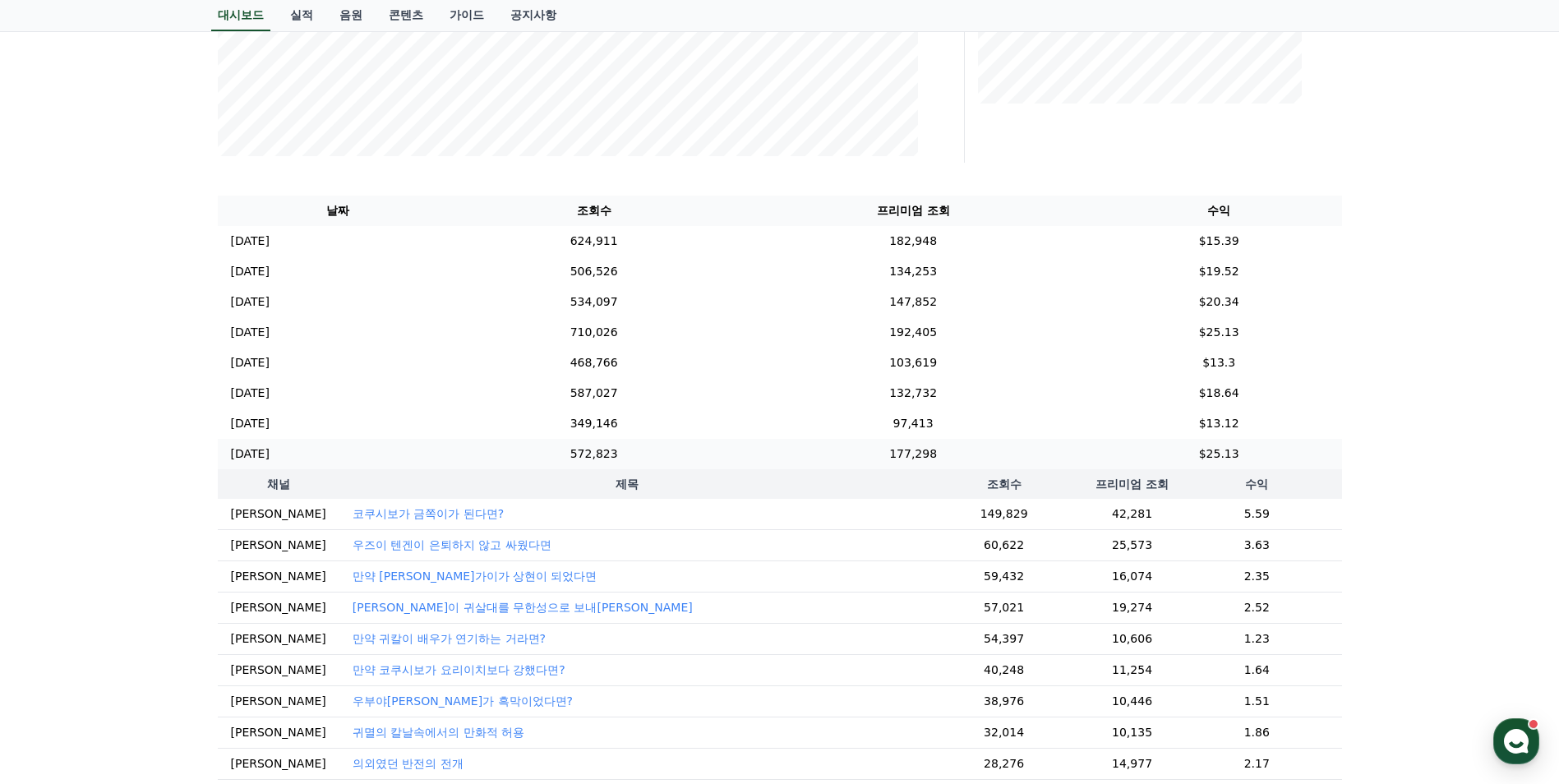
click at [1096, 457] on td "177,298" at bounding box center [913, 454] width 366 height 30
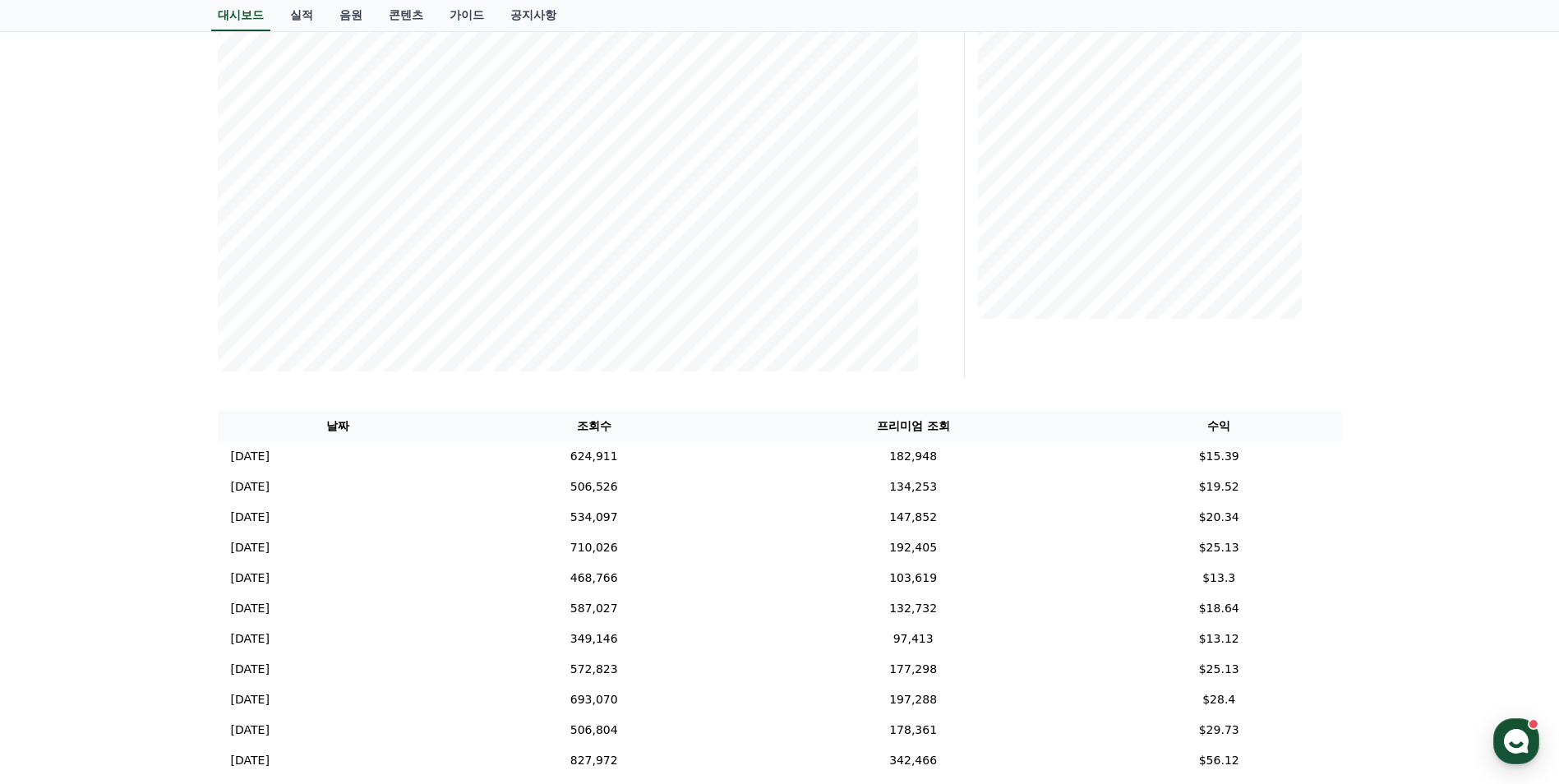
scroll to position [329, 0]
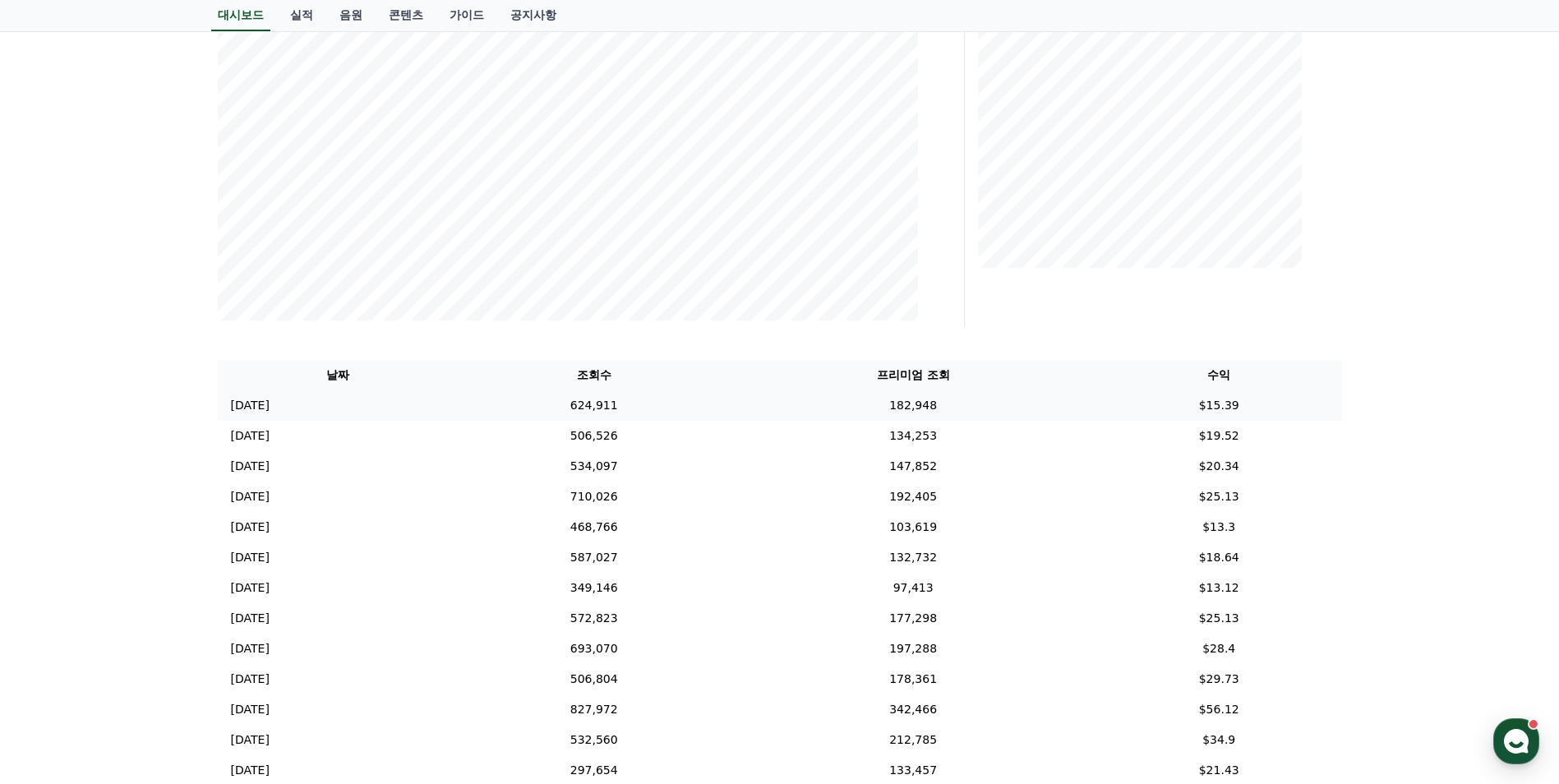
click at [837, 399] on td "182,948" at bounding box center [913, 405] width 366 height 30
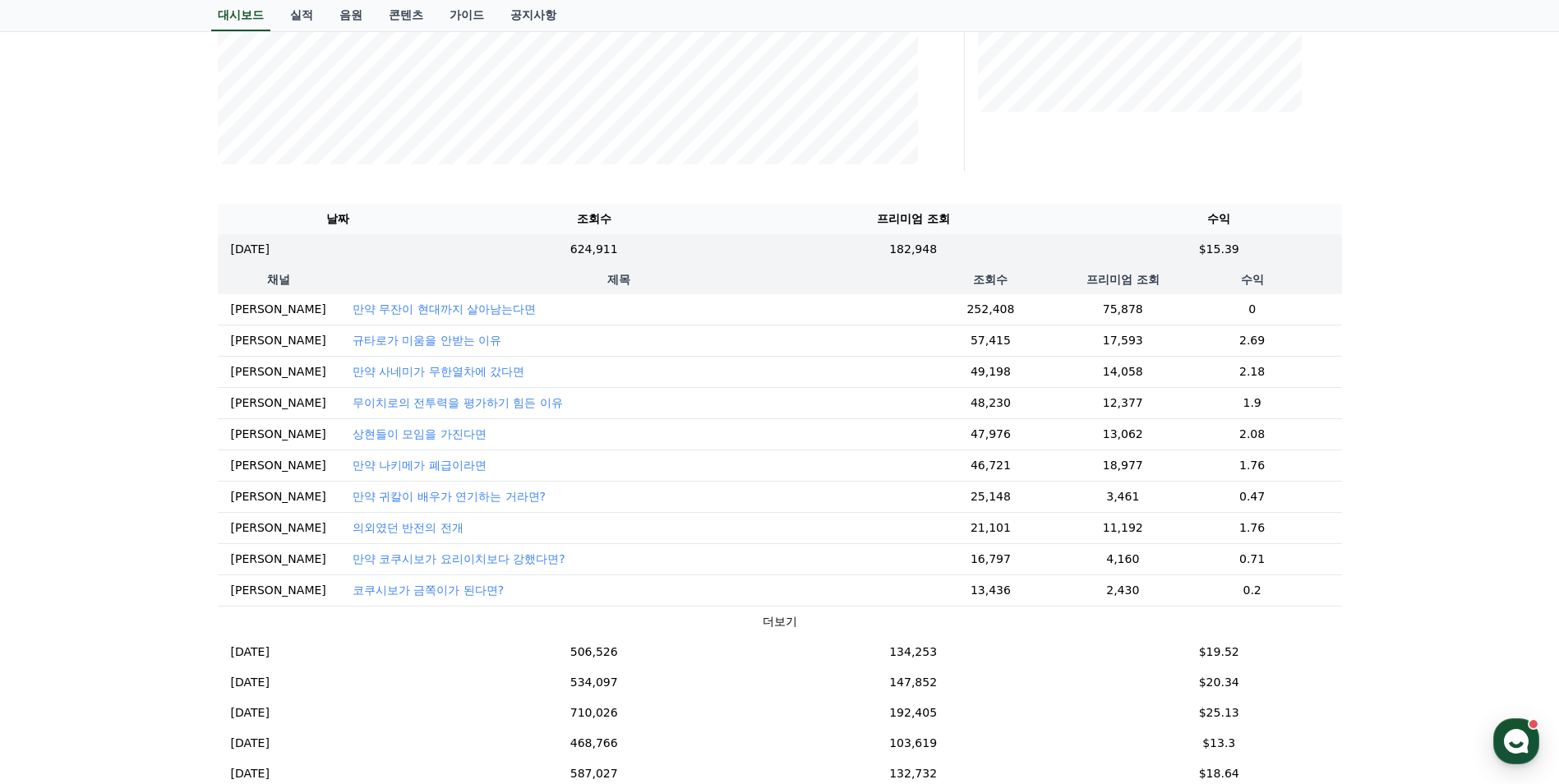
scroll to position [493, 0]
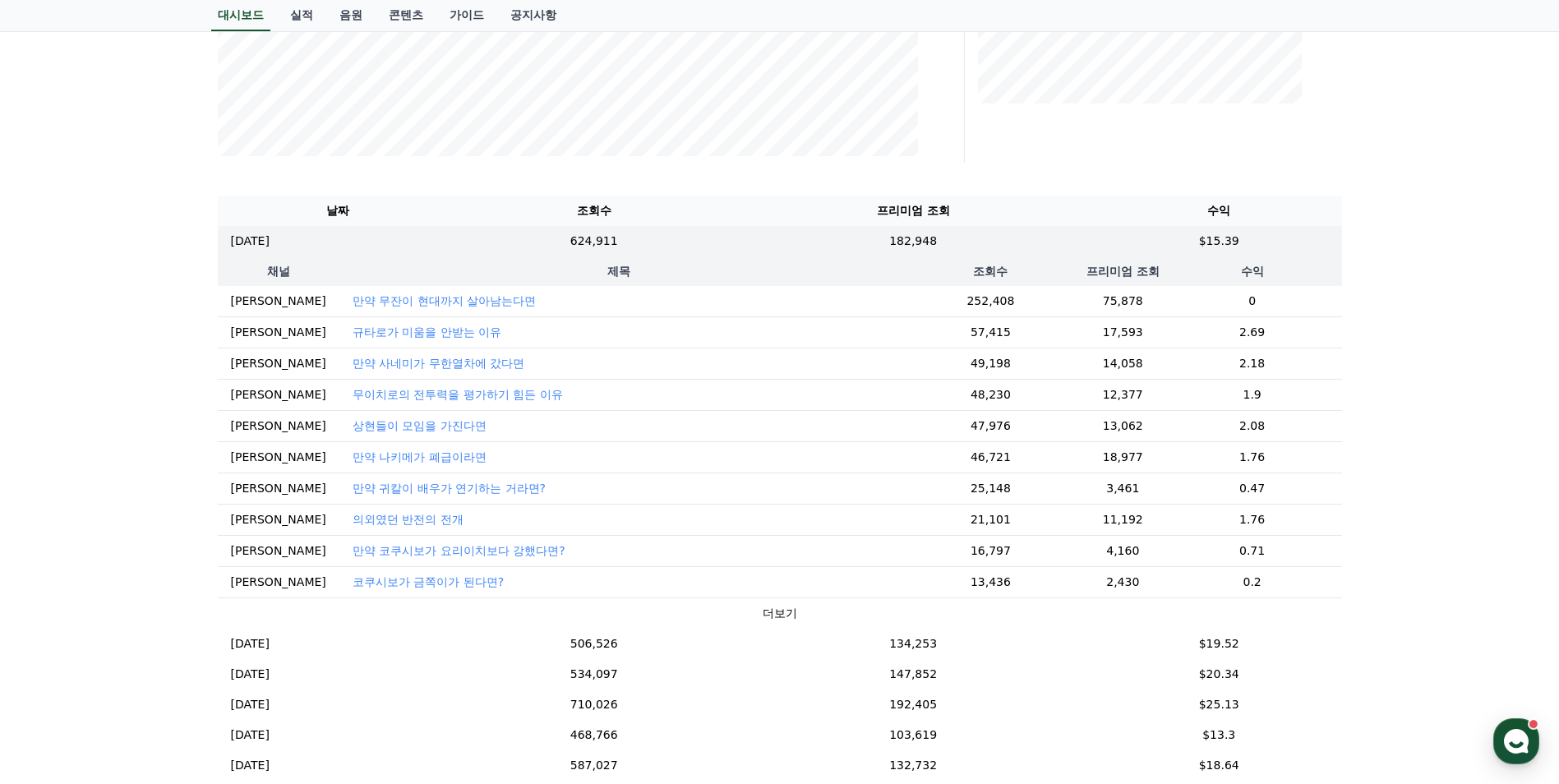
click at [763, 616] on button "더보기" at bounding box center [780, 613] width 35 height 17
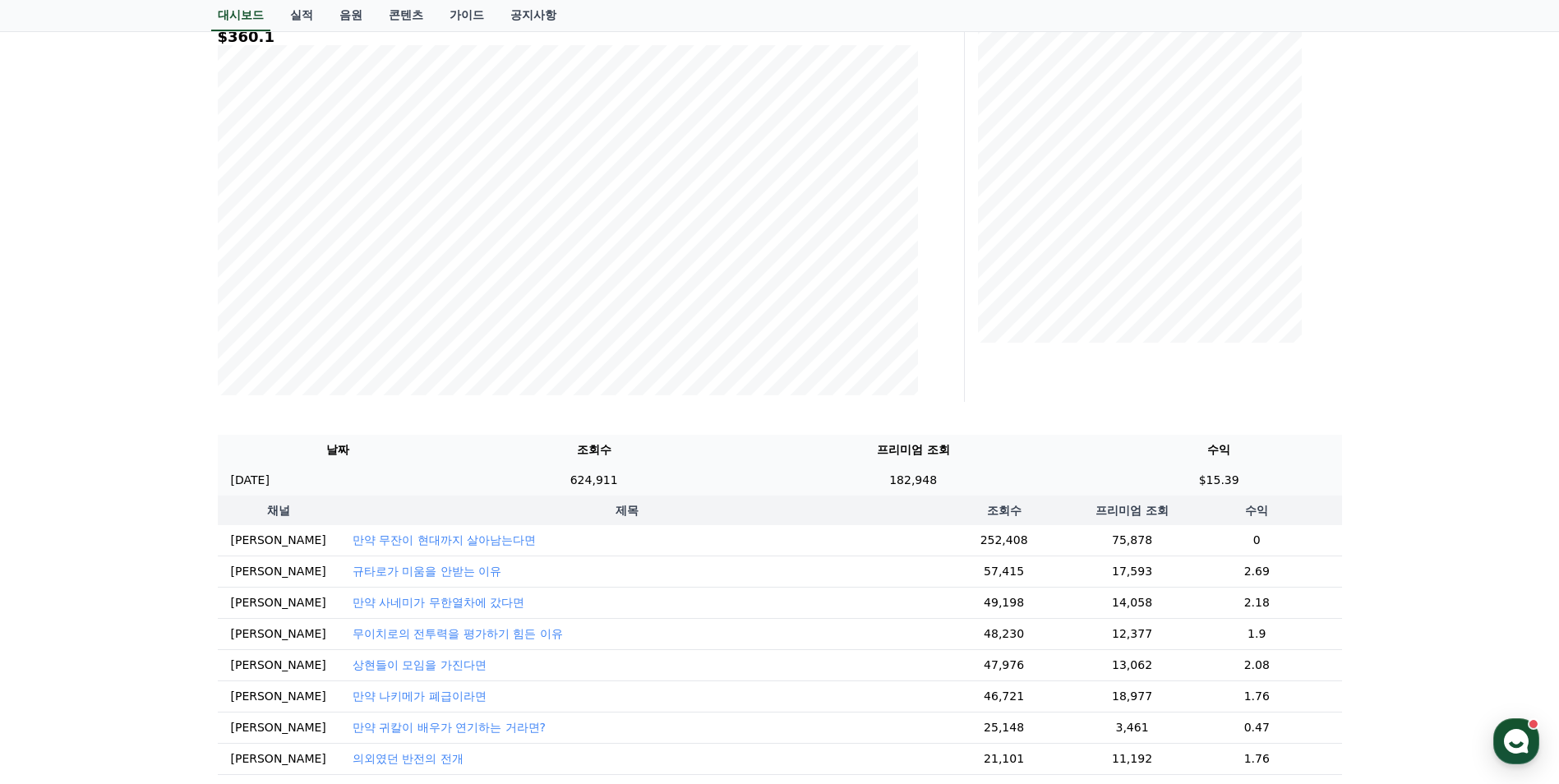
scroll to position [247, 0]
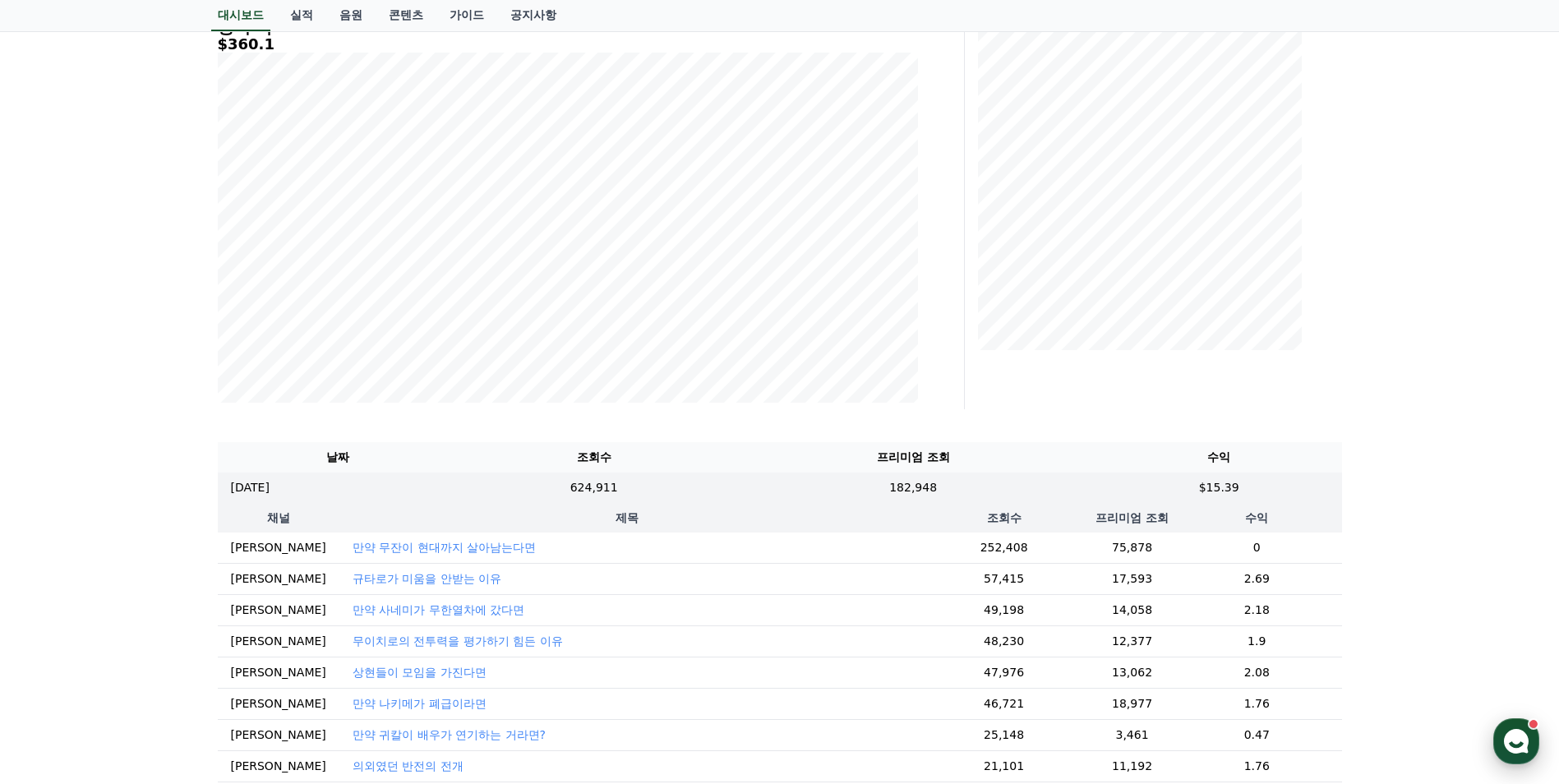
click at [1507, 726] on div "button" at bounding box center [1516, 741] width 46 height 46
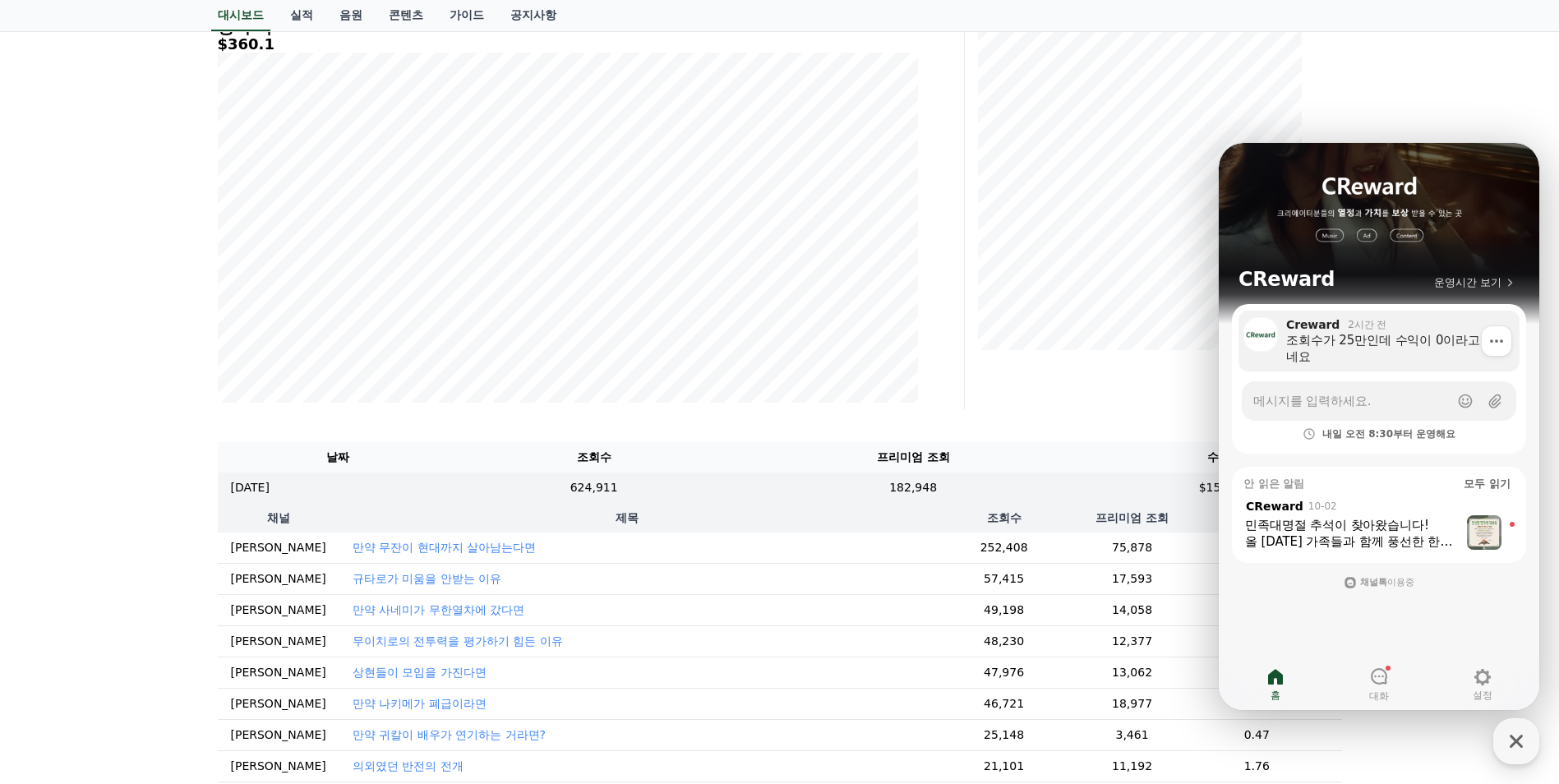
click at [1385, 351] on div "조회수가 25만인데 수익이 0이라고 뜨네요" at bounding box center [1397, 349] width 222 height 33
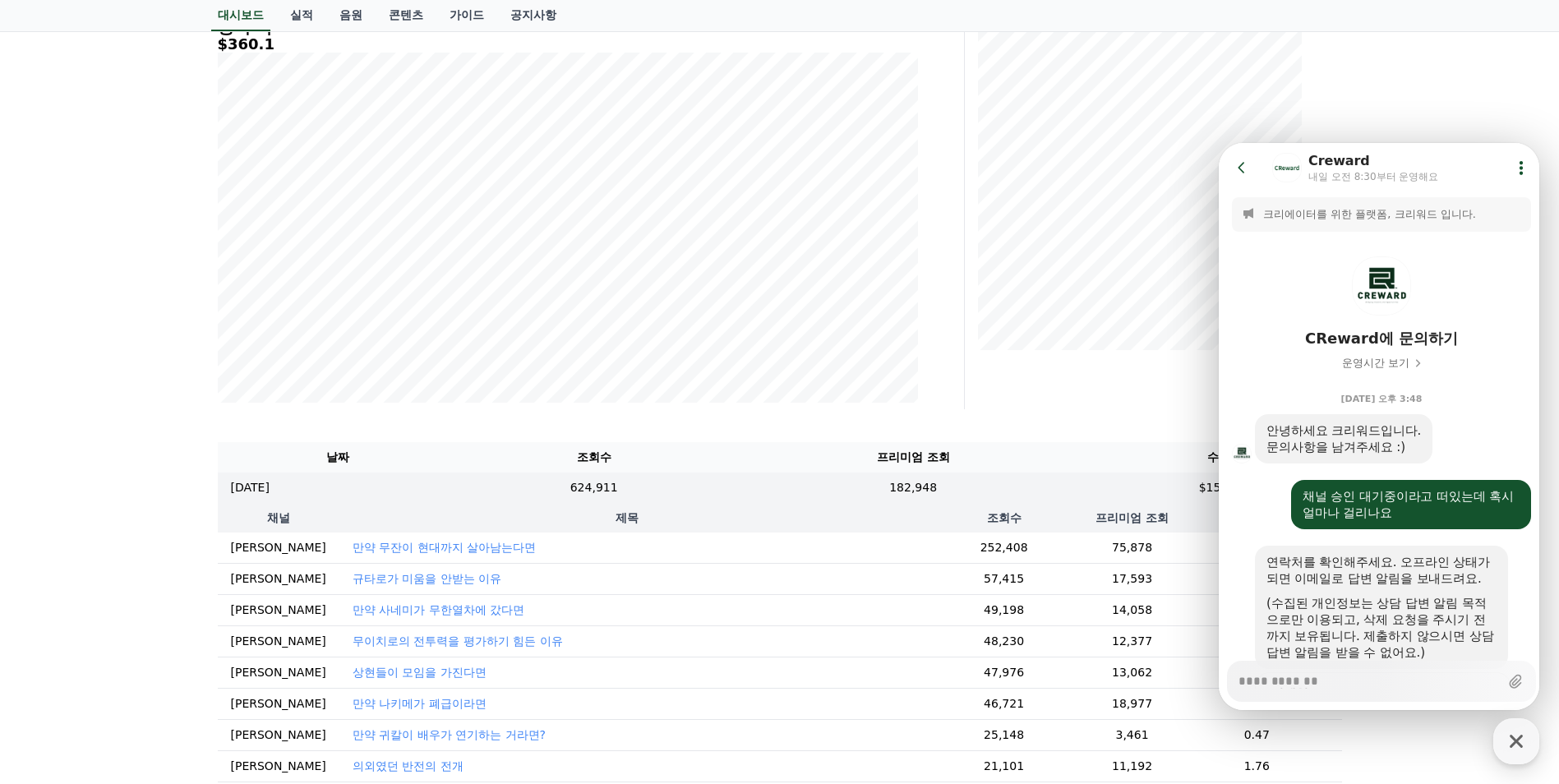
scroll to position [968, 0]
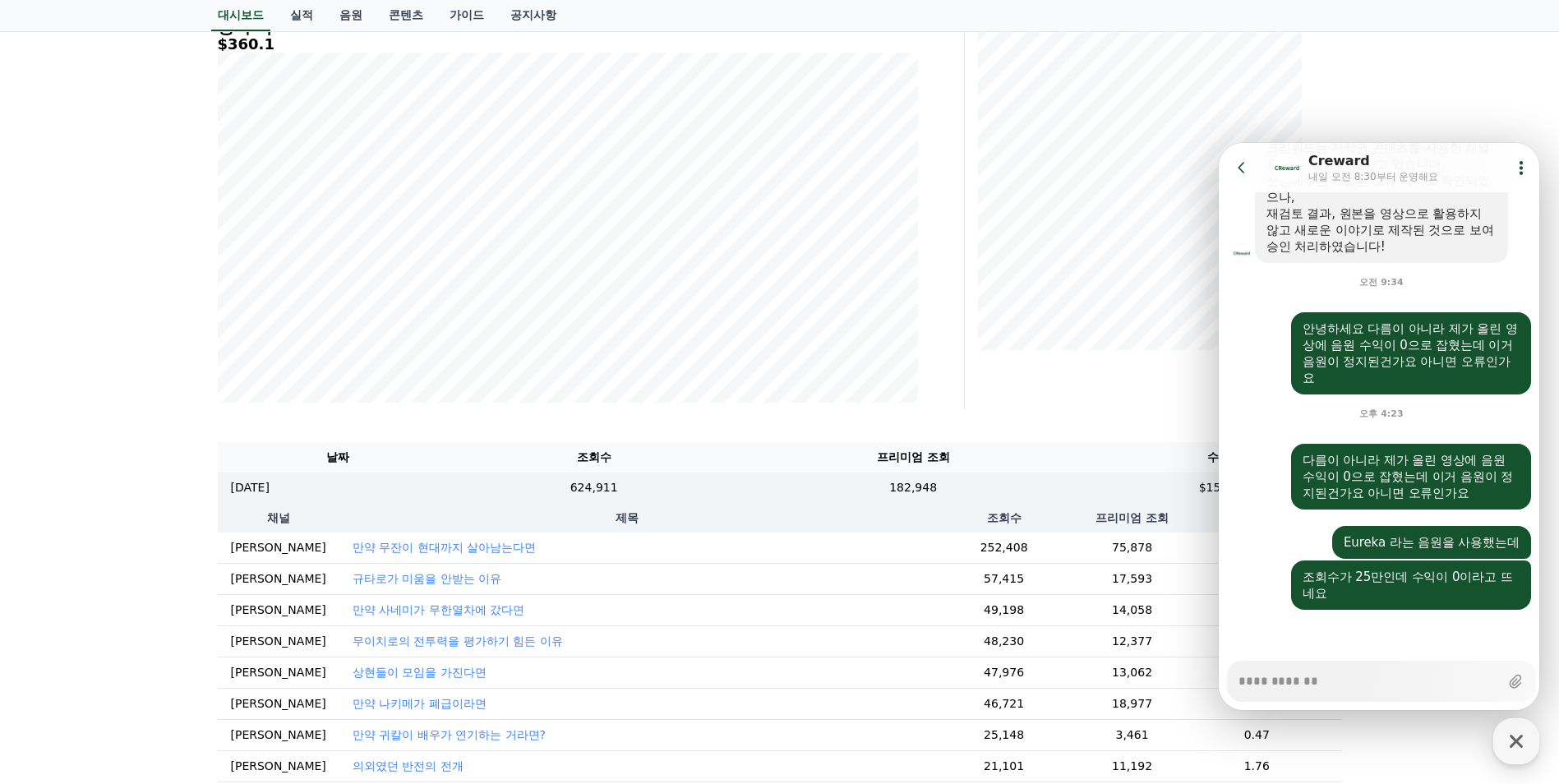
click at [140, 279] on div "**********" at bounding box center [780, 531] width 1559 height 1327
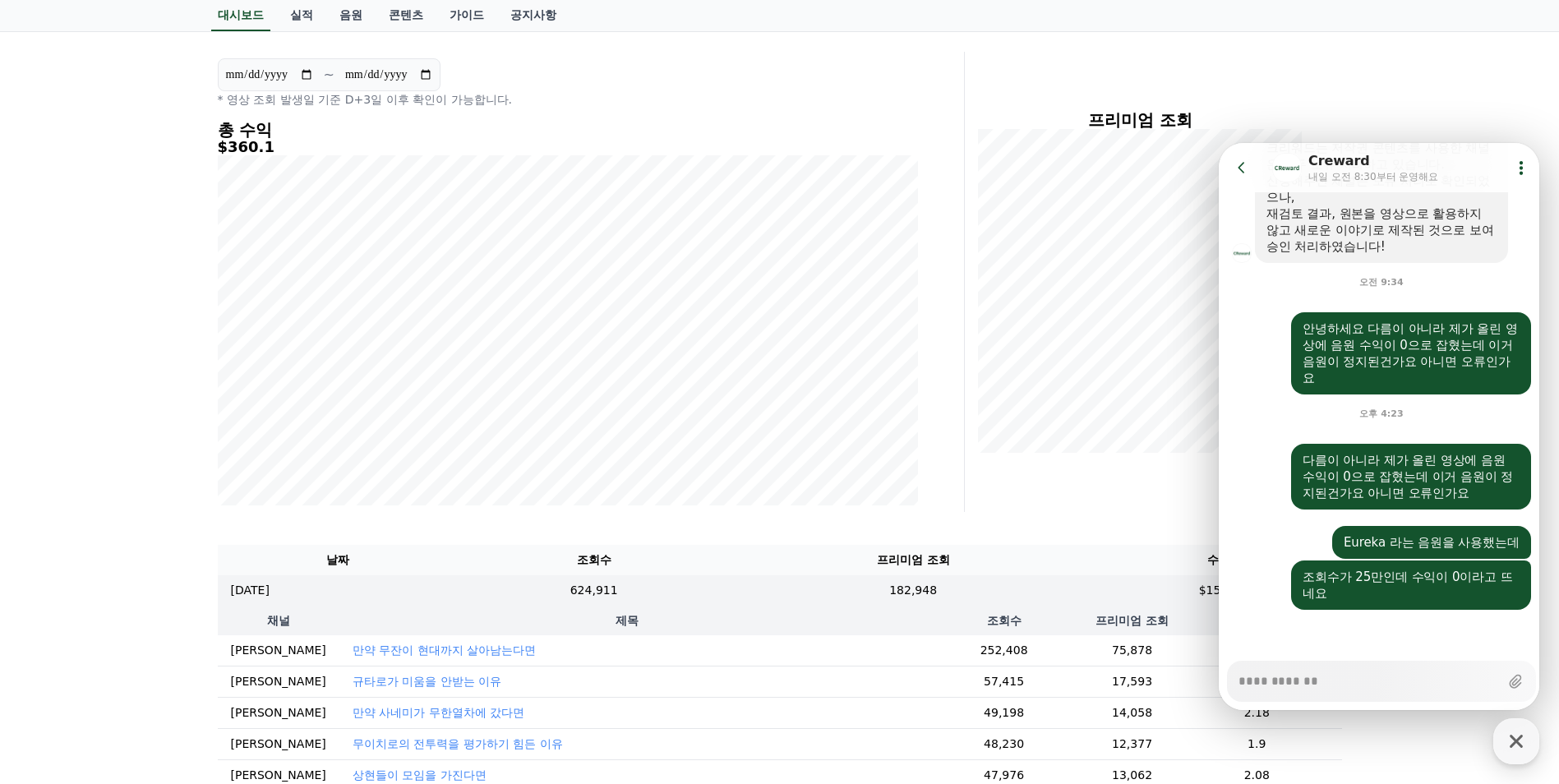
scroll to position [83, 0]
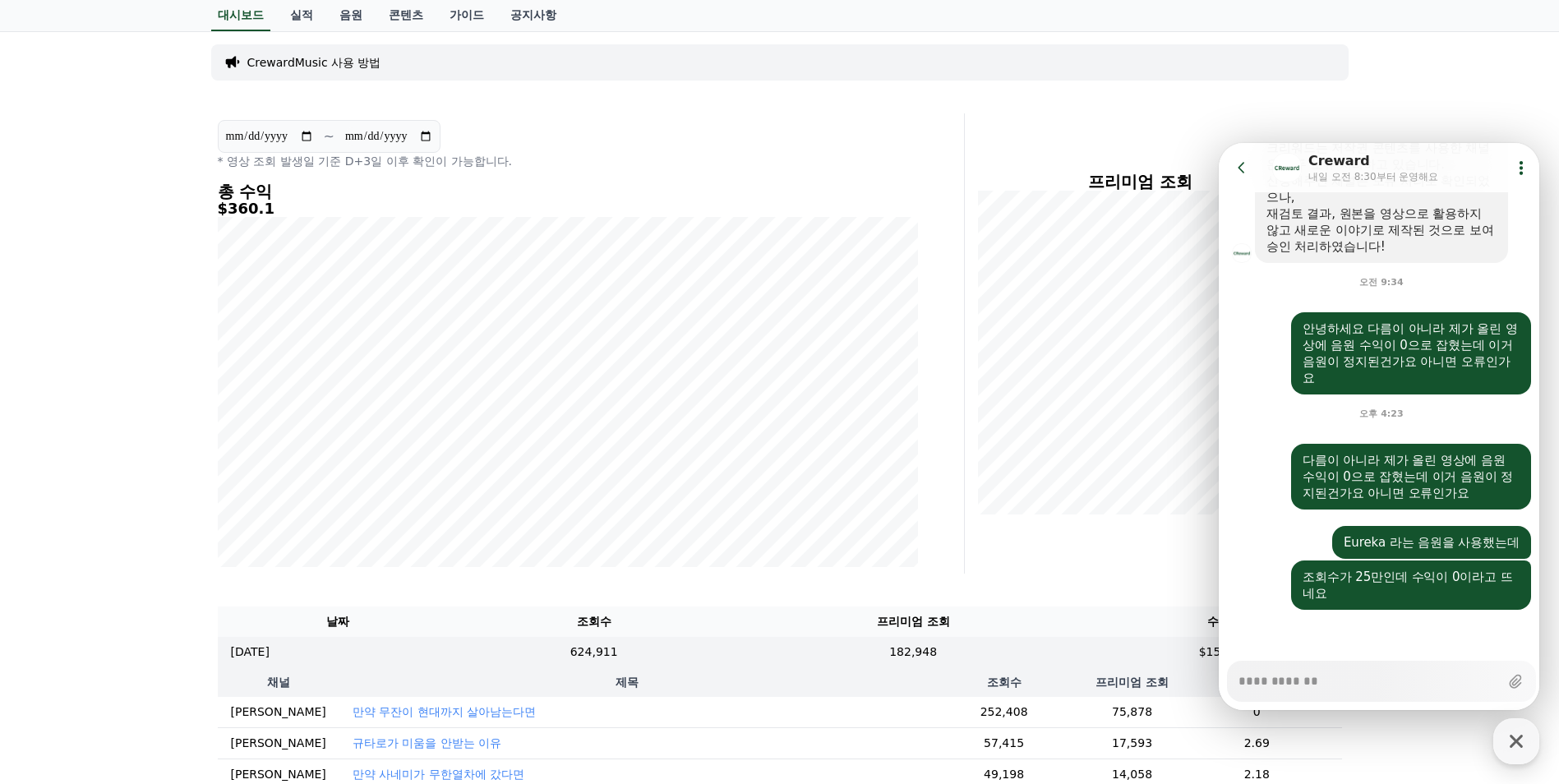
click at [1239, 175] on icon at bounding box center [1242, 168] width 17 height 17
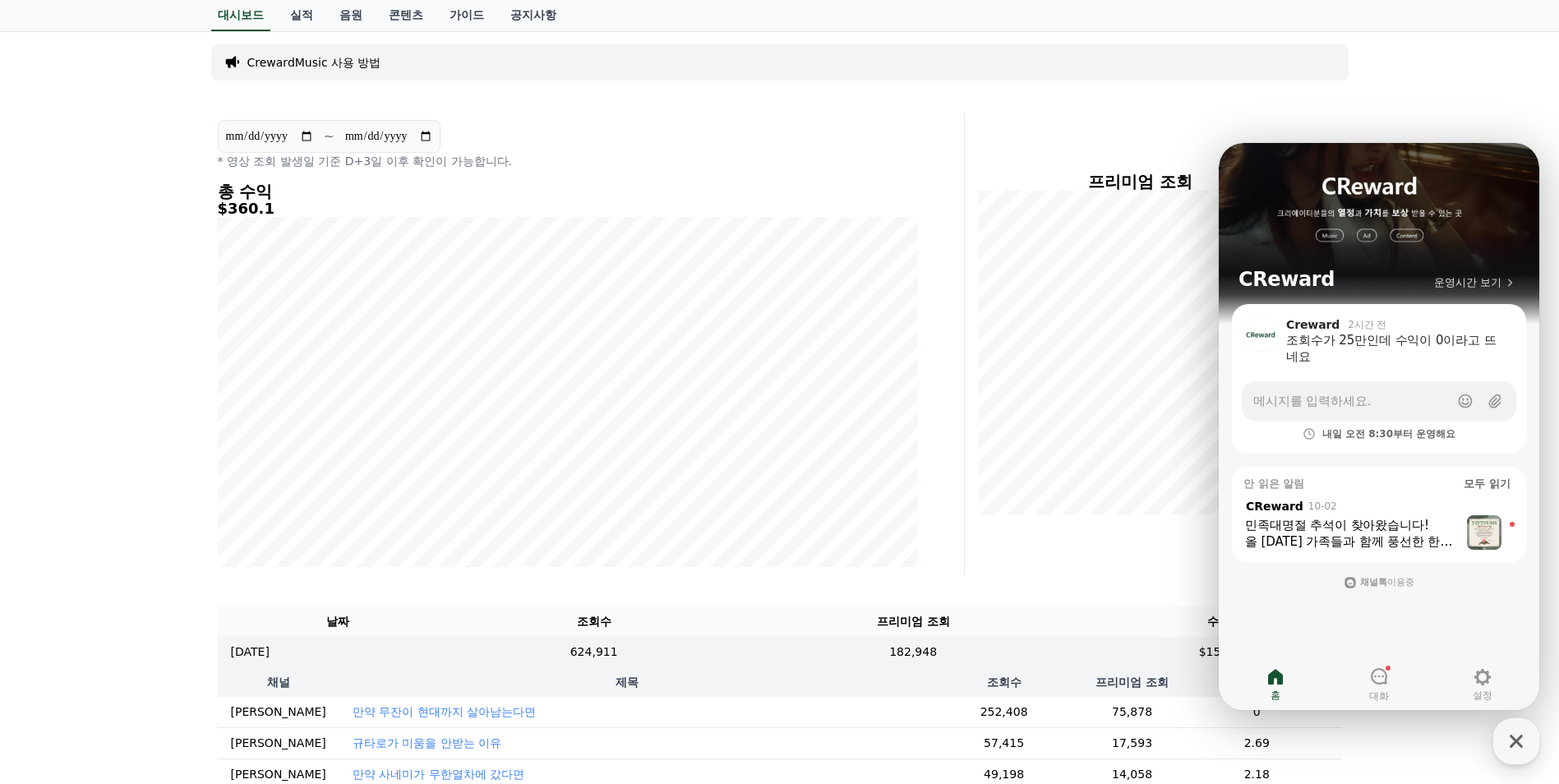
click at [1422, 81] on div "**********" at bounding box center [780, 695] width 1559 height 1327
click at [1367, 672] on link "대화" at bounding box center [1379, 684] width 104 height 41
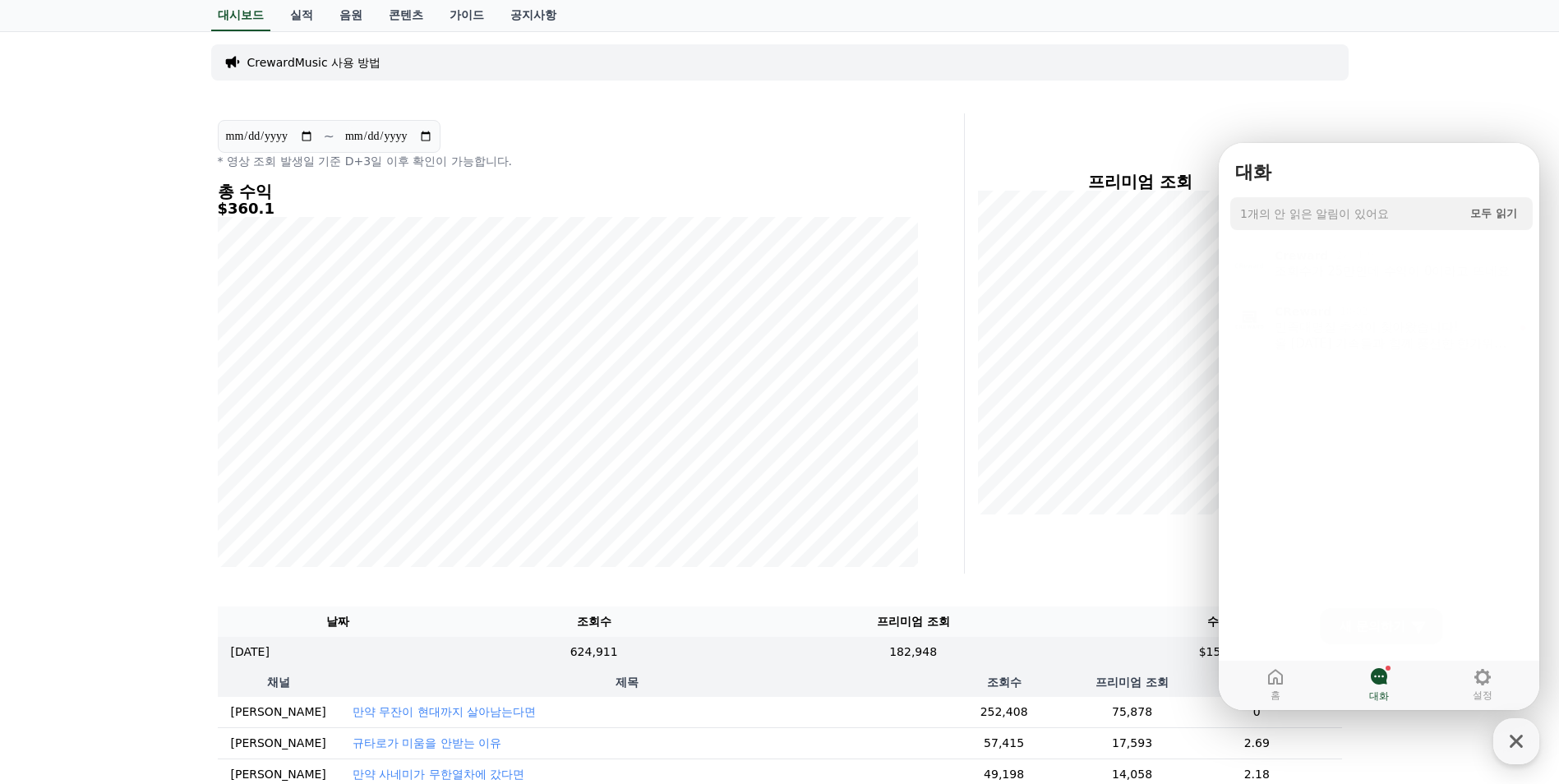
click at [1495, 218] on span "모두 읽기" at bounding box center [1493, 213] width 47 height 12
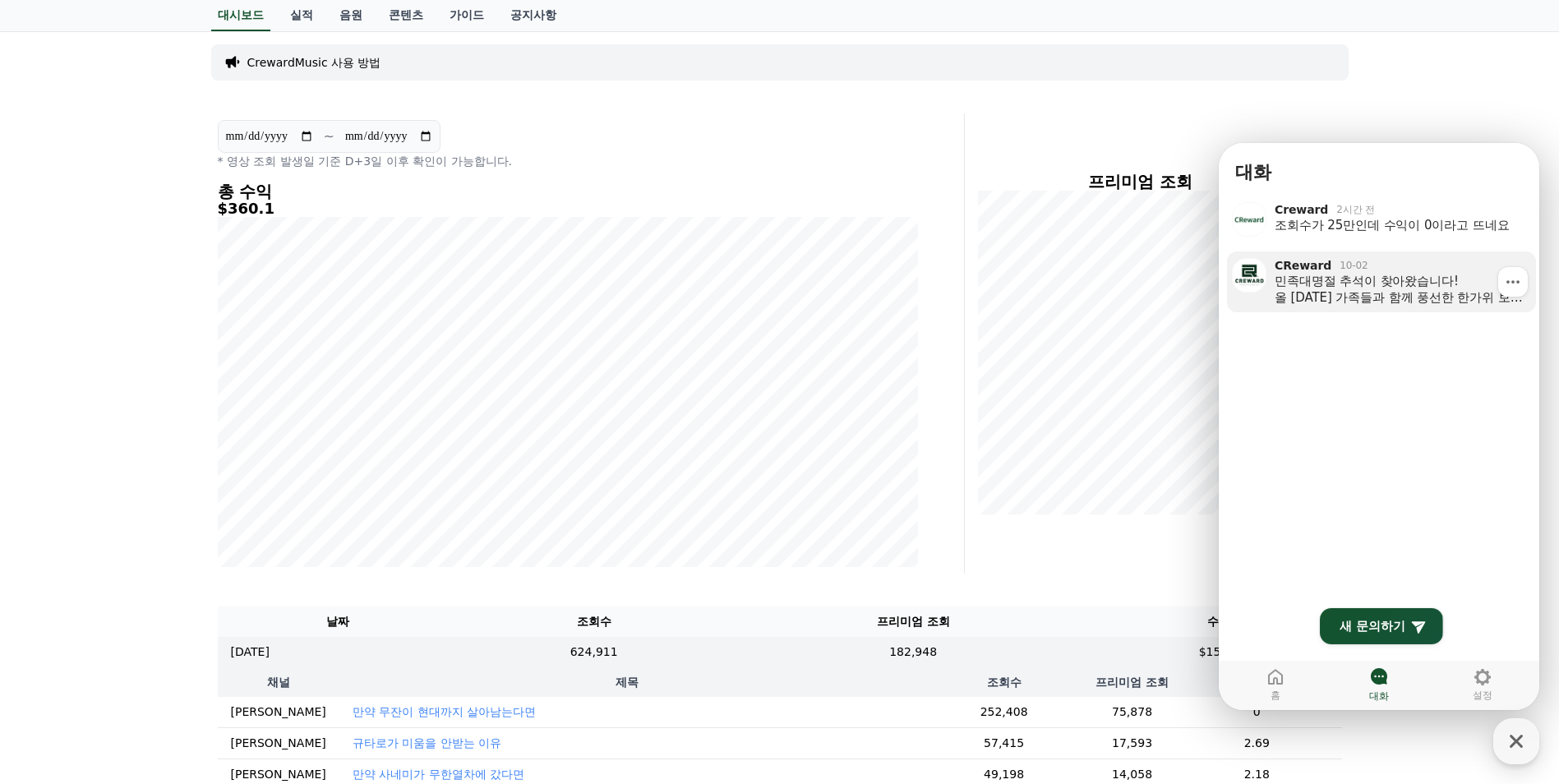
click at [1456, 286] on div "민족대명절 추석이 찾아왔습니다! 올 [DATE] 가족들과 함께 풍선한 한가위 보내시길 바라며 늘 좋은 일들만 가득하시길 기원합니다! 크리워드 …" at bounding box center [1399, 289] width 250 height 33
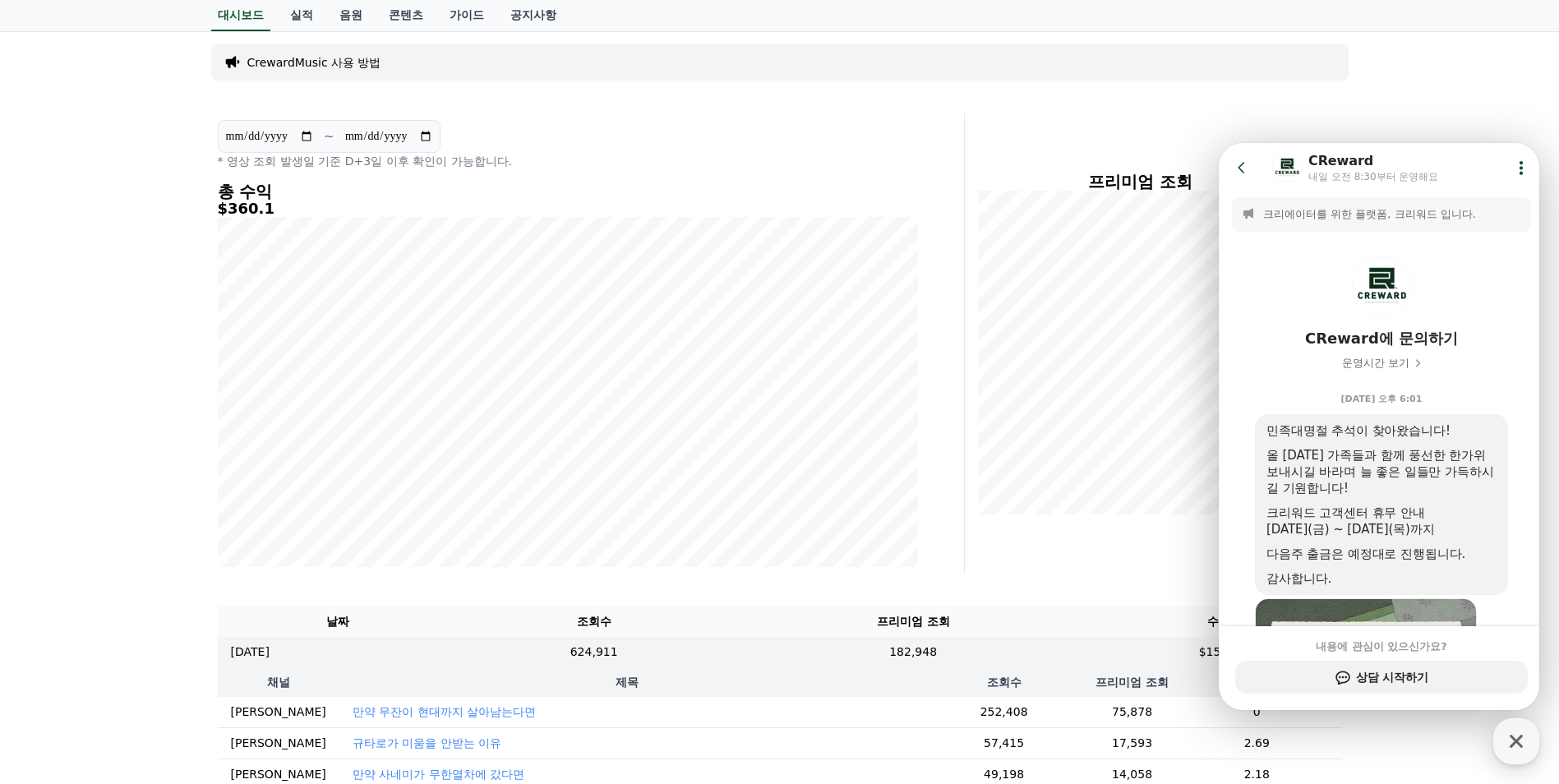
scroll to position [245, 0]
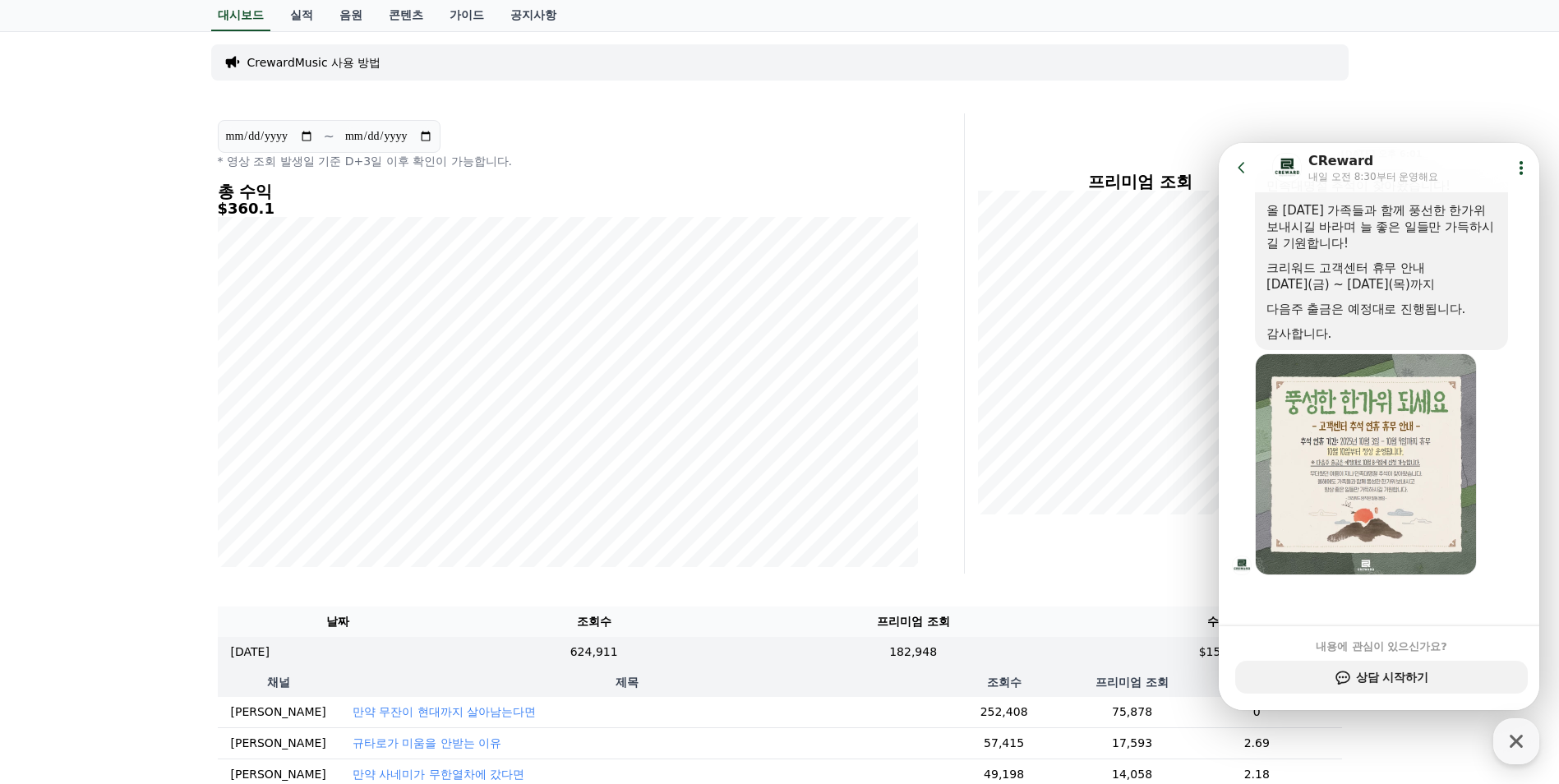
click at [1238, 166] on icon at bounding box center [1242, 168] width 17 height 17
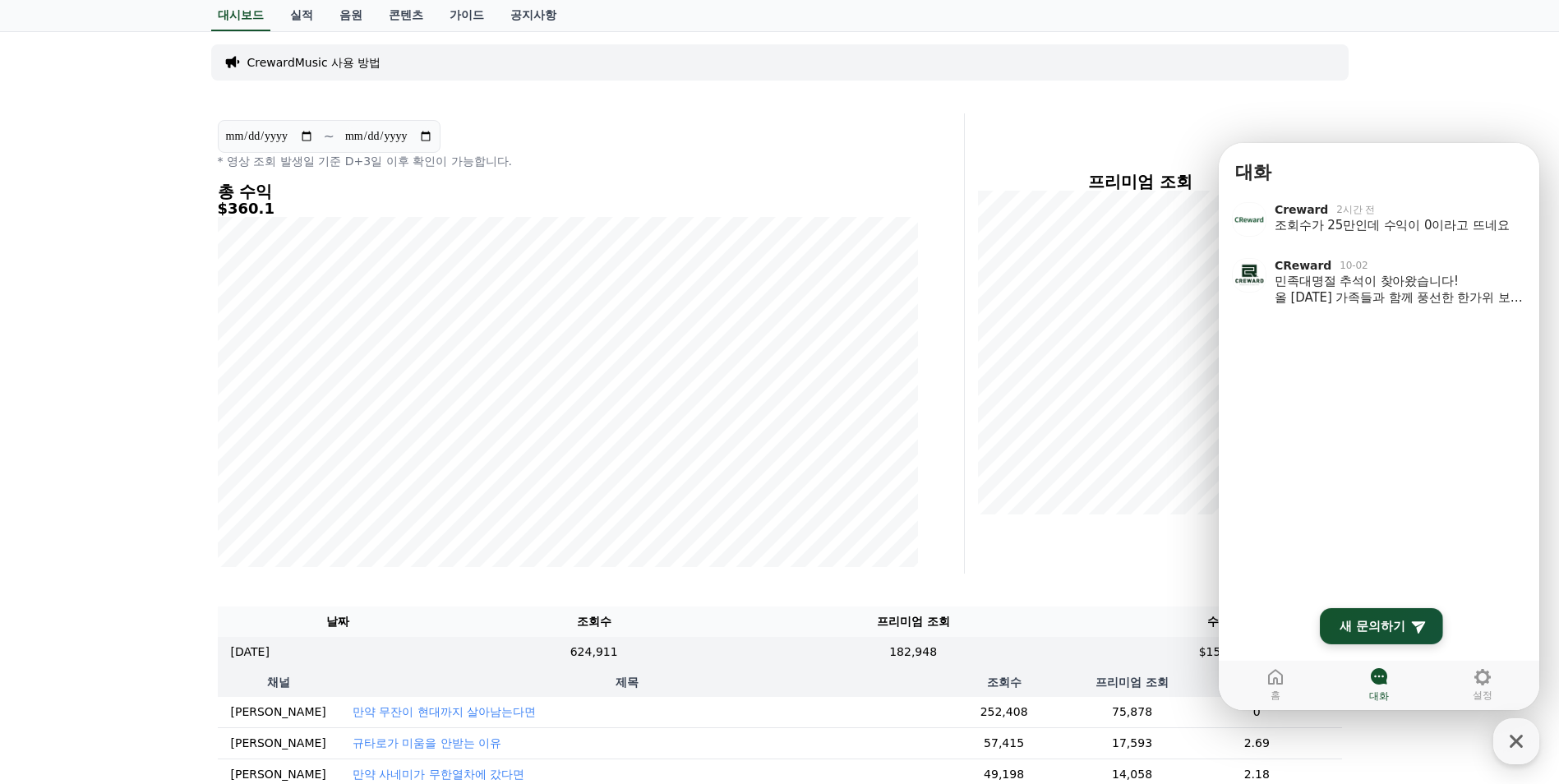
click at [1349, 621] on span "새 문의하기" at bounding box center [1373, 626] width 66 height 17
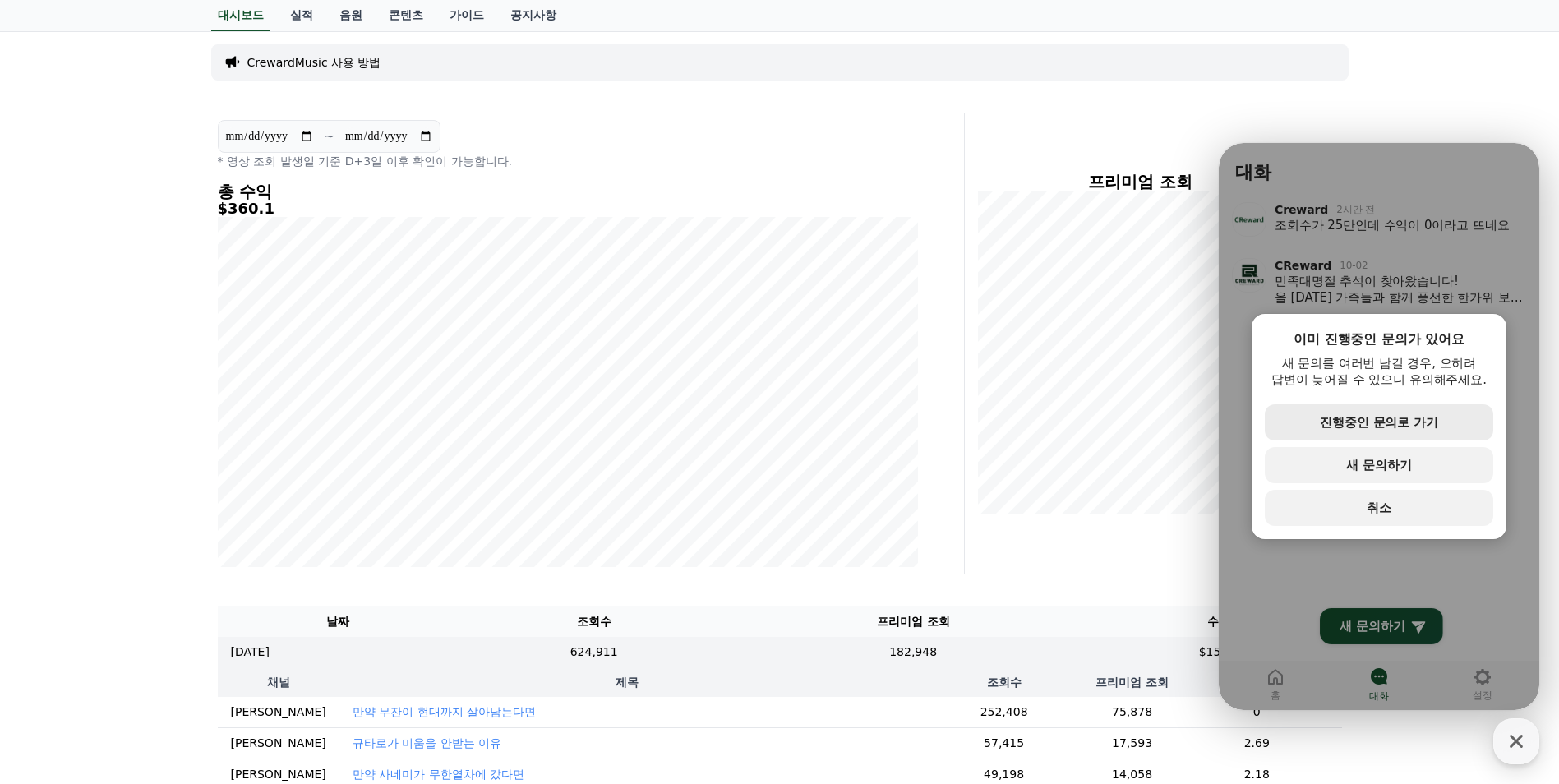
click at [1379, 421] on span "진행중인 문의로 가기" at bounding box center [1379, 422] width 118 height 15
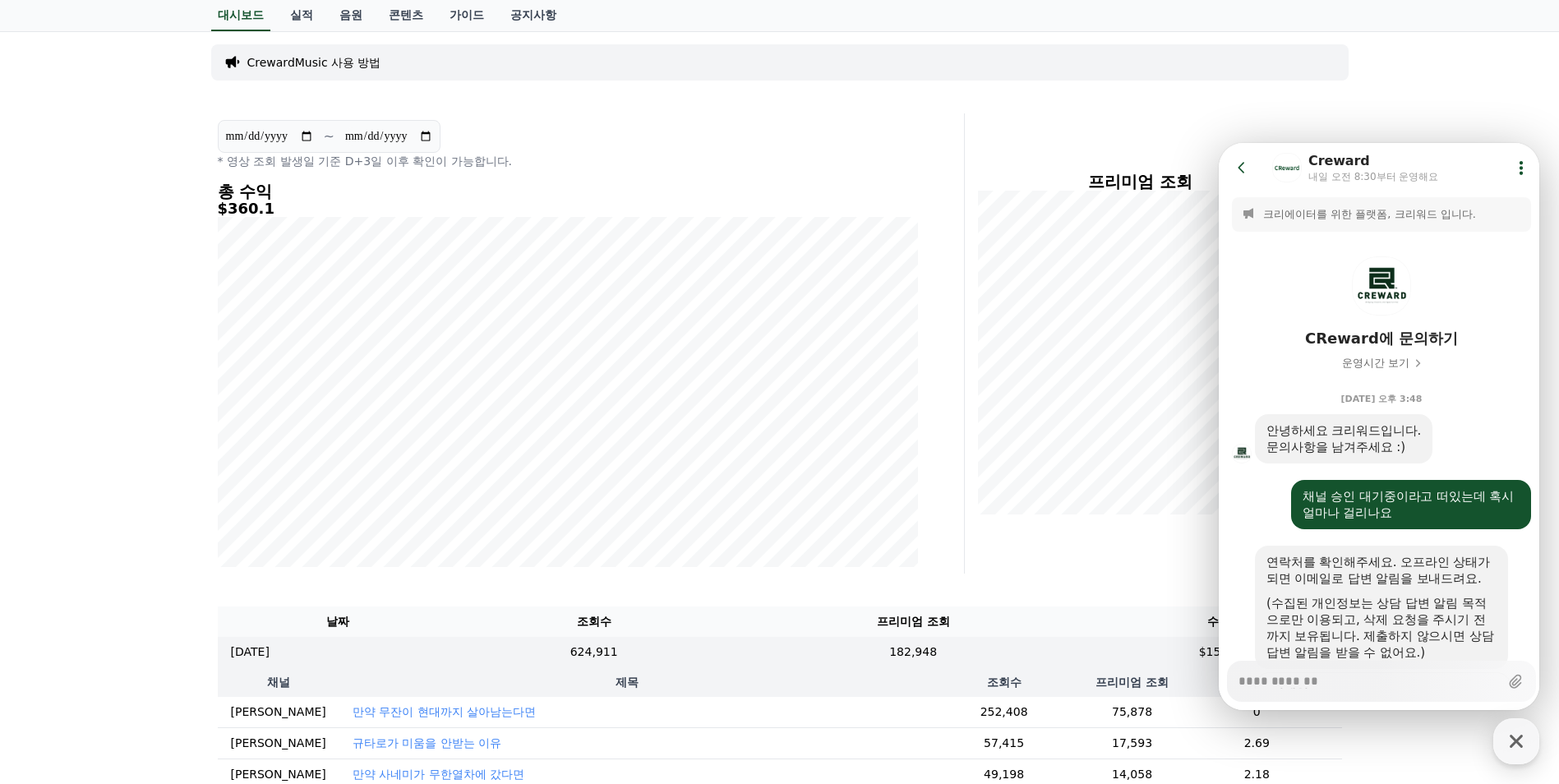
scroll to position [968, 0]
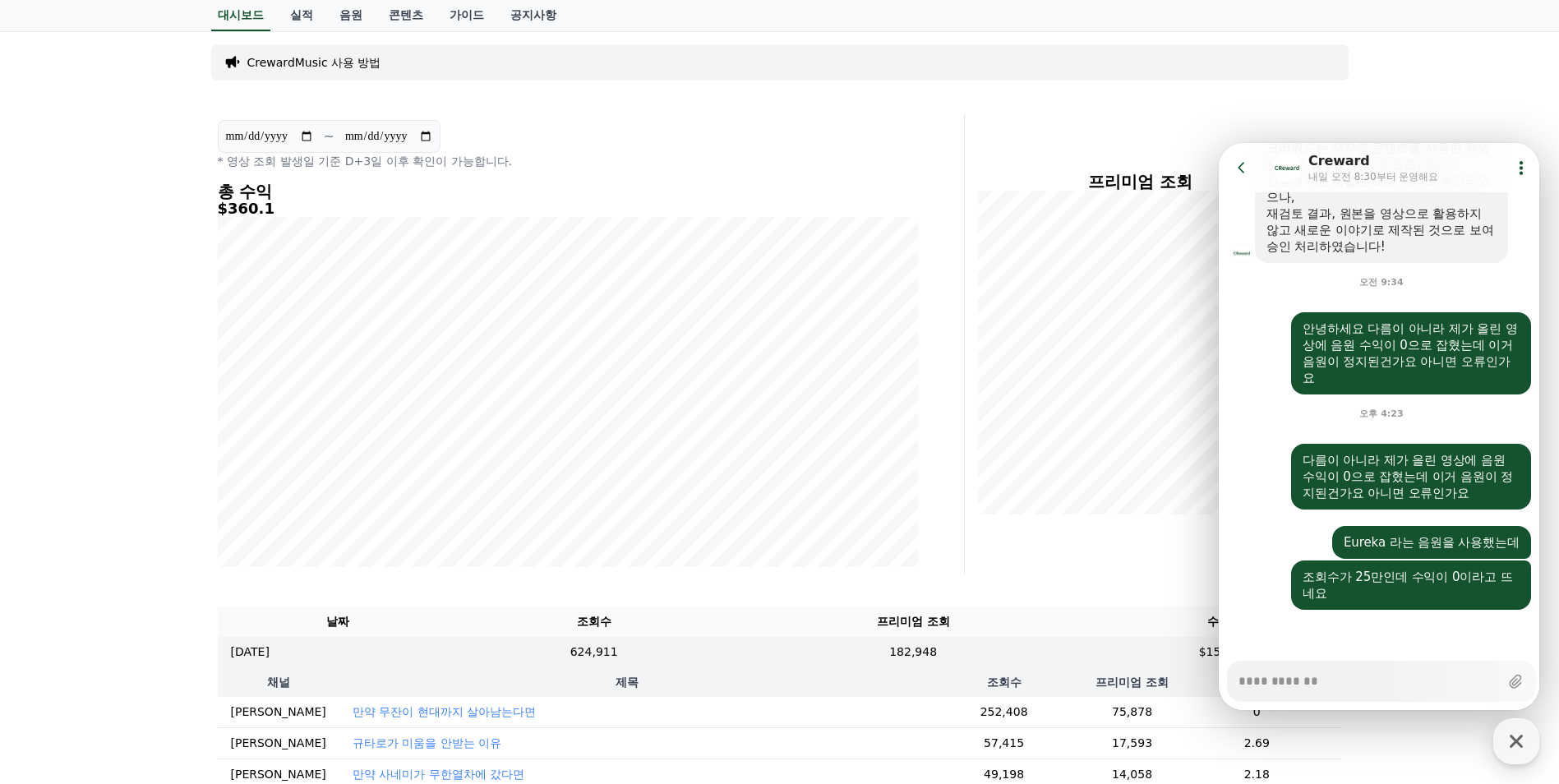
type textarea "*"
click at [1343, 683] on textarea "Messenger Input Textarea" at bounding box center [1369, 676] width 261 height 28
type textarea "*"
type textarea "**"
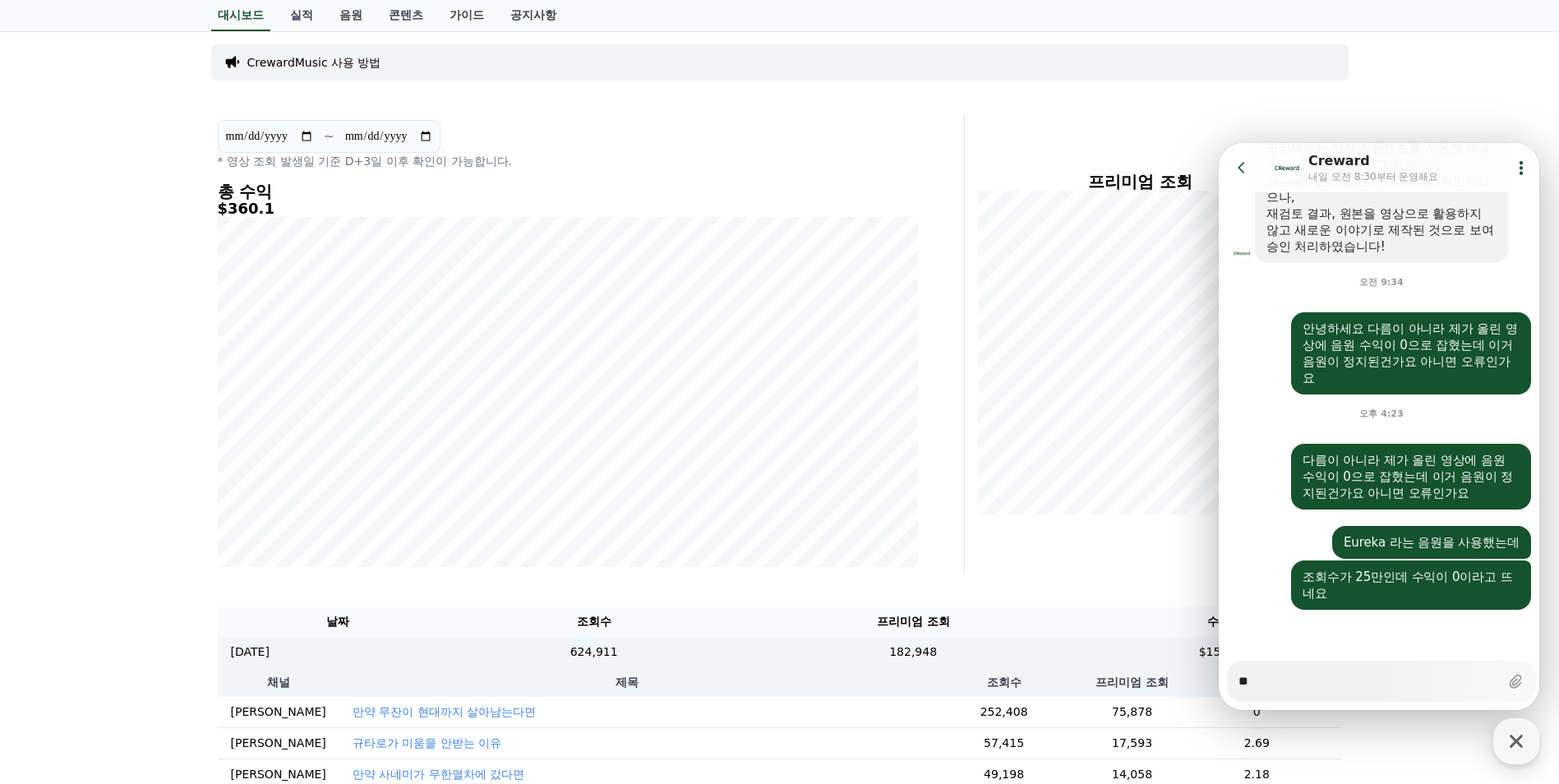
type textarea "*"
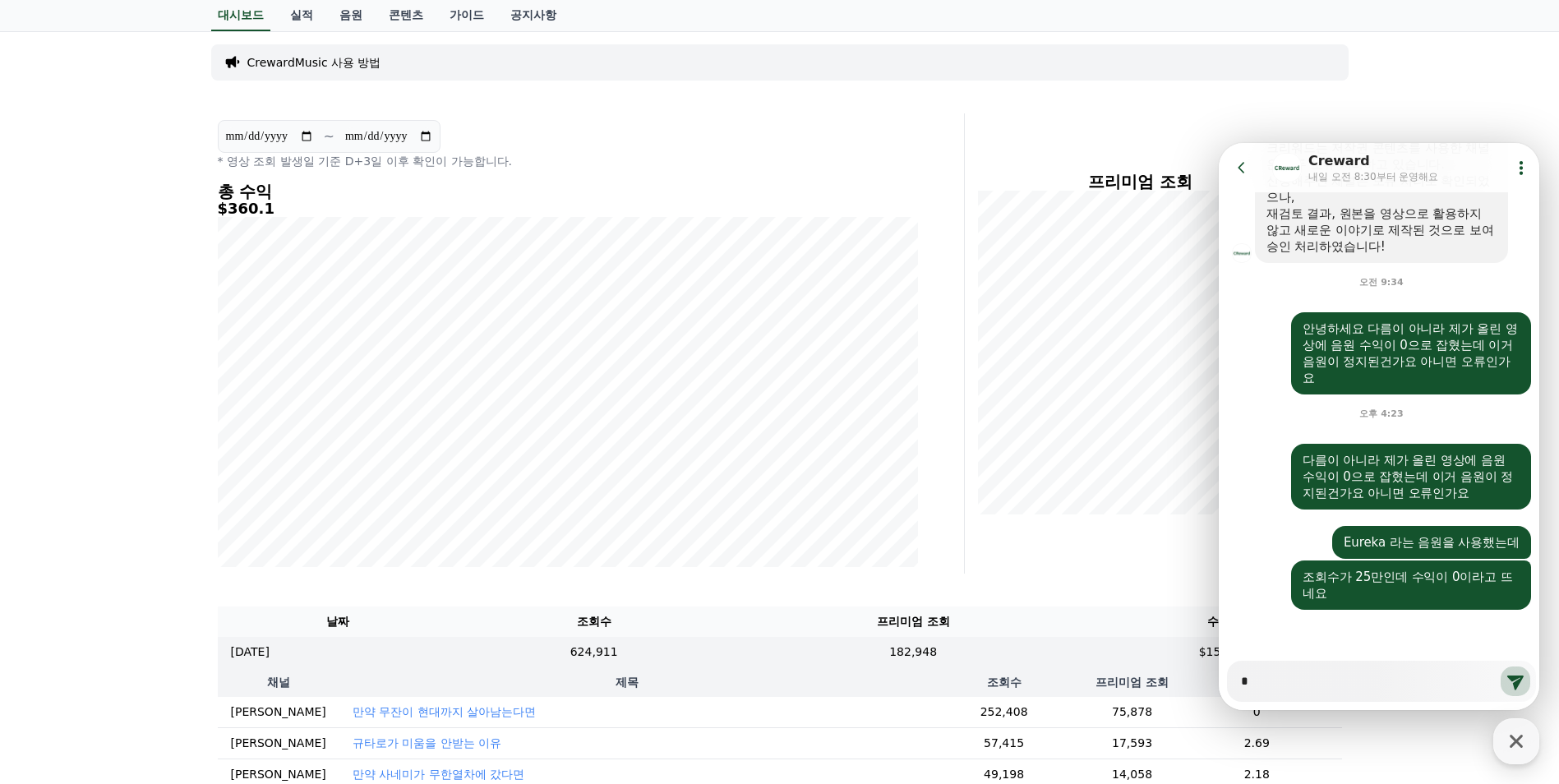
type textarea "*"
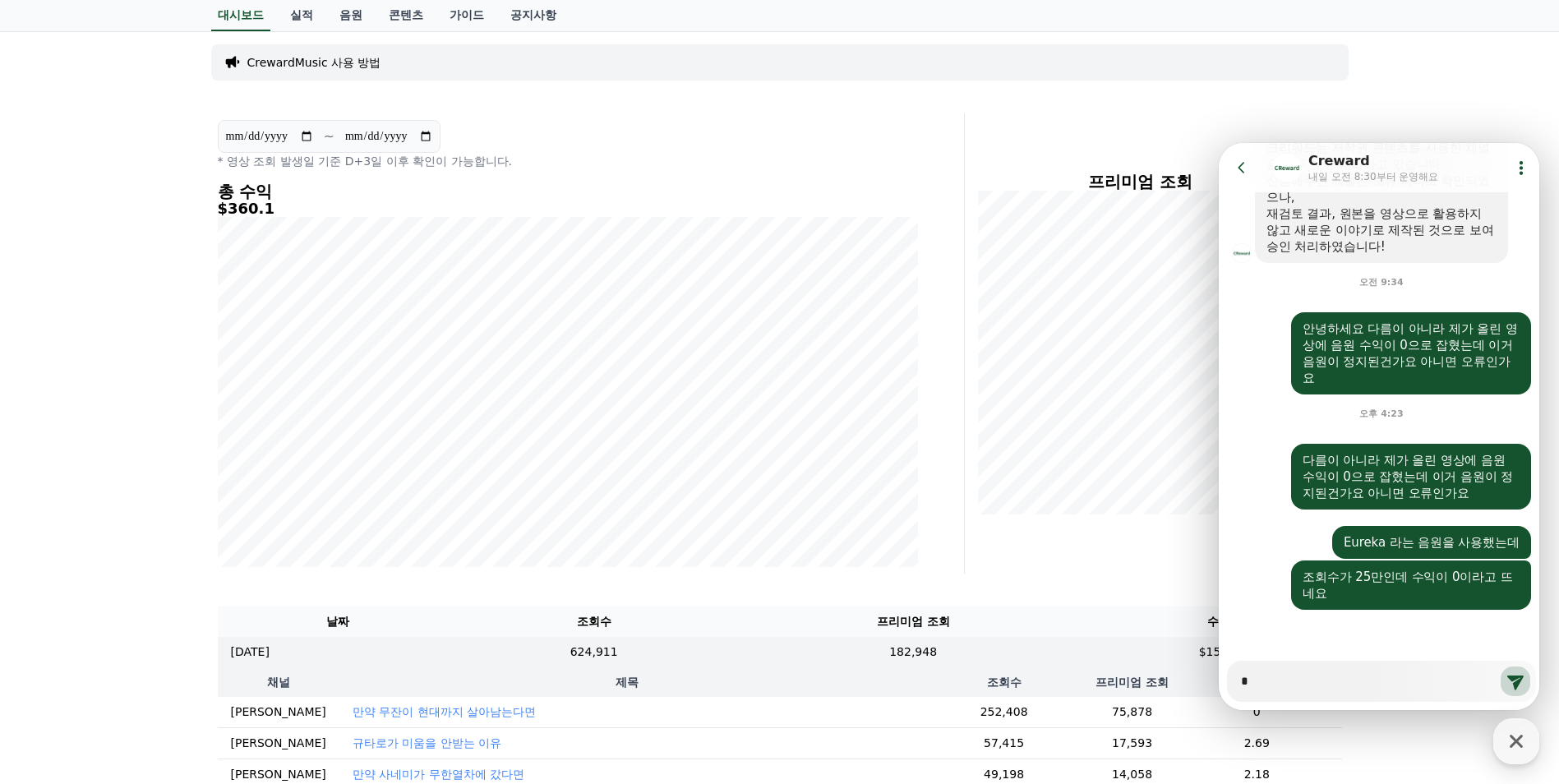
type textarea "**"
type textarea "*"
type textarea "**"
type textarea "*"
type textarea "**"
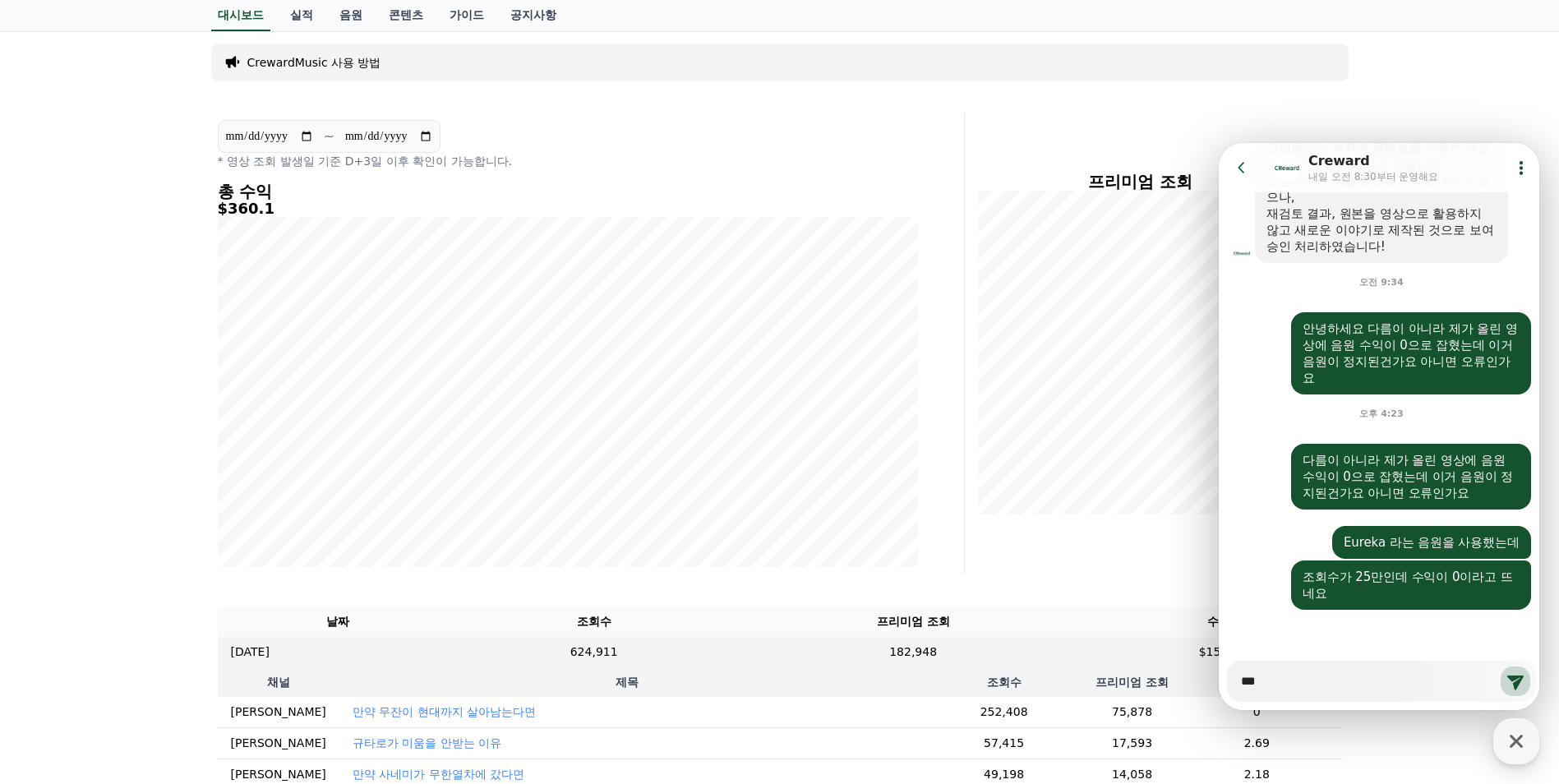
type textarea "*"
type textarea "****"
type textarea "*"
type textarea "****"
type textarea "*"
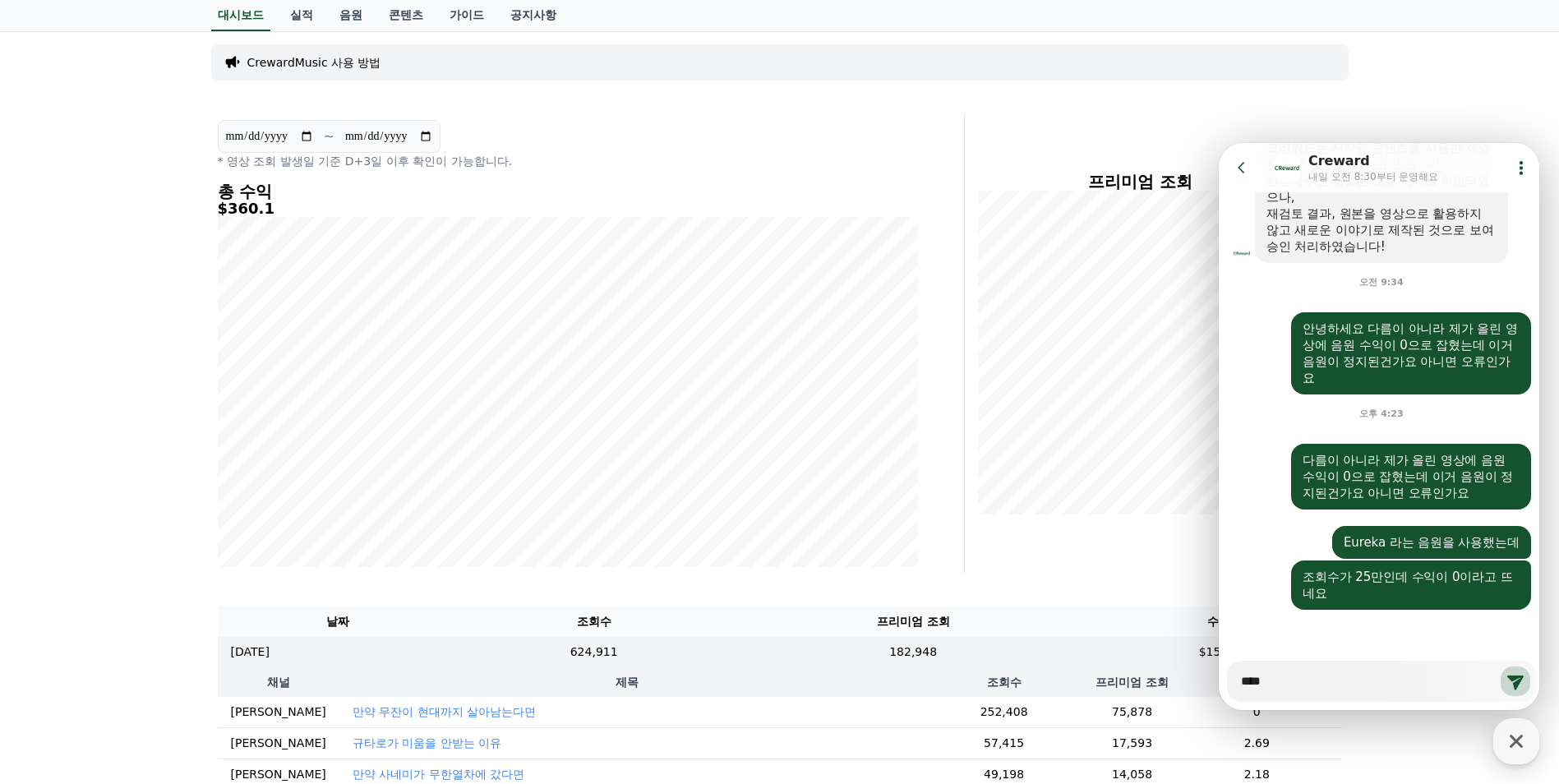
type textarea "****"
type textarea "*"
type textarea "*****"
type textarea "*"
type textarea "*****"
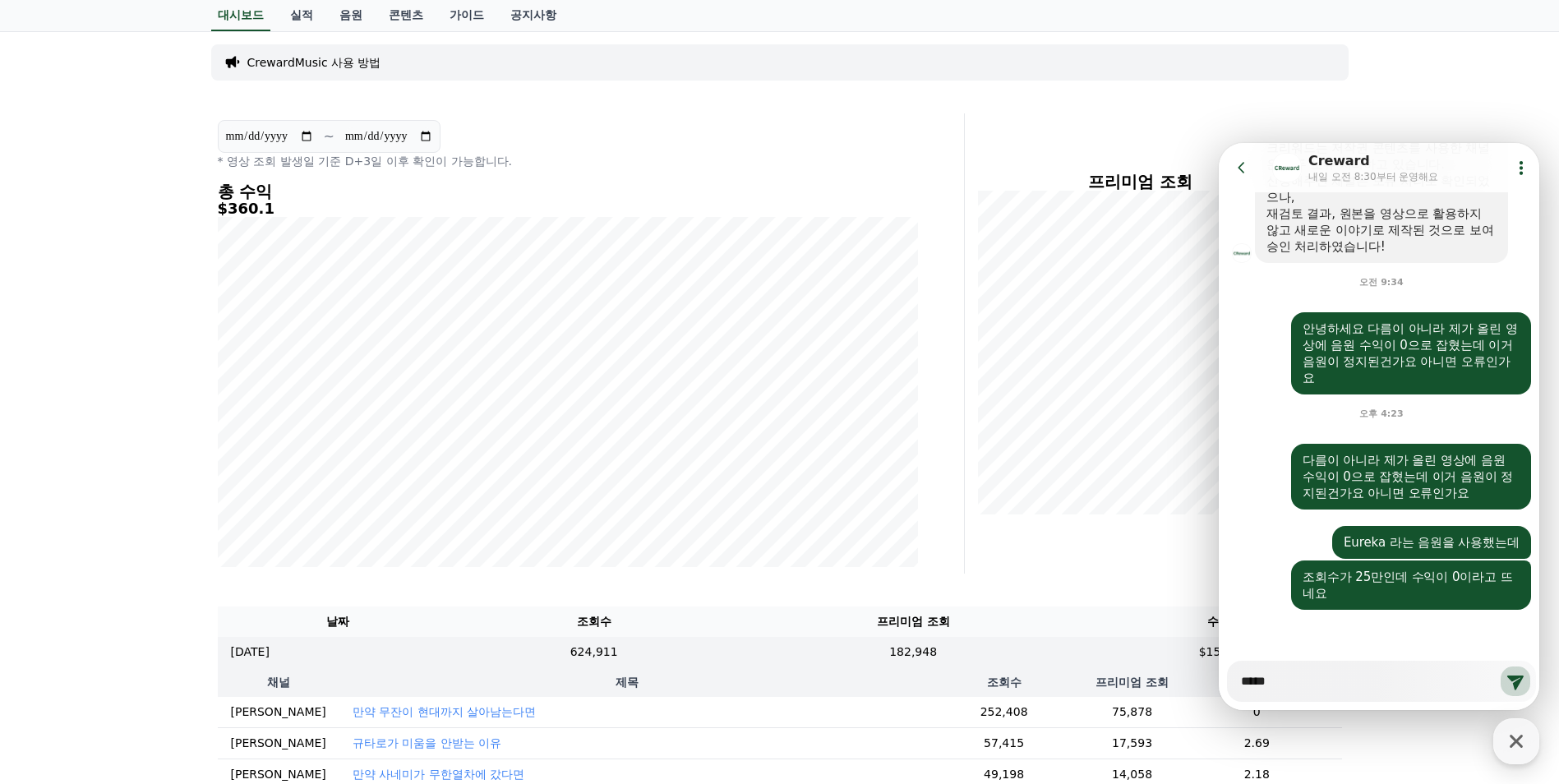
type textarea "*"
type textarea "*****"
type textarea "*"
type textarea "*****"
type textarea "*"
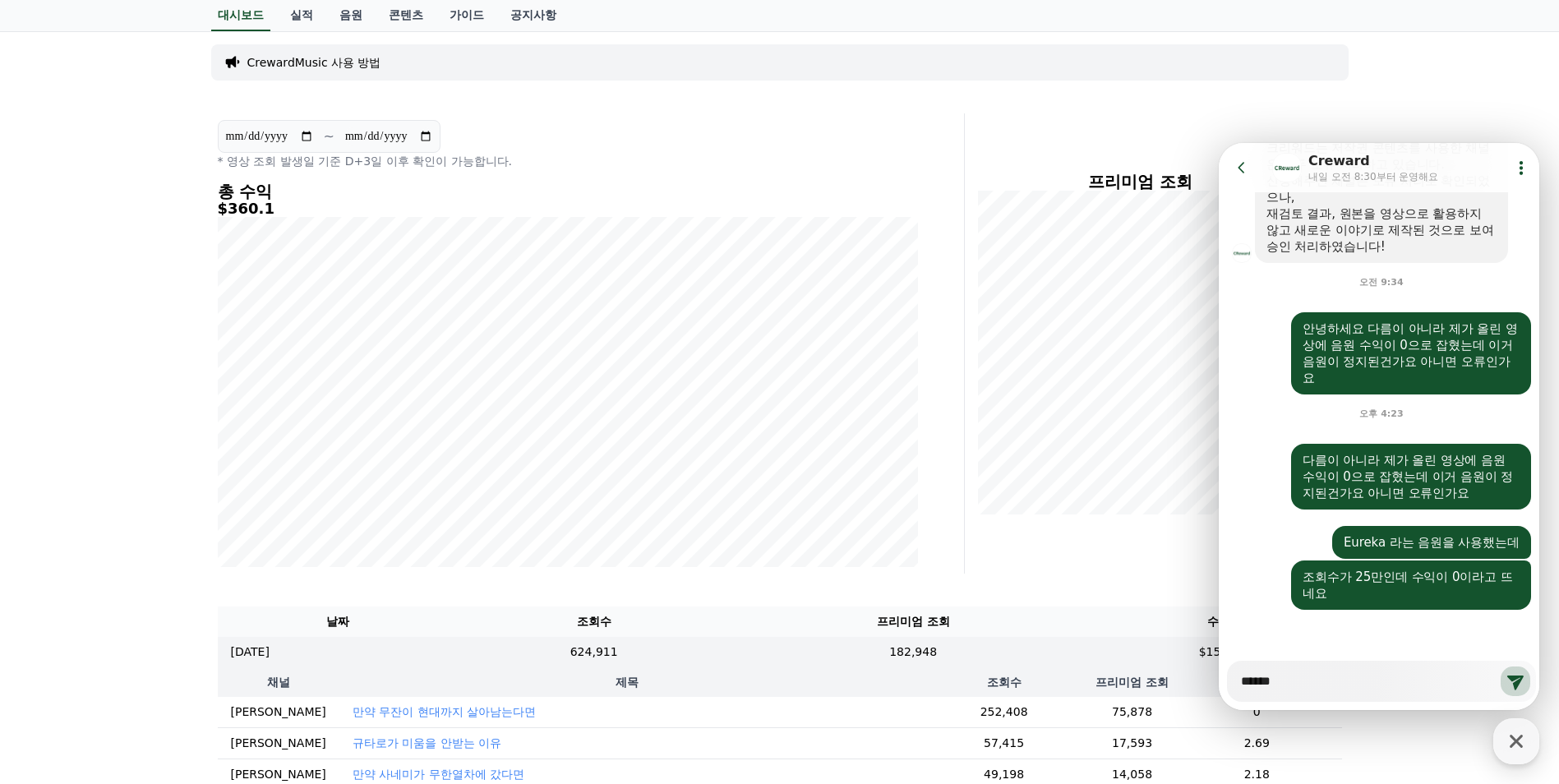
type textarea "*******"
type textarea "*"
type textarea "*******"
type textarea "*"
type textarea "*******"
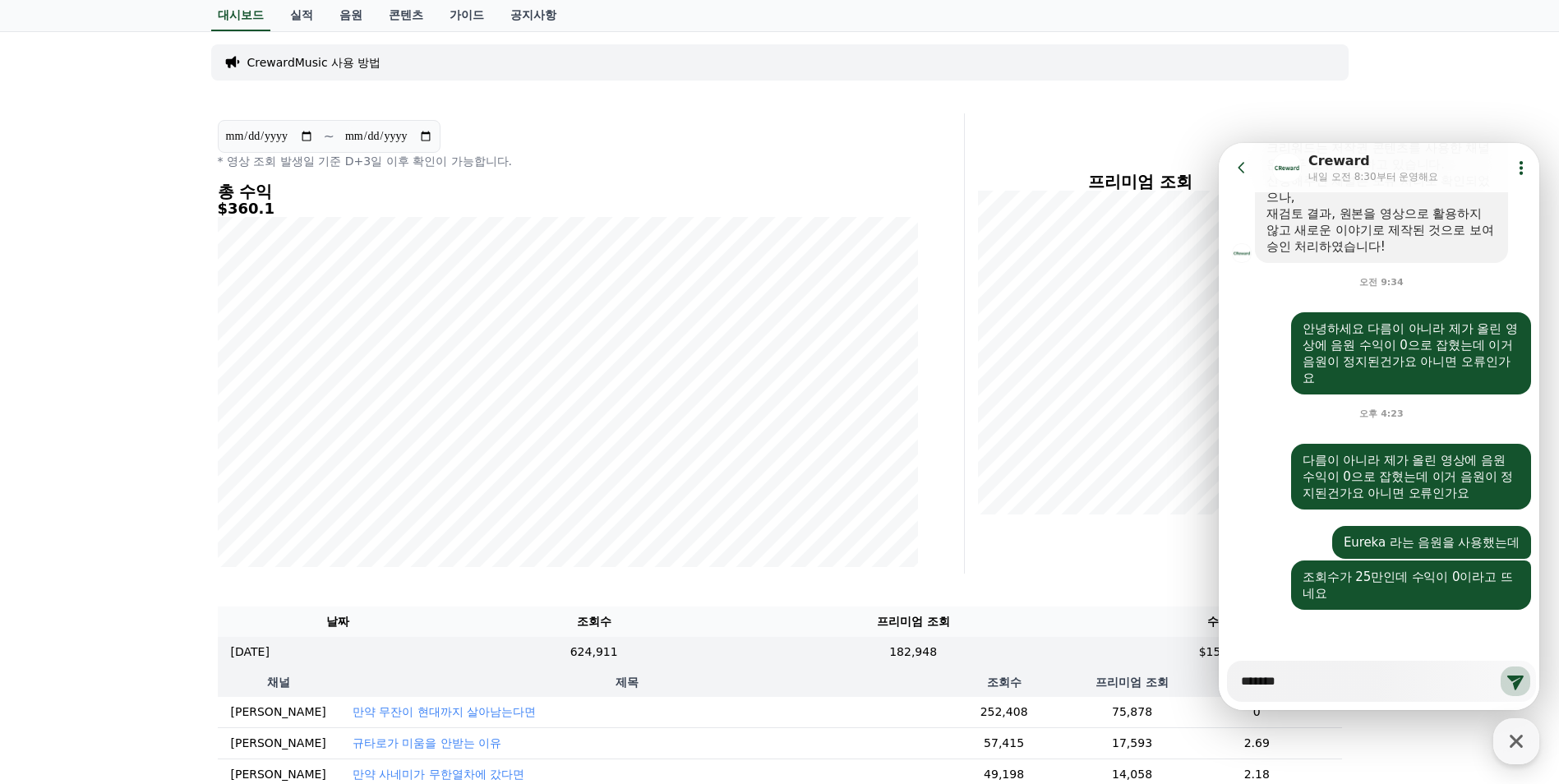
type textarea "*"
type textarea "********"
type textarea "*"
type textarea "********"
type textarea "*"
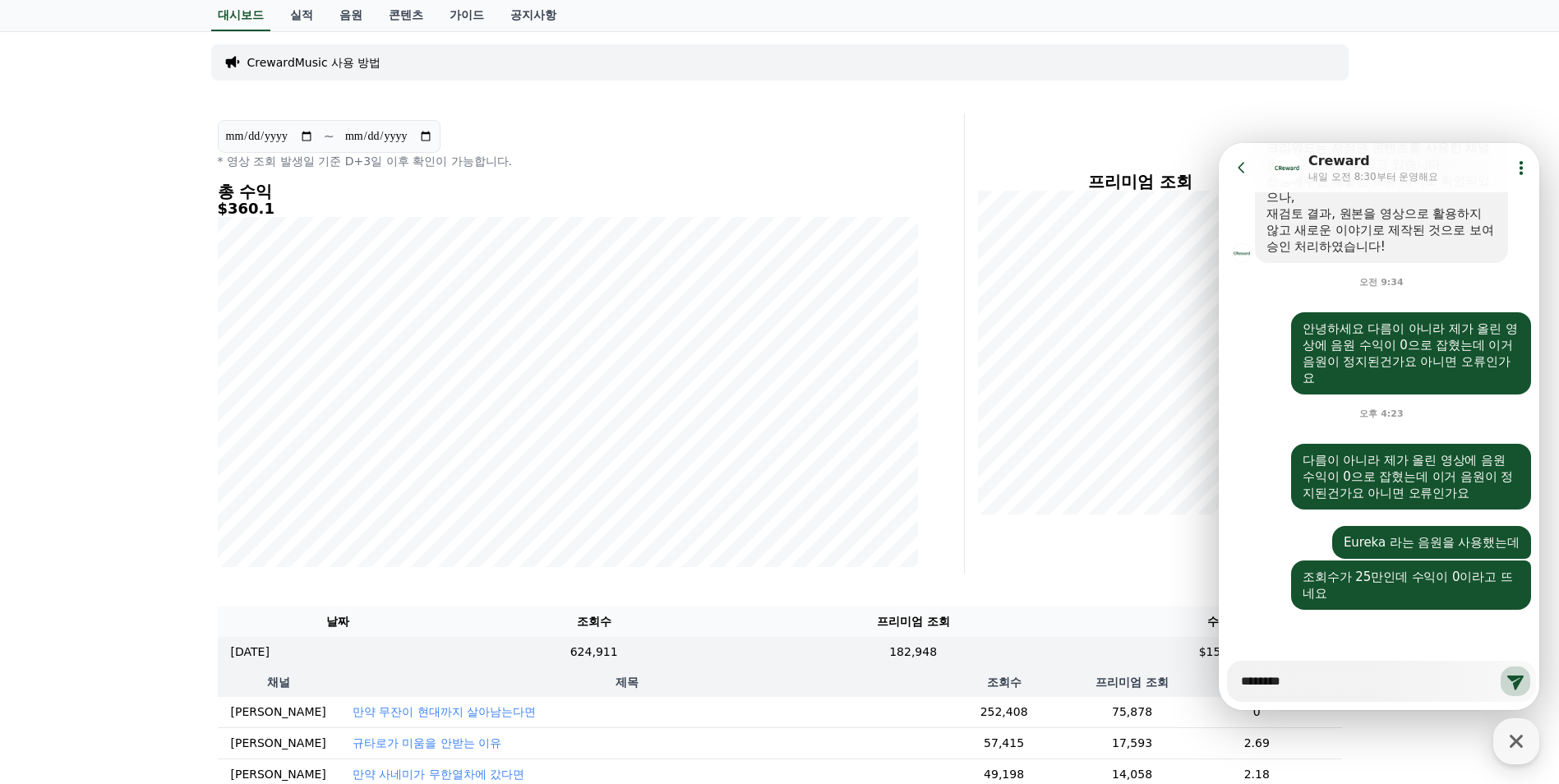
type textarea "*********"
type textarea "*"
type textarea "*********"
type textarea "*"
type textarea "*********"
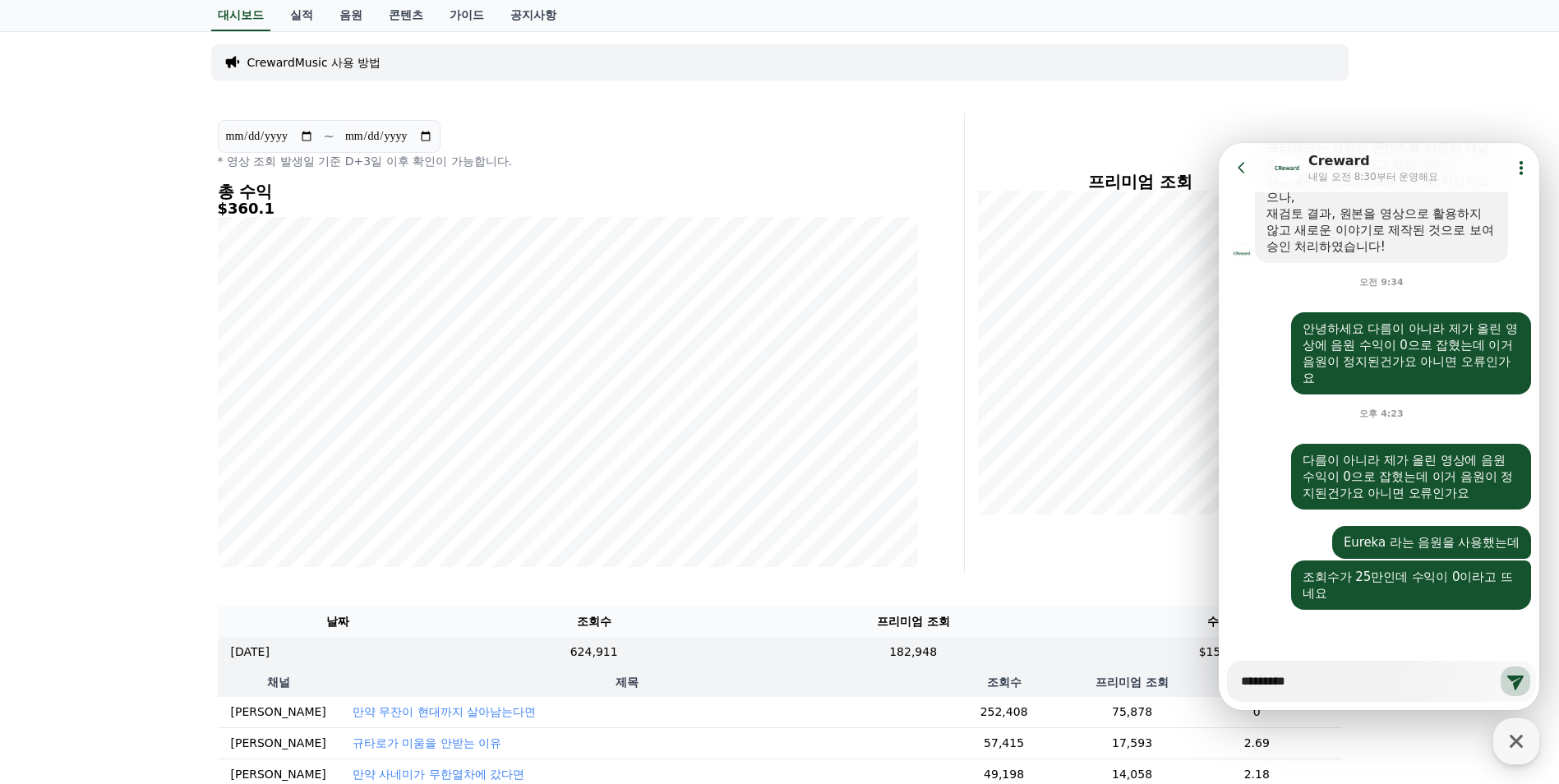
type textarea "*"
type textarea "**********"
type textarea "*"
type textarea "**********"
type textarea "*"
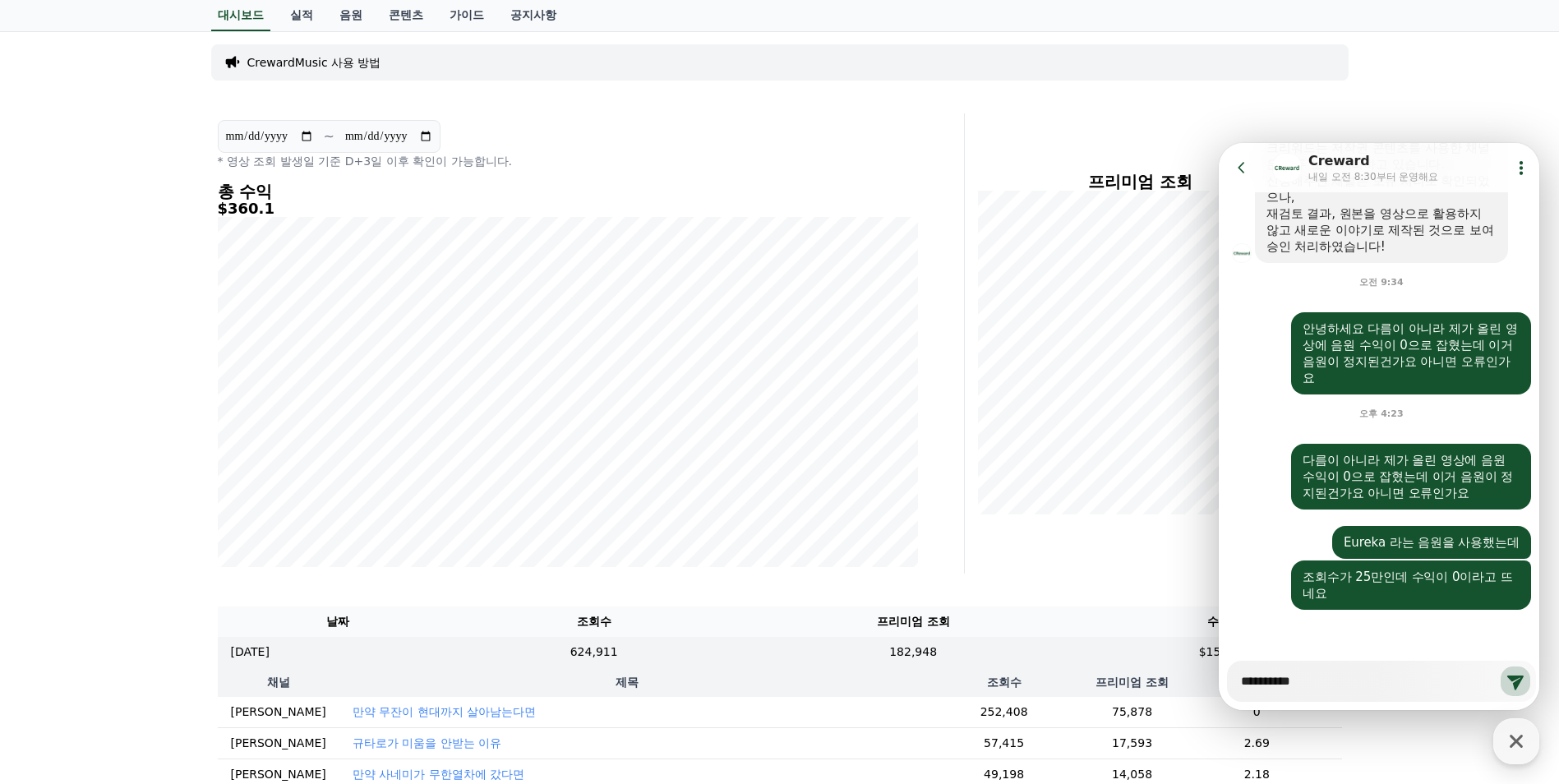
type textarea "**********"
type textarea "*"
type textarea "**********"
type textarea "*"
type textarea "*********"
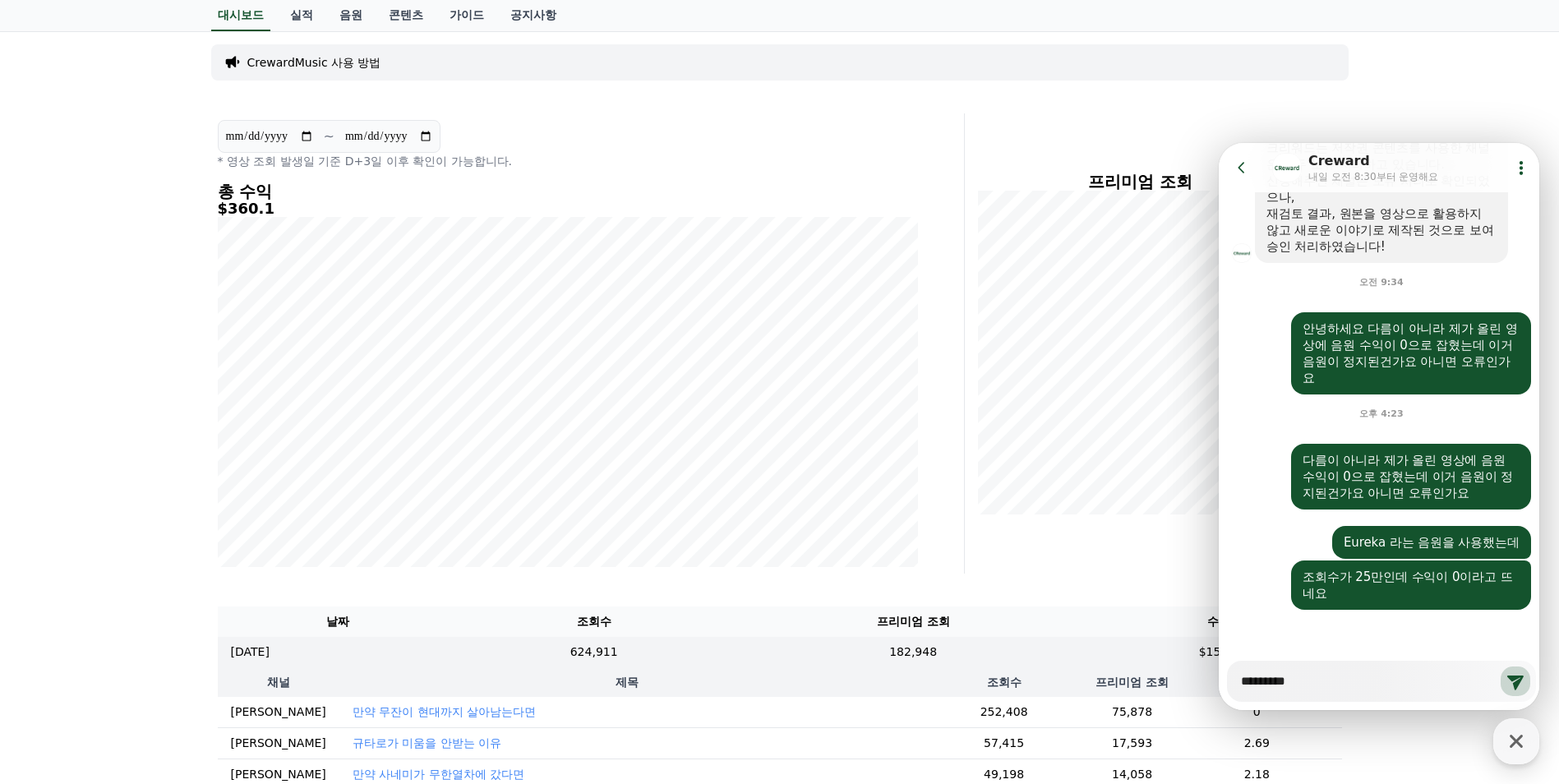
type textarea "*"
type textarea "********"
type textarea "*"
type textarea "*********"
type textarea "*"
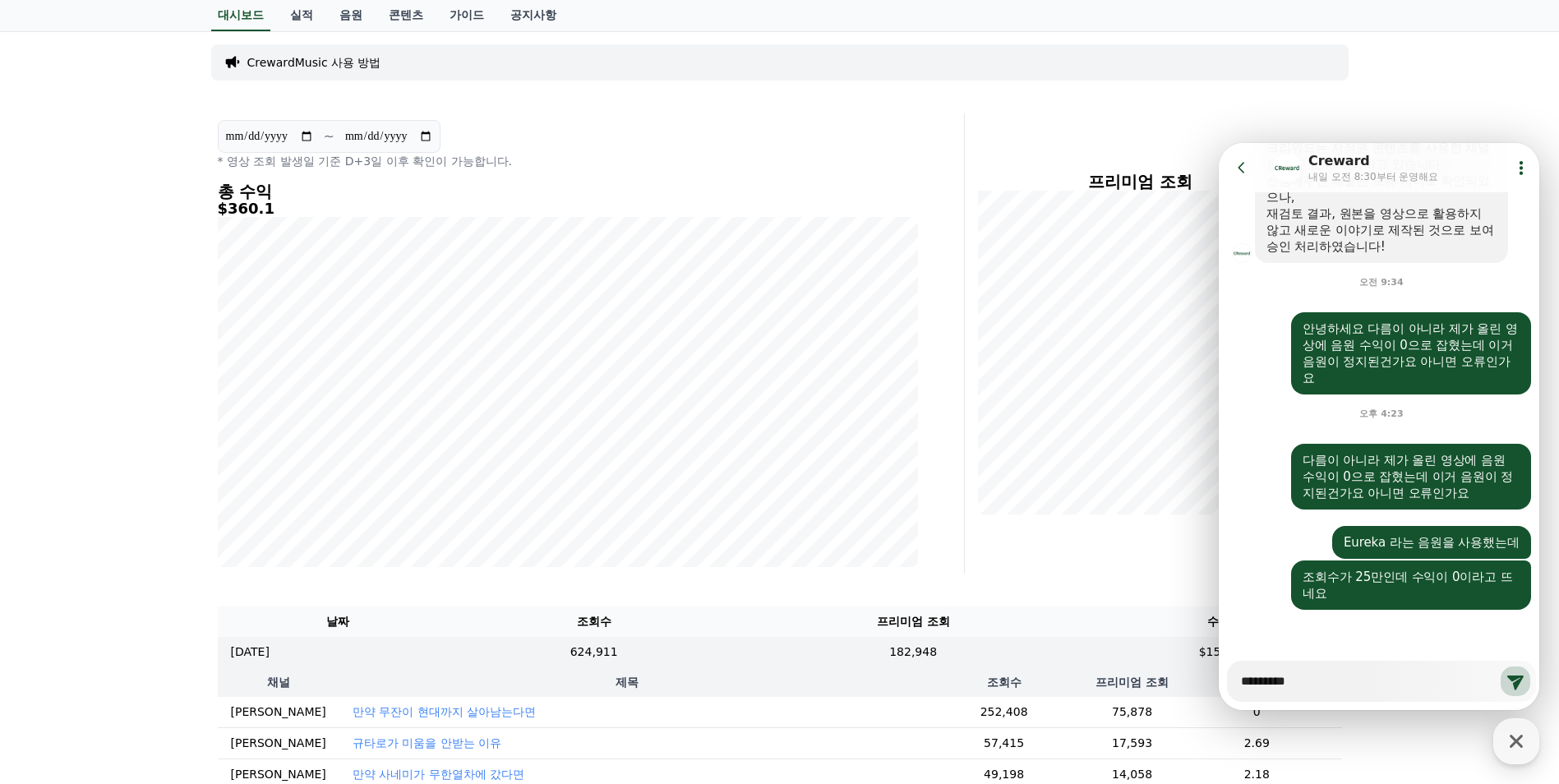
type textarea "*********"
type textarea "*"
type textarea "*********"
type textarea "*"
type textarea "**********"
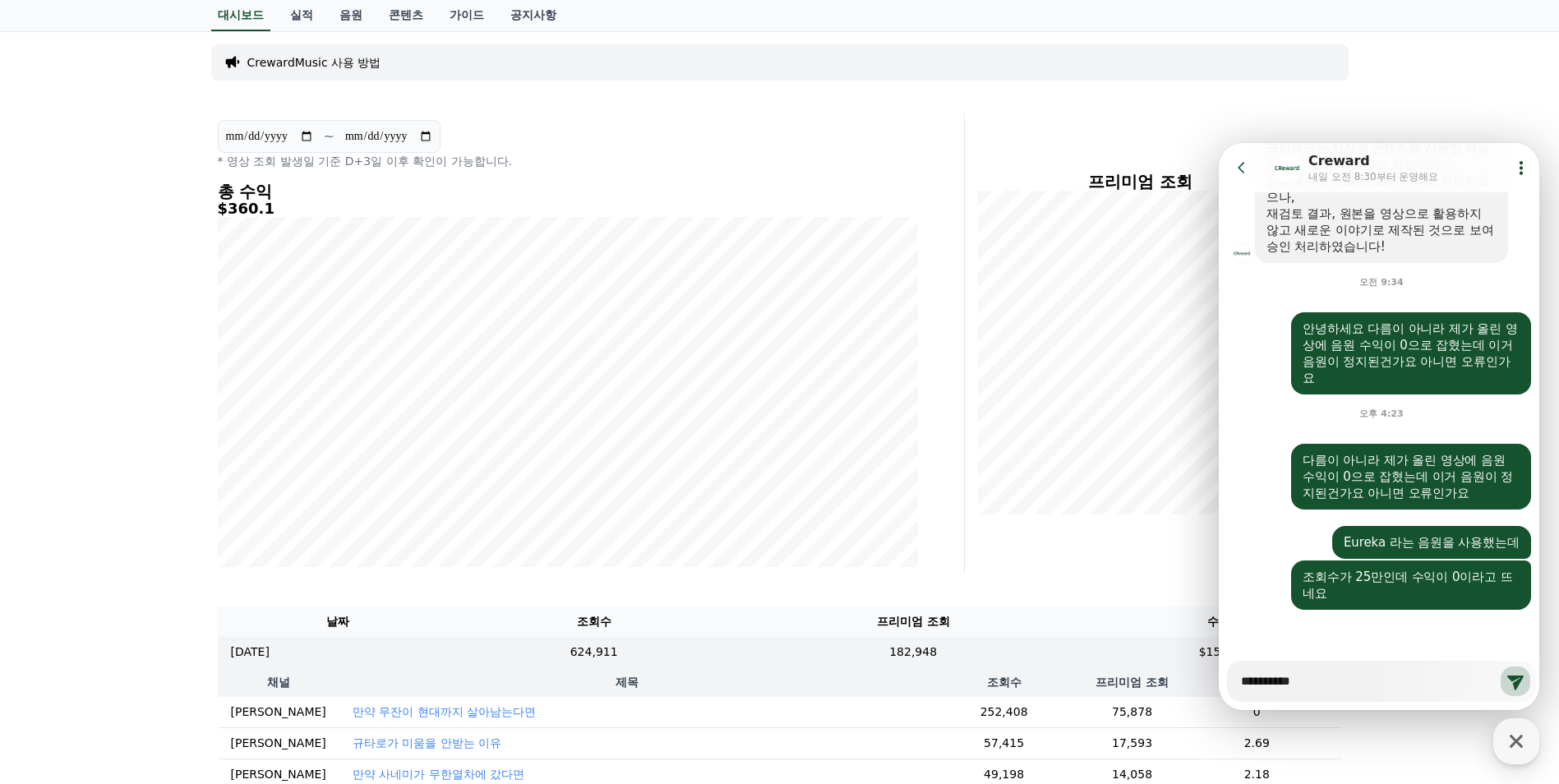
type textarea "*"
type textarea "**********"
type textarea "*"
type textarea "**********"
type textarea "*"
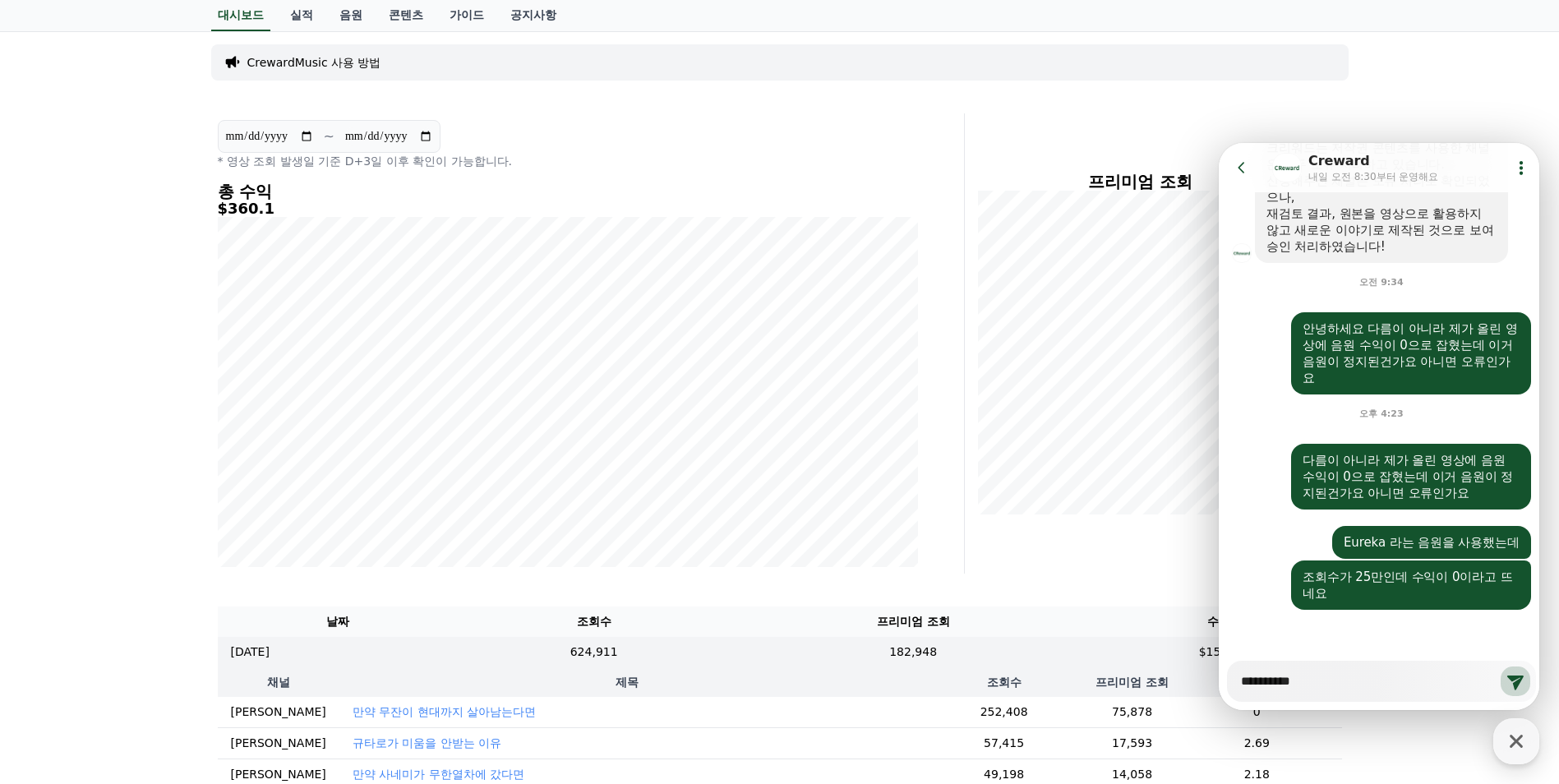
type textarea "**********"
type textarea "*"
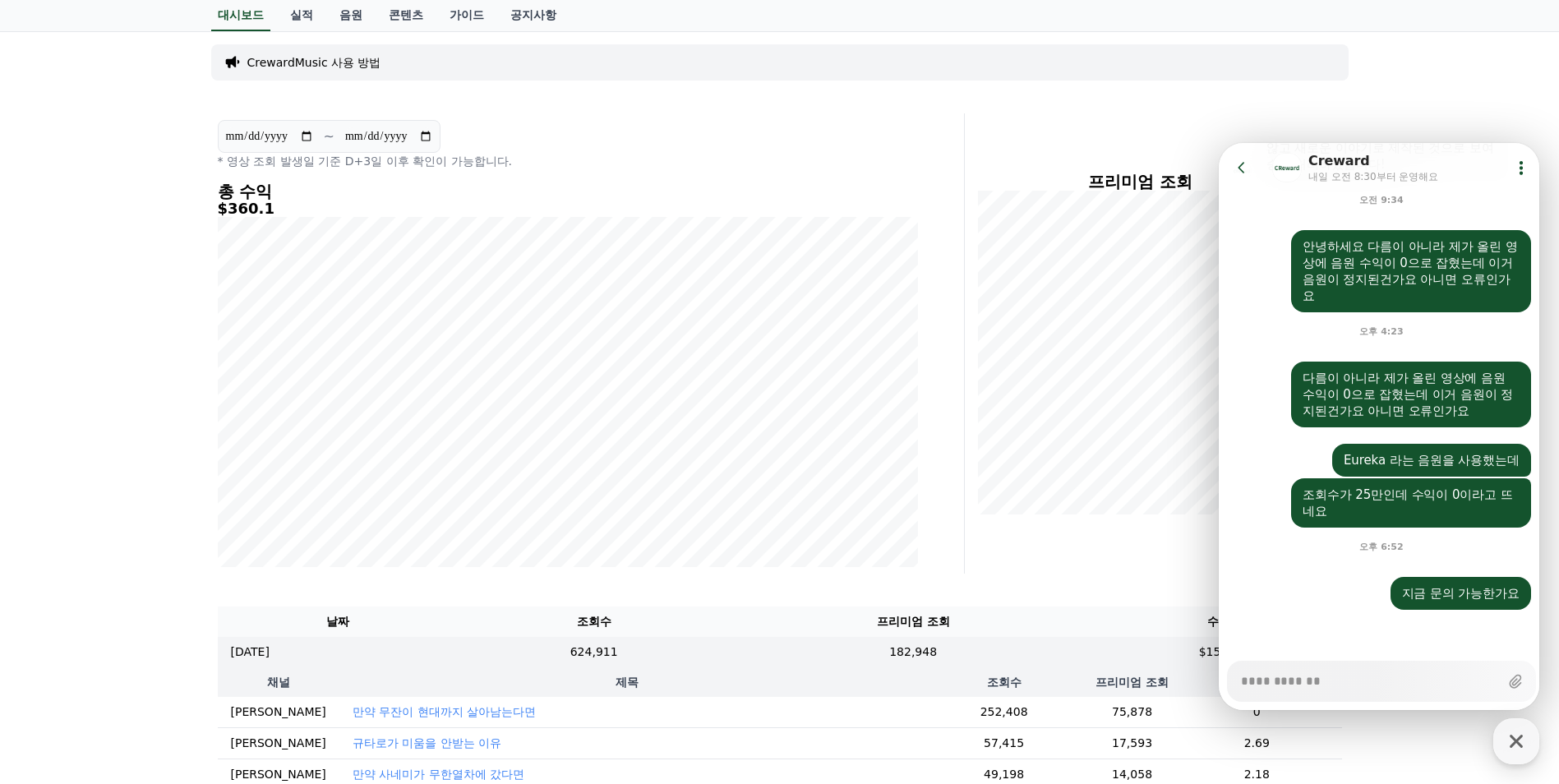
type textarea "*"
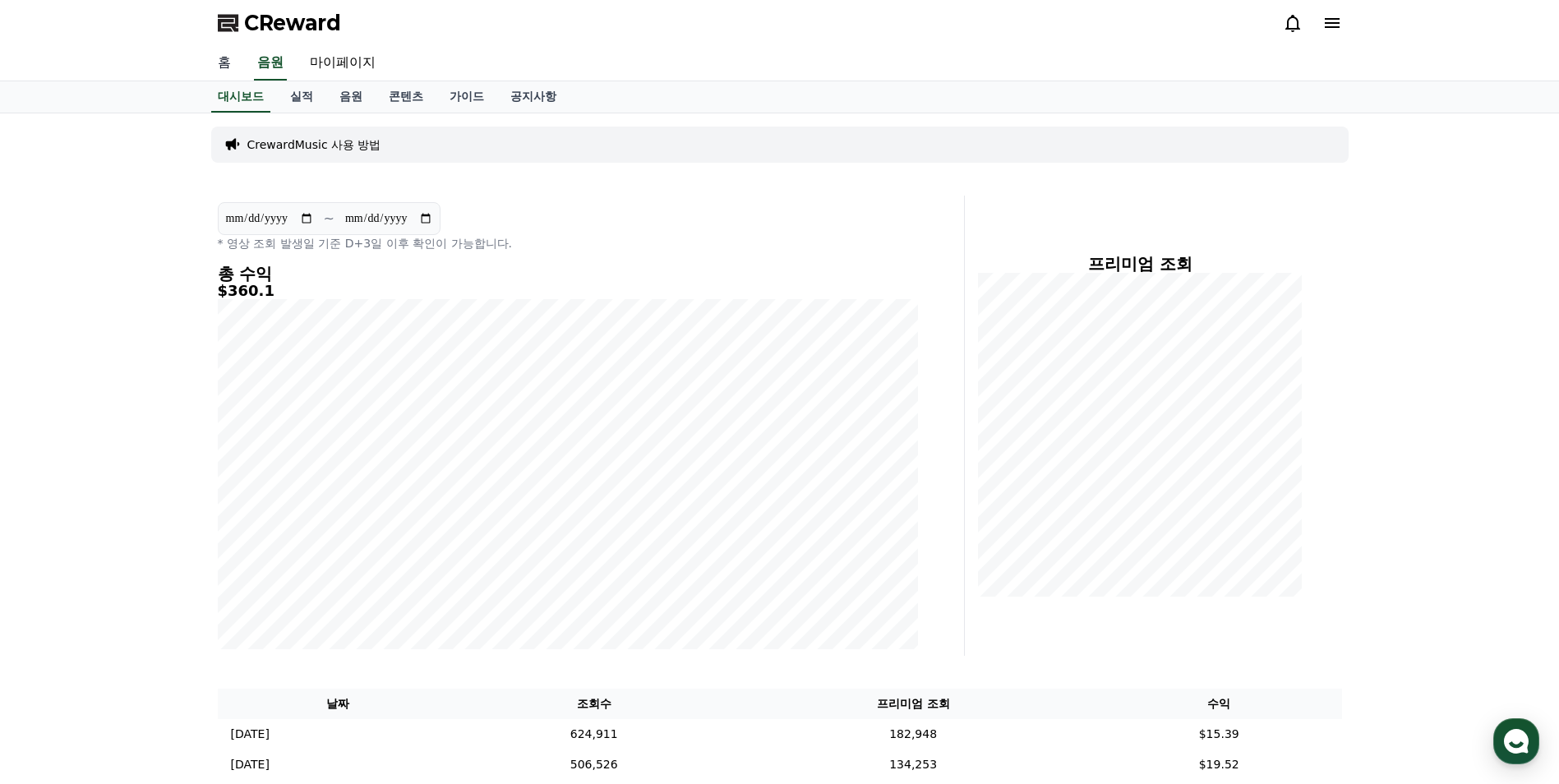
click at [233, 59] on link "홈" at bounding box center [224, 63] width 39 height 35
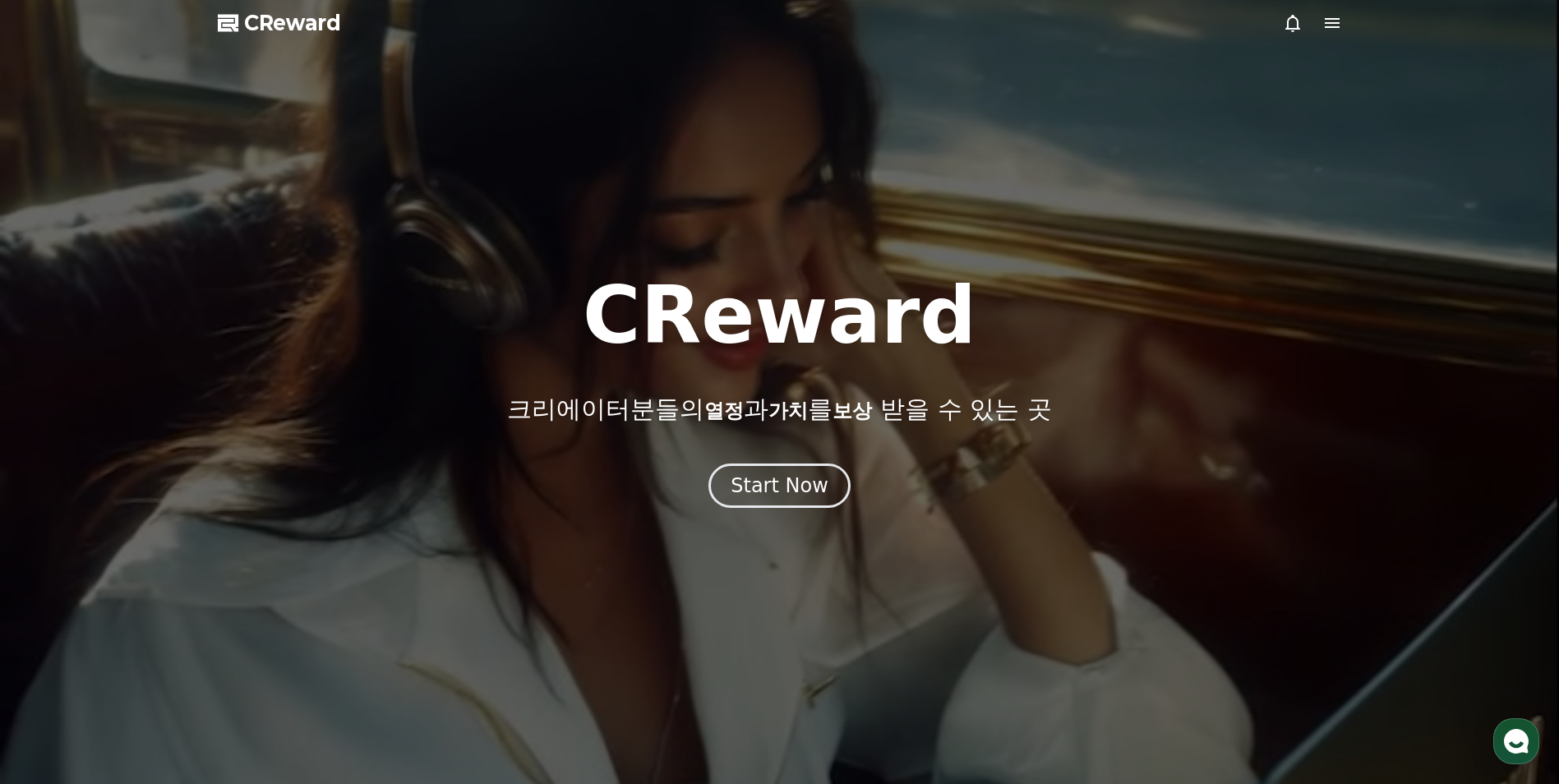
click at [1329, 22] on icon at bounding box center [1332, 23] width 15 height 10
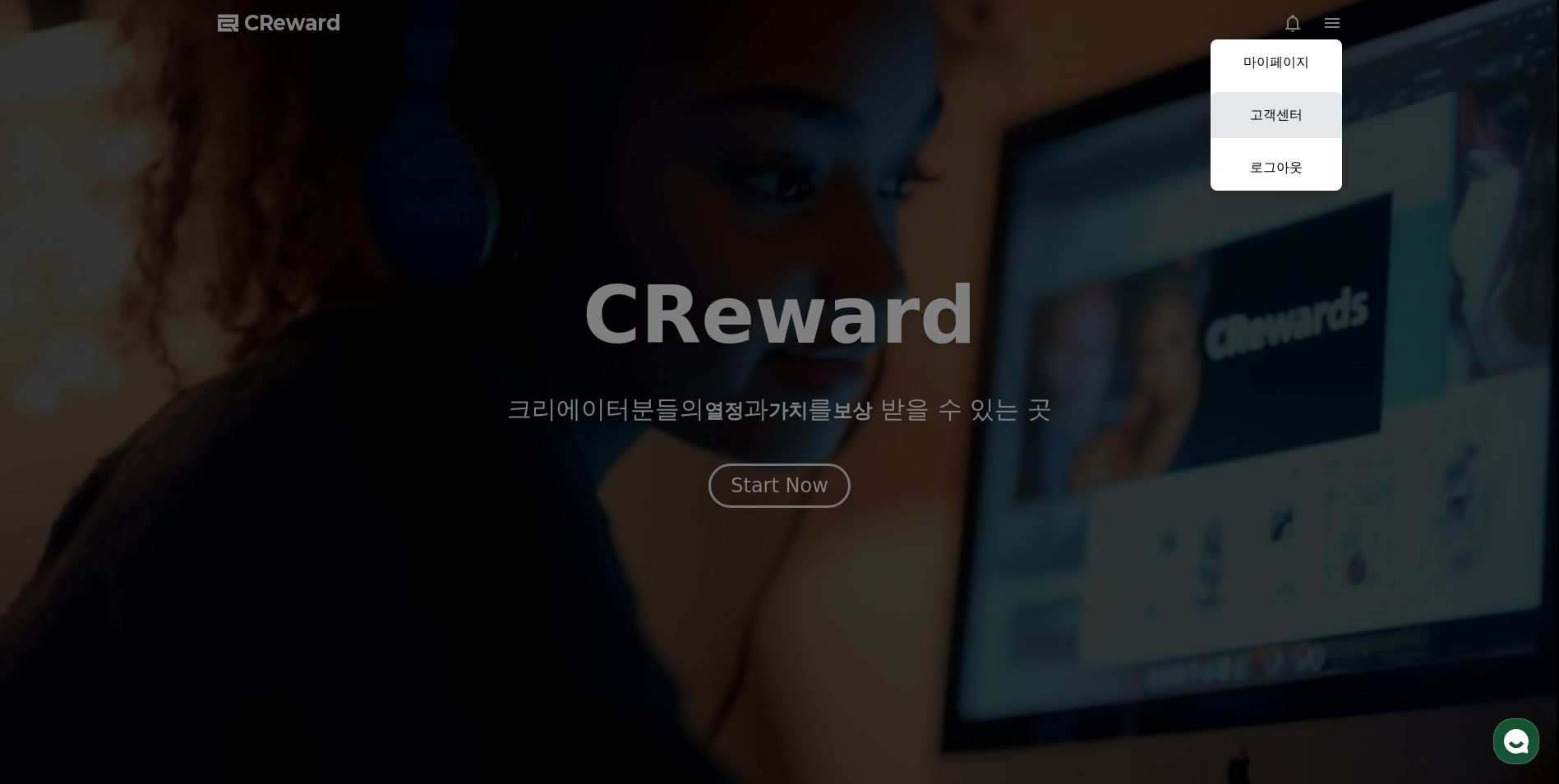
click at [1260, 105] on link "고객센터" at bounding box center [1275, 115] width 131 height 46
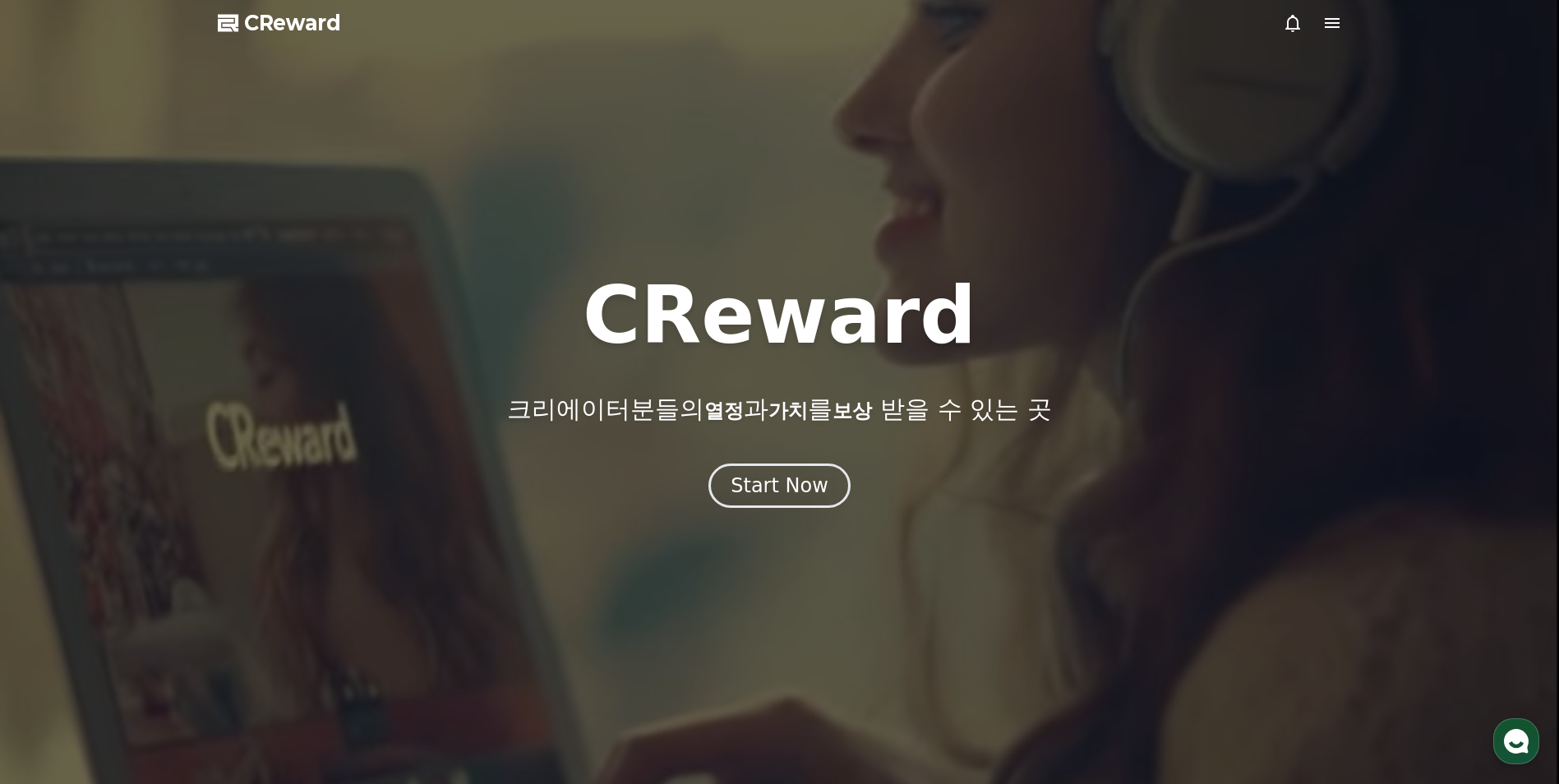
click at [764, 519] on div at bounding box center [780, 392] width 1559 height 784
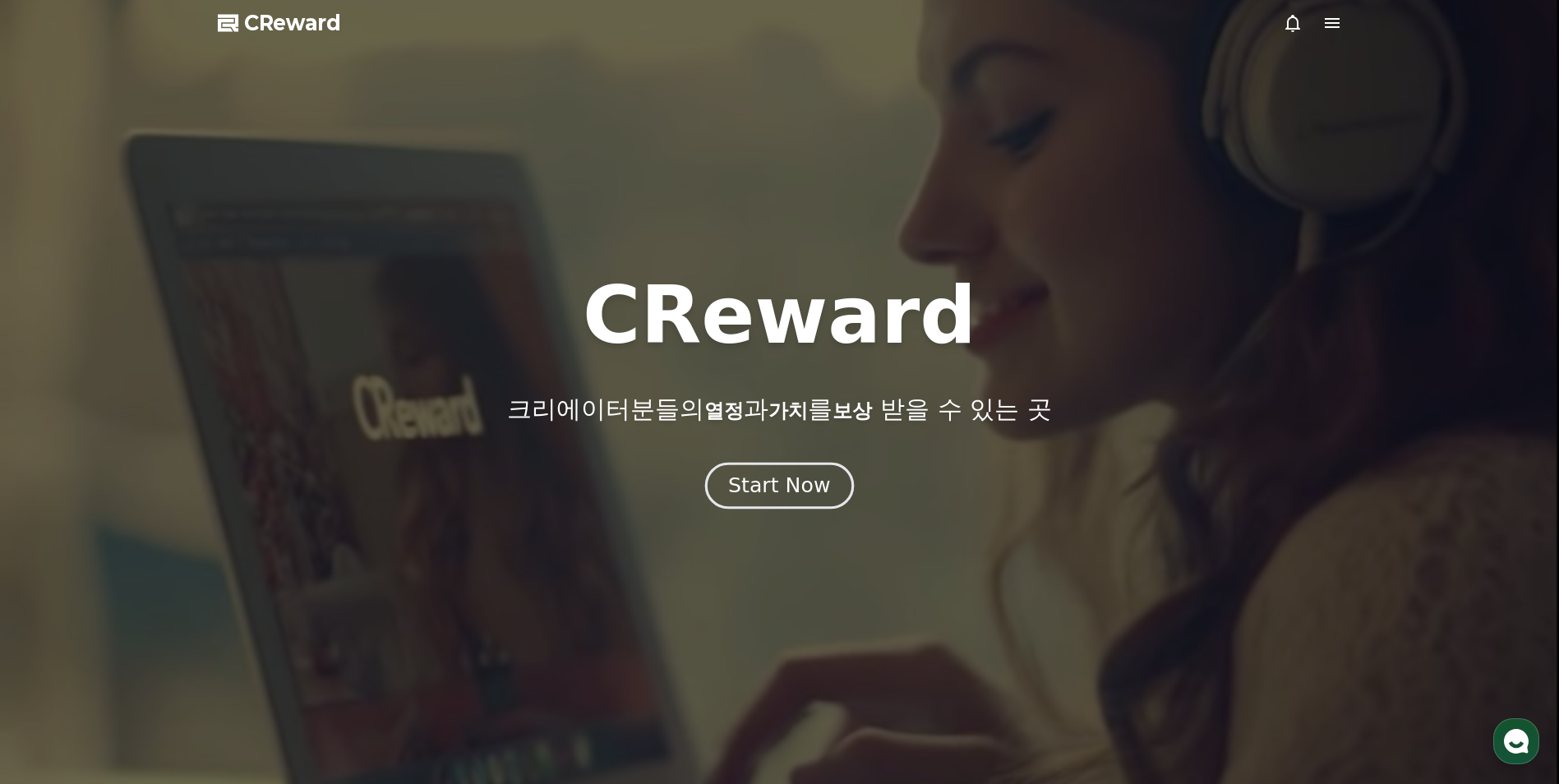
click at [779, 489] on div "Start Now" at bounding box center [779, 486] width 102 height 28
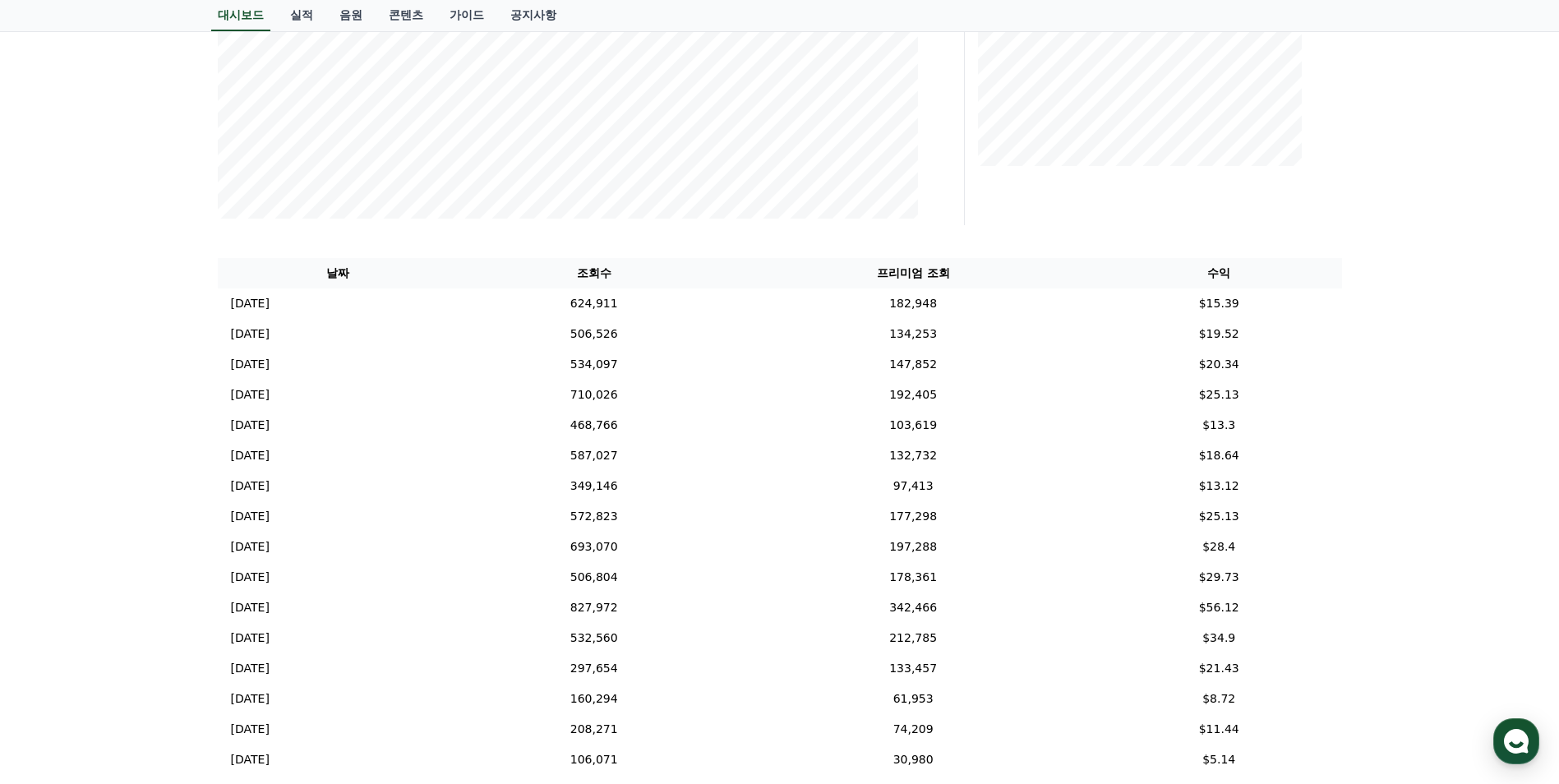
scroll to position [207, 0]
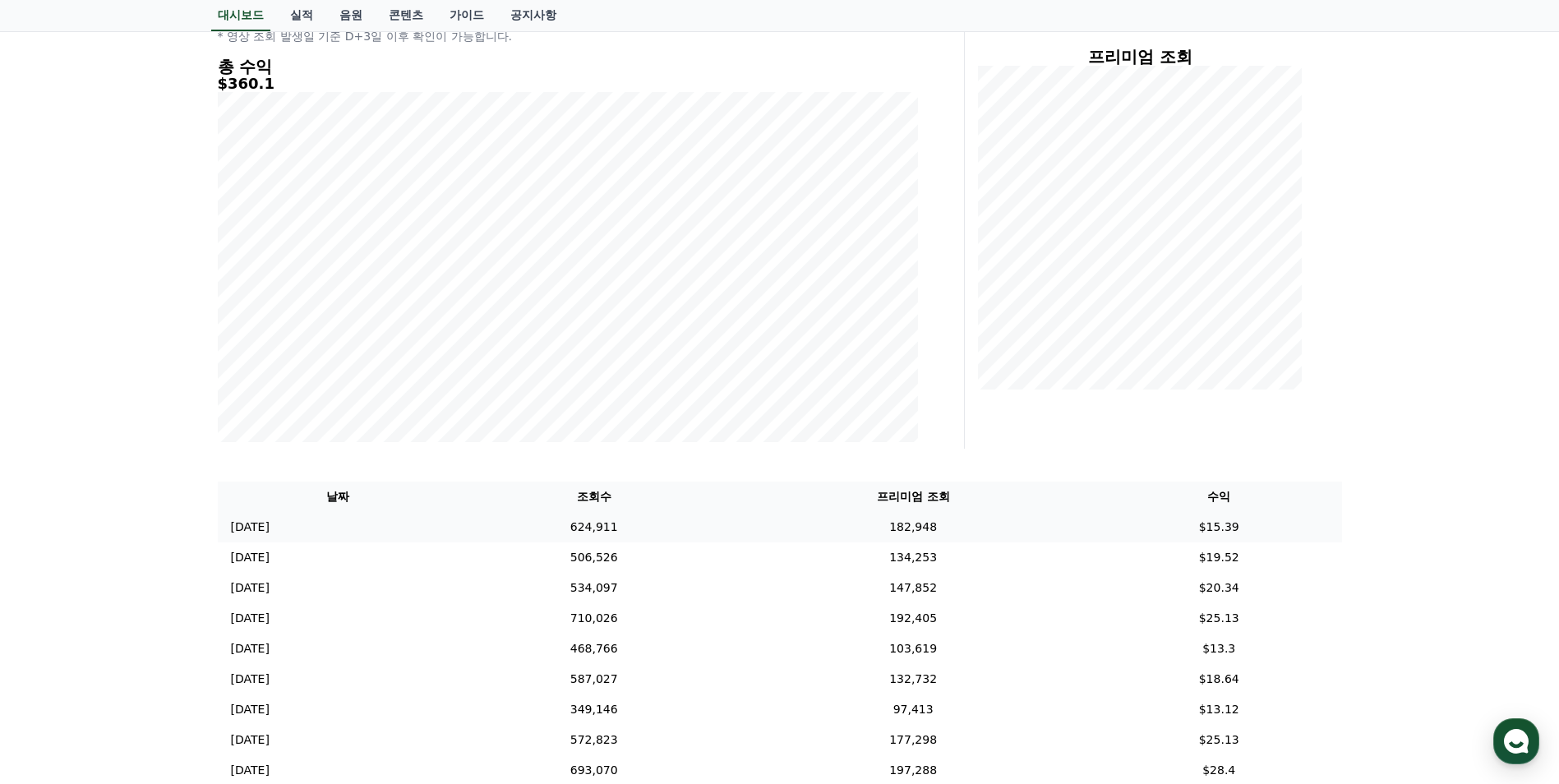
click at [1193, 536] on td "$15.39" at bounding box center [1219, 527] width 246 height 30
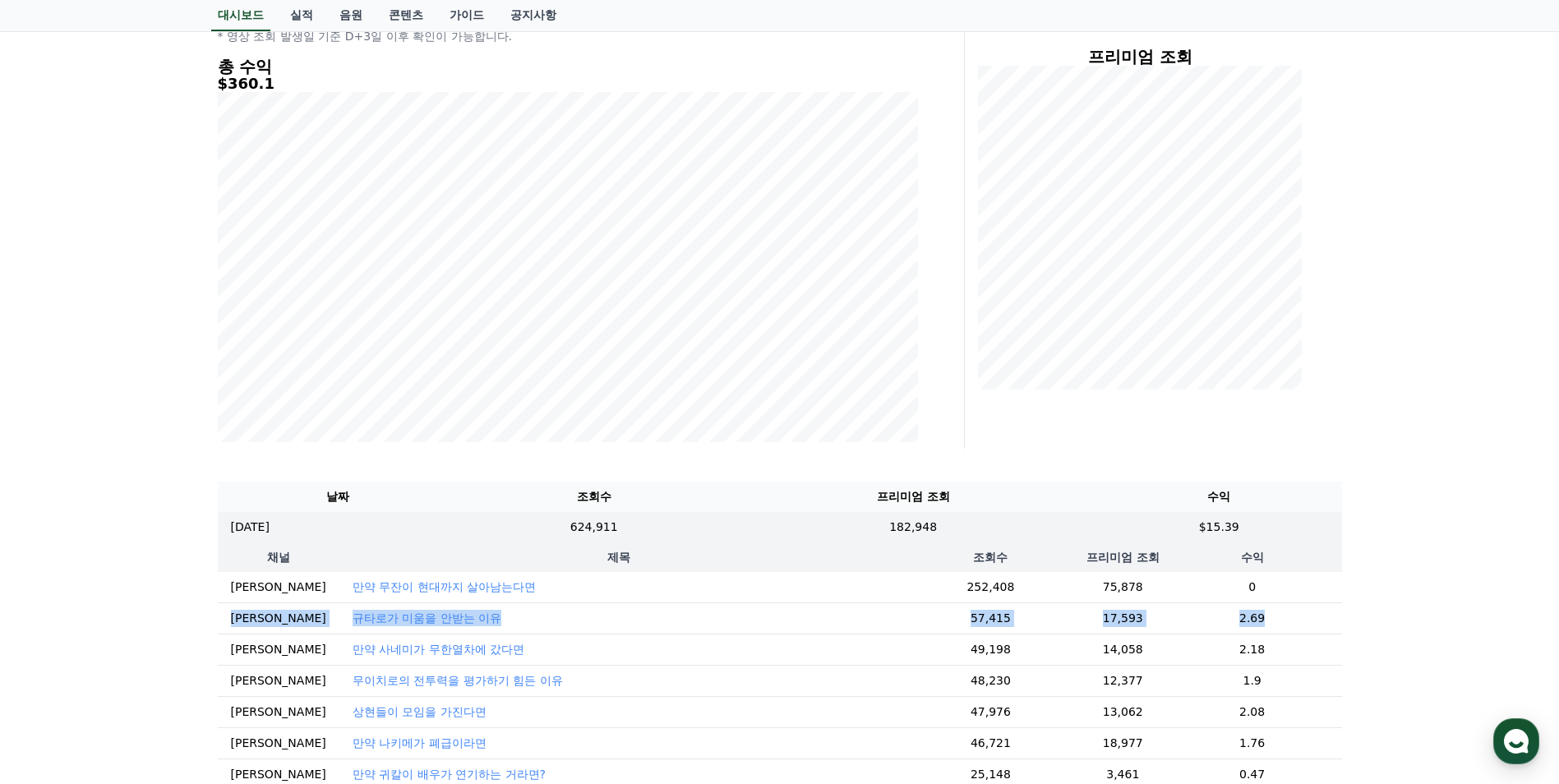
click at [1235, 601] on tbody "안이메 만약 무잔이 현대까지 살아남는다면 252,408 75,878 0 안이메 규타로가 미움을 안받는 이유 57,415 17,593 2.69 …" at bounding box center [780, 743] width 1124 height 342
drag, startPoint x: 1235, startPoint y: 601, endPoint x: 1234, endPoint y: 584, distance: 17.0
click at [1232, 585] on td "0" at bounding box center [1252, 588] width 179 height 31
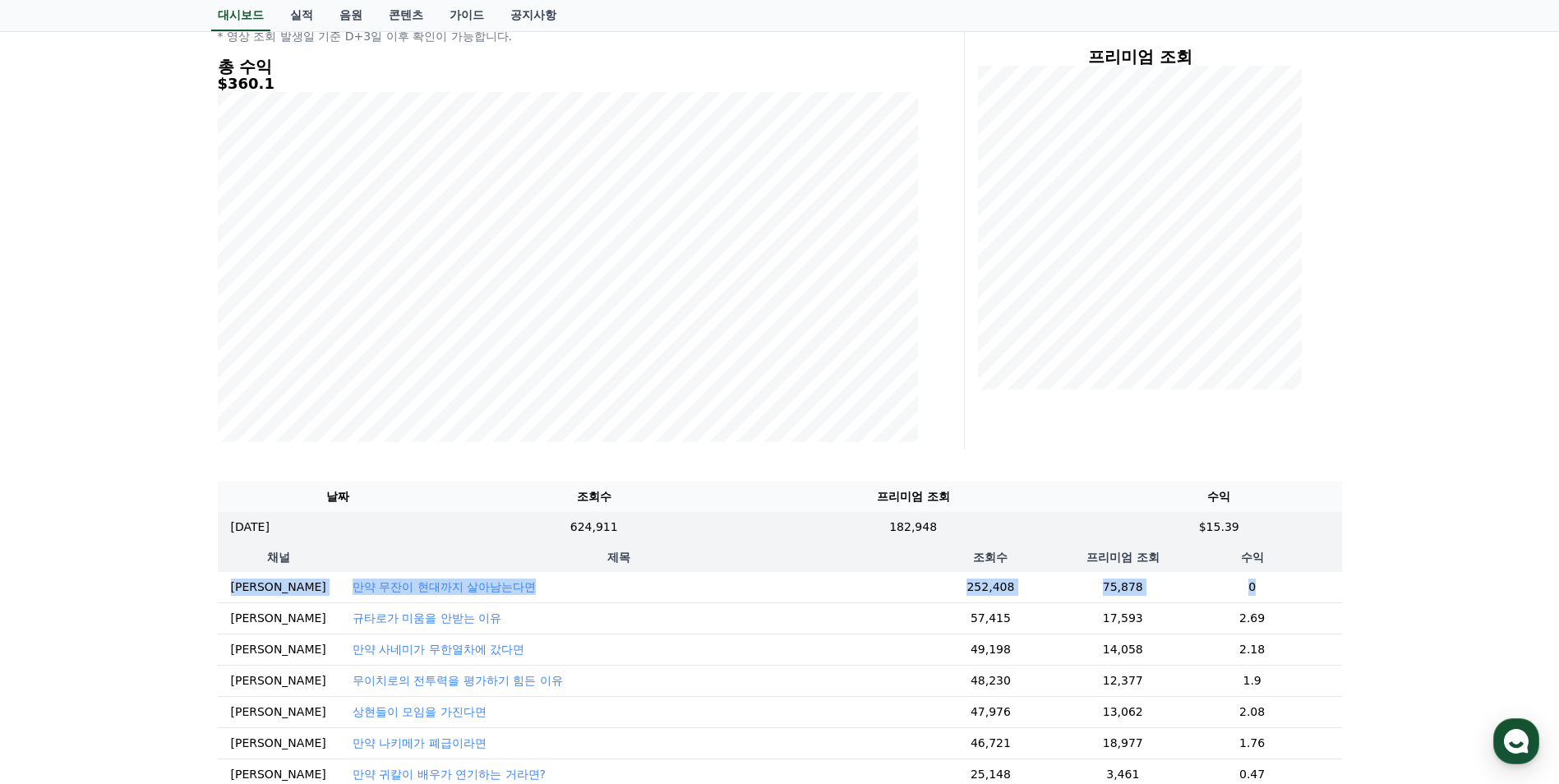
drag, startPoint x: 1244, startPoint y: 583, endPoint x: 219, endPoint y: 584, distance: 1025.0
click at [219, 584] on tr "안이메 만약 무잔이 현대까지 살아남는다면 252,408 75,878 0" at bounding box center [780, 588] width 1124 height 31
drag, startPoint x: 219, startPoint y: 584, endPoint x: 210, endPoint y: 585, distance: 9.1
drag, startPoint x: 232, startPoint y: 585, endPoint x: 1232, endPoint y: 583, distance: 1000.0
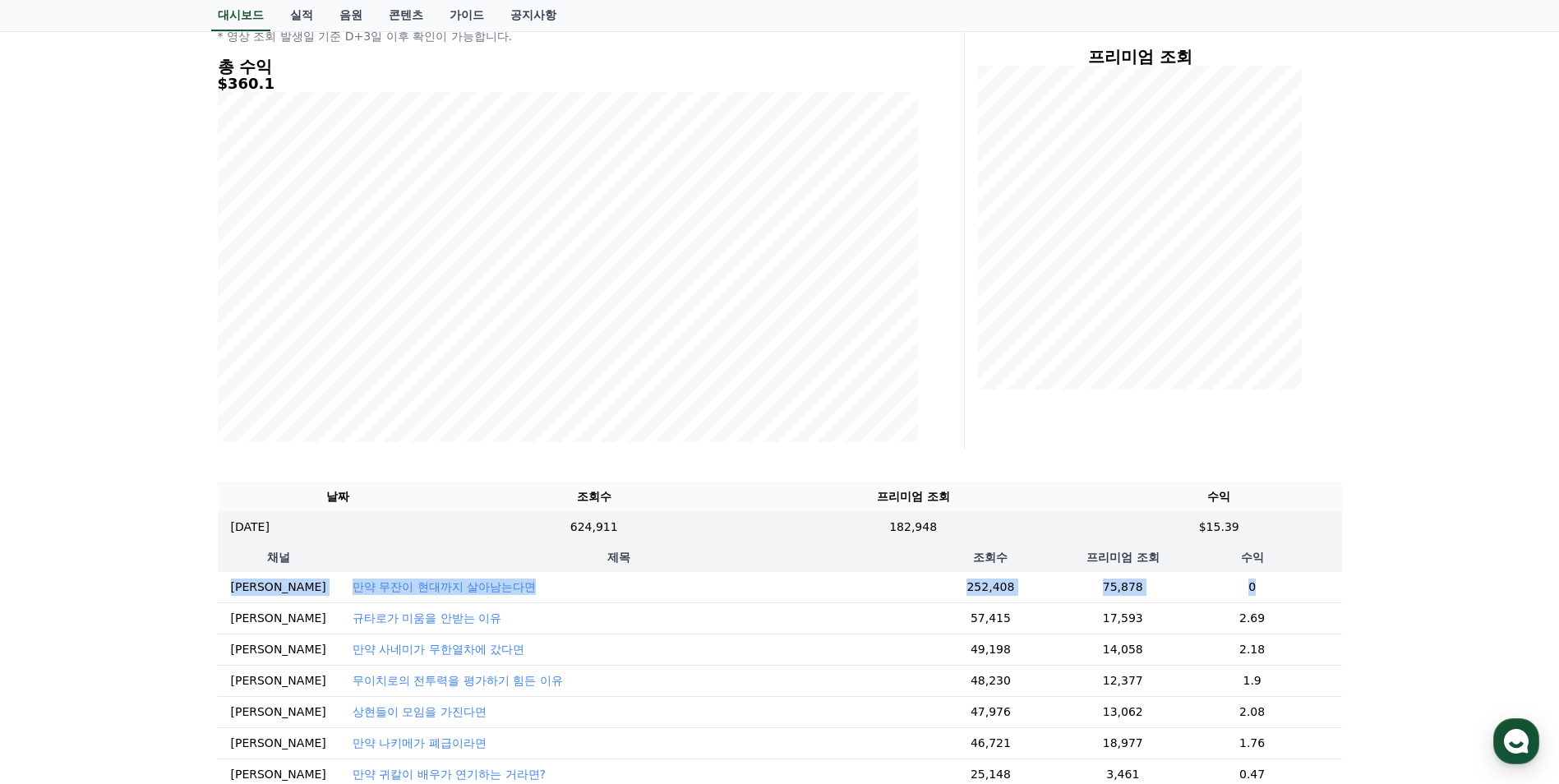
click at [1232, 583] on tr "안이메 만약 무잔이 현대까지 살아남는다면 252,408 75,878 0" at bounding box center [780, 588] width 1124 height 31
drag, startPoint x: 1232, startPoint y: 583, endPoint x: 1222, endPoint y: 586, distance: 10.4
click at [1222, 586] on td "0" at bounding box center [1252, 588] width 179 height 31
click at [1226, 587] on td "0" at bounding box center [1252, 588] width 179 height 31
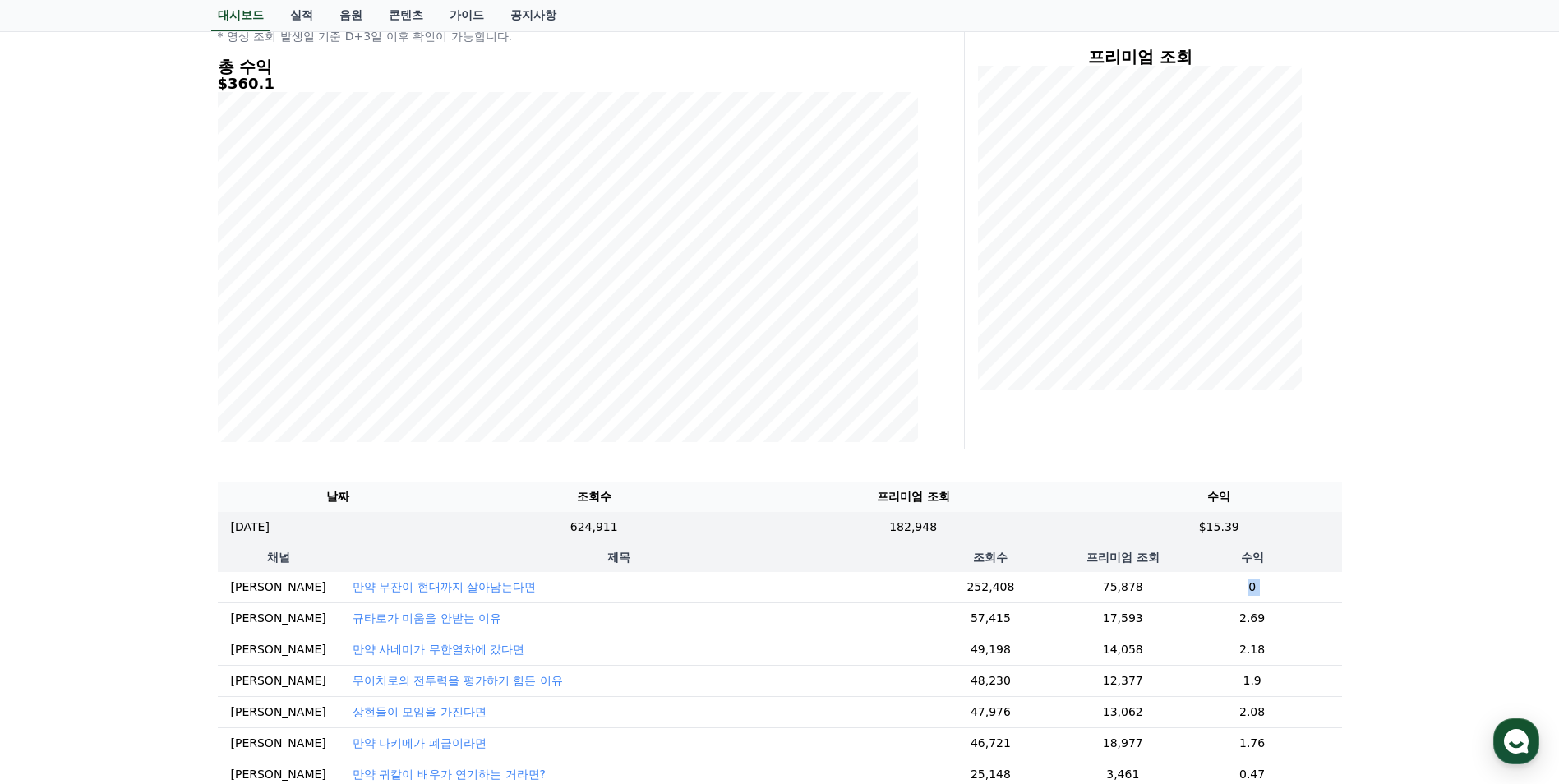
click at [1226, 587] on td "0" at bounding box center [1252, 588] width 179 height 31
click at [1220, 589] on td "0" at bounding box center [1252, 588] width 179 height 31
drag, startPoint x: 1220, startPoint y: 589, endPoint x: 1237, endPoint y: 589, distance: 17.0
click at [1237, 589] on td "0" at bounding box center [1252, 588] width 179 height 31
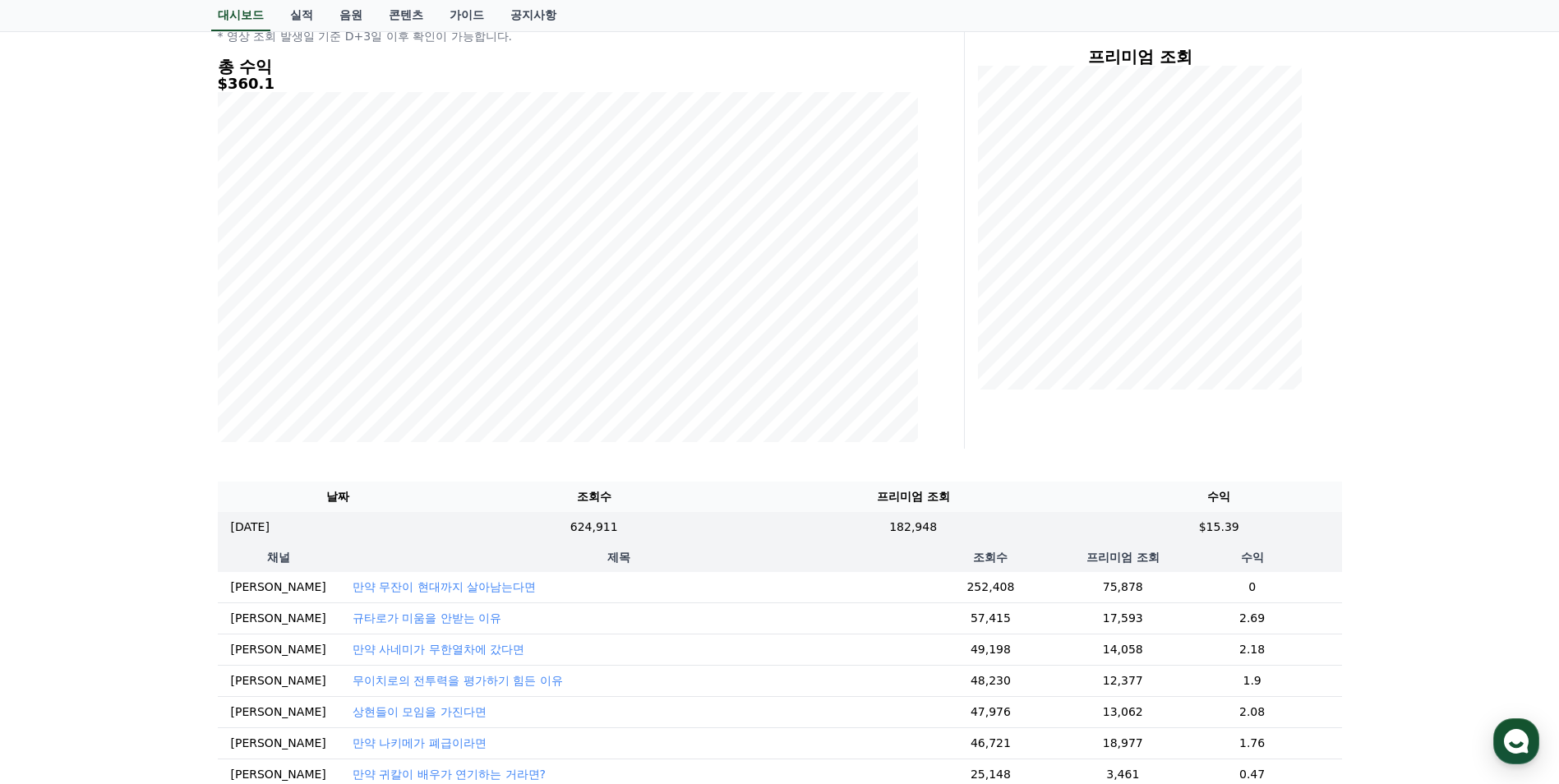
click at [1237, 589] on td "0" at bounding box center [1252, 588] width 179 height 31
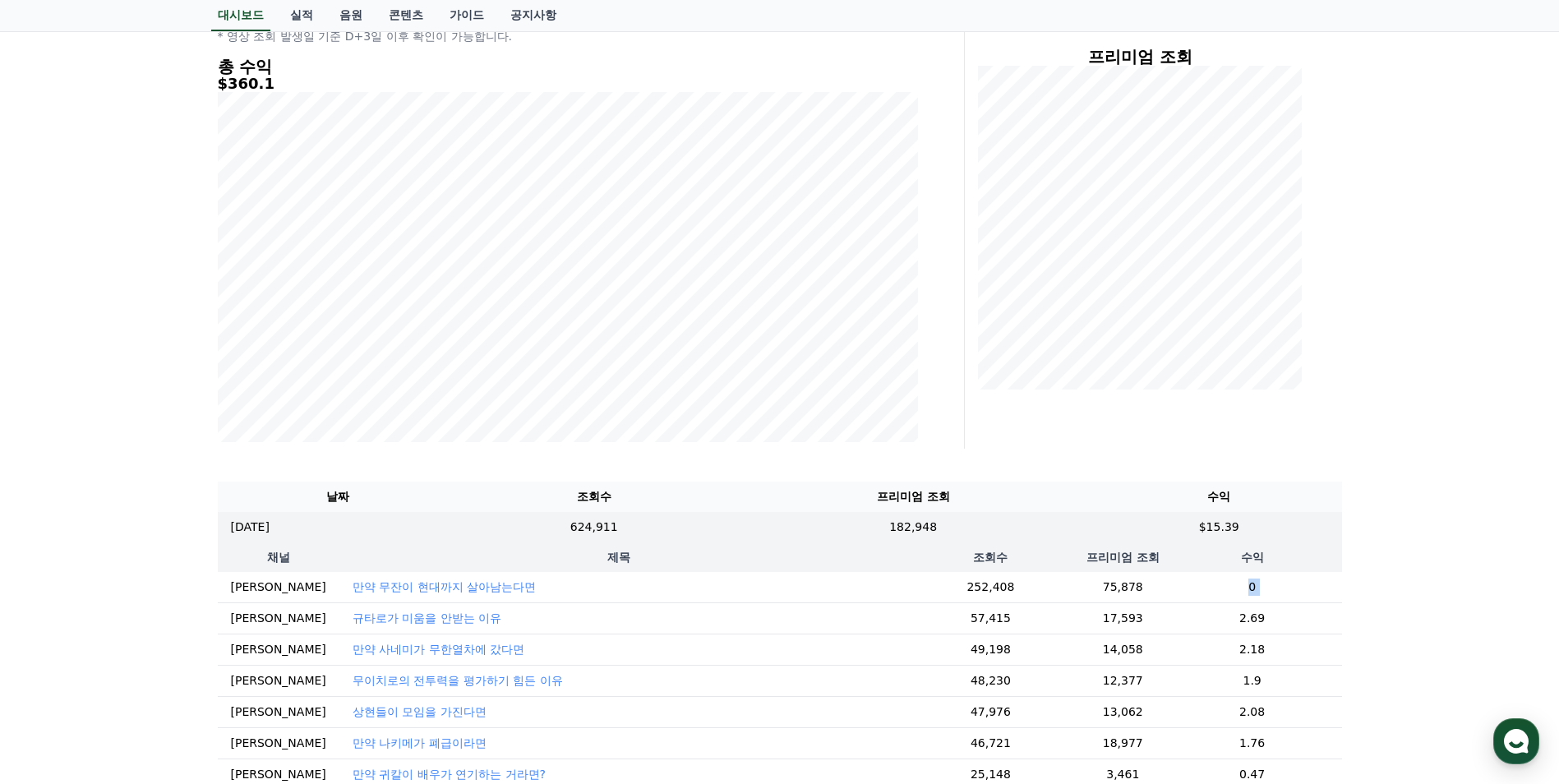
click at [1237, 589] on td "0" at bounding box center [1252, 588] width 179 height 31
click at [1235, 589] on td "0" at bounding box center [1252, 588] width 179 height 31
click at [1228, 591] on td "0" at bounding box center [1252, 588] width 179 height 31
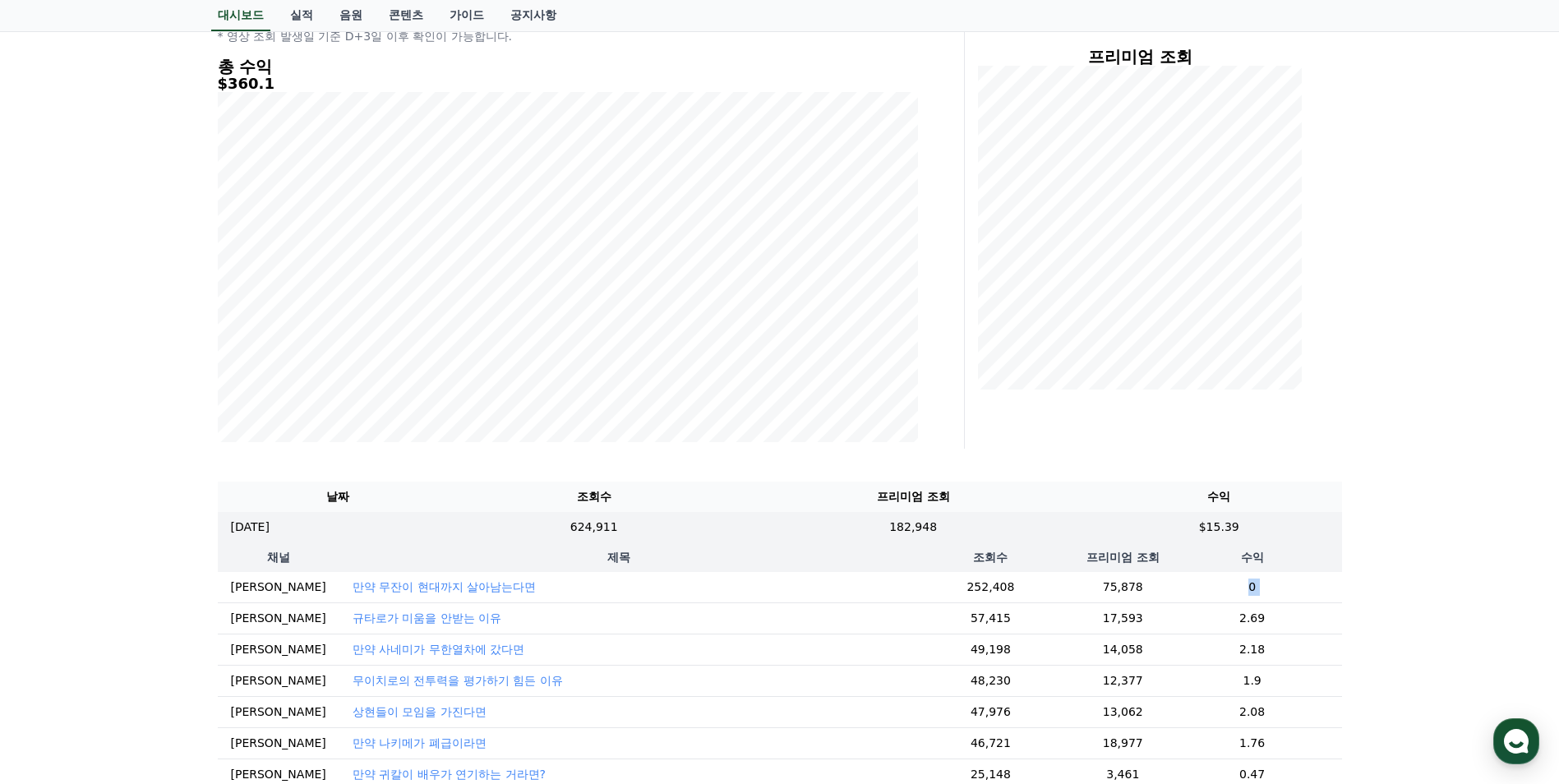
drag, startPoint x: 1228, startPoint y: 591, endPoint x: 1217, endPoint y: 591, distance: 11.0
click at [1217, 591] on td "0" at bounding box center [1252, 588] width 179 height 31
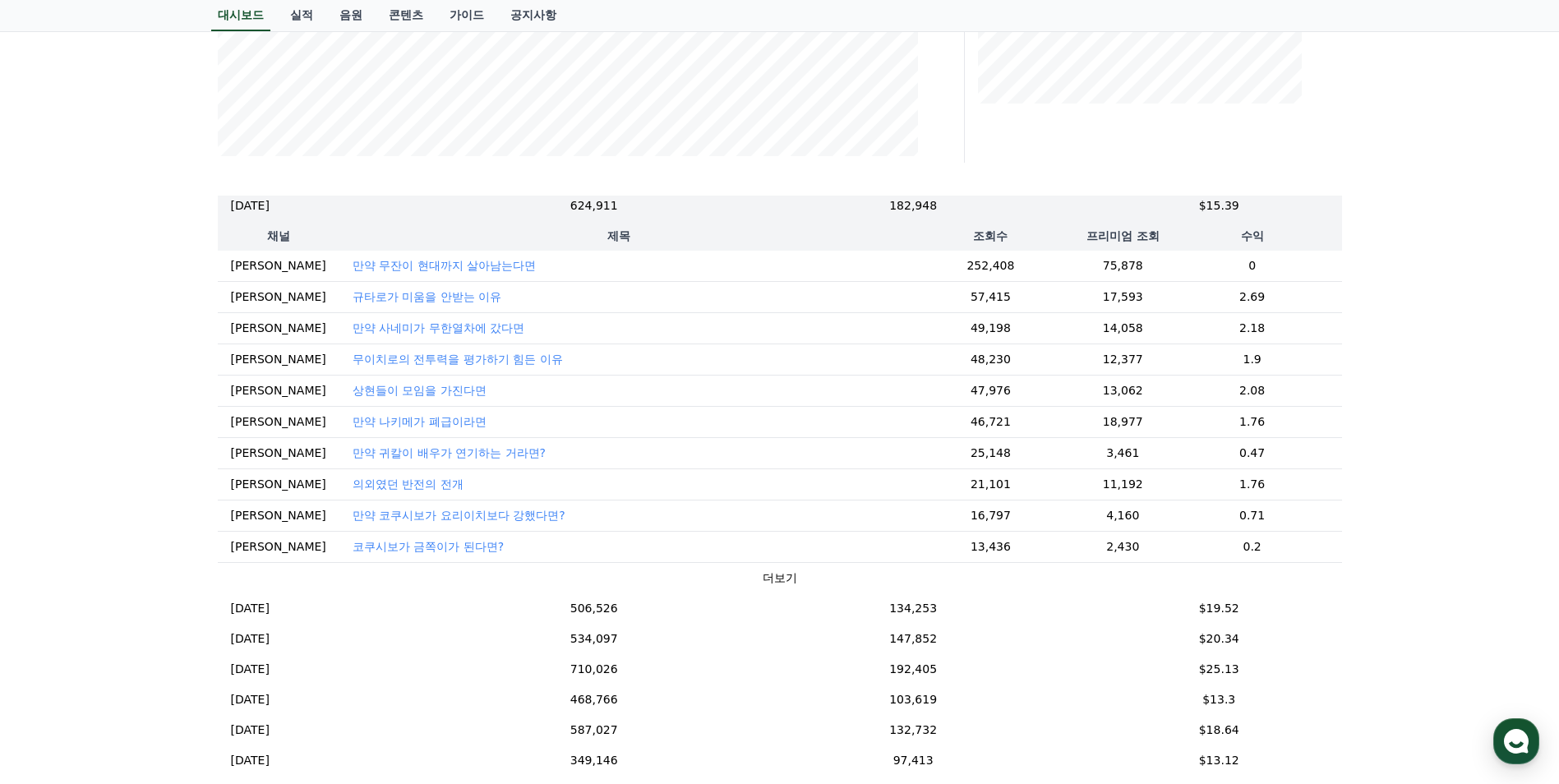
scroll to position [0, 0]
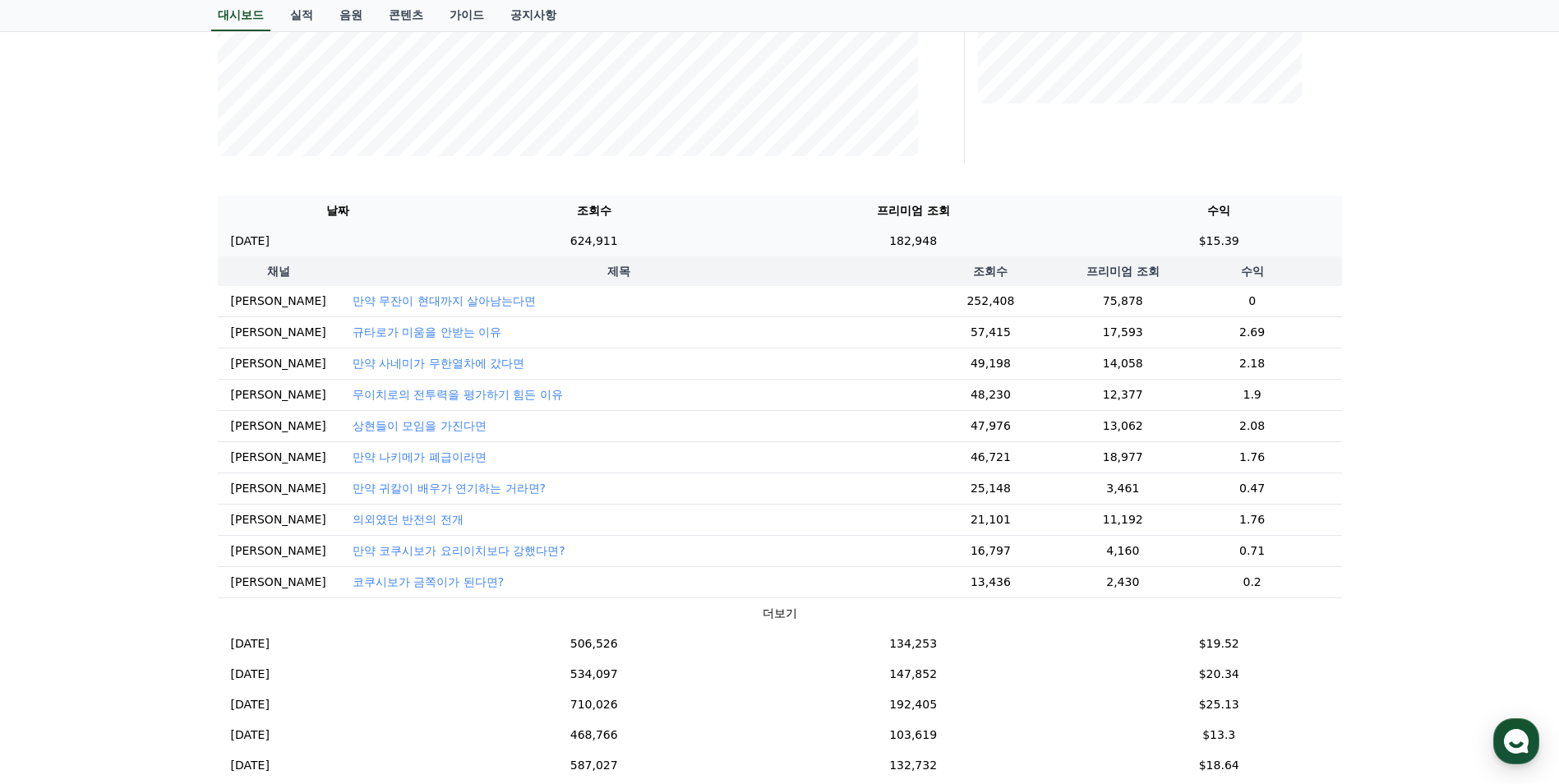
click at [532, 241] on td "624,911" at bounding box center [594, 241] width 272 height 30
